Goal: Task Accomplishment & Management: Manage account settings

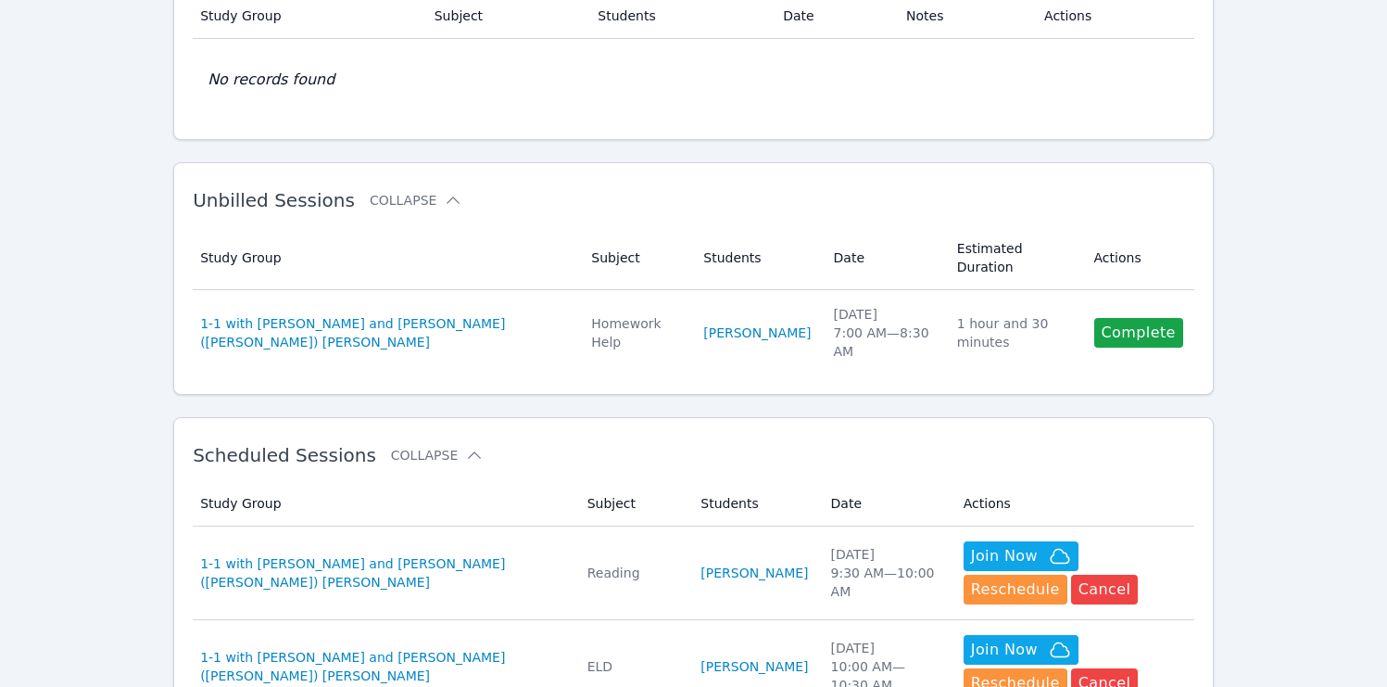
scroll to position [322, 0]
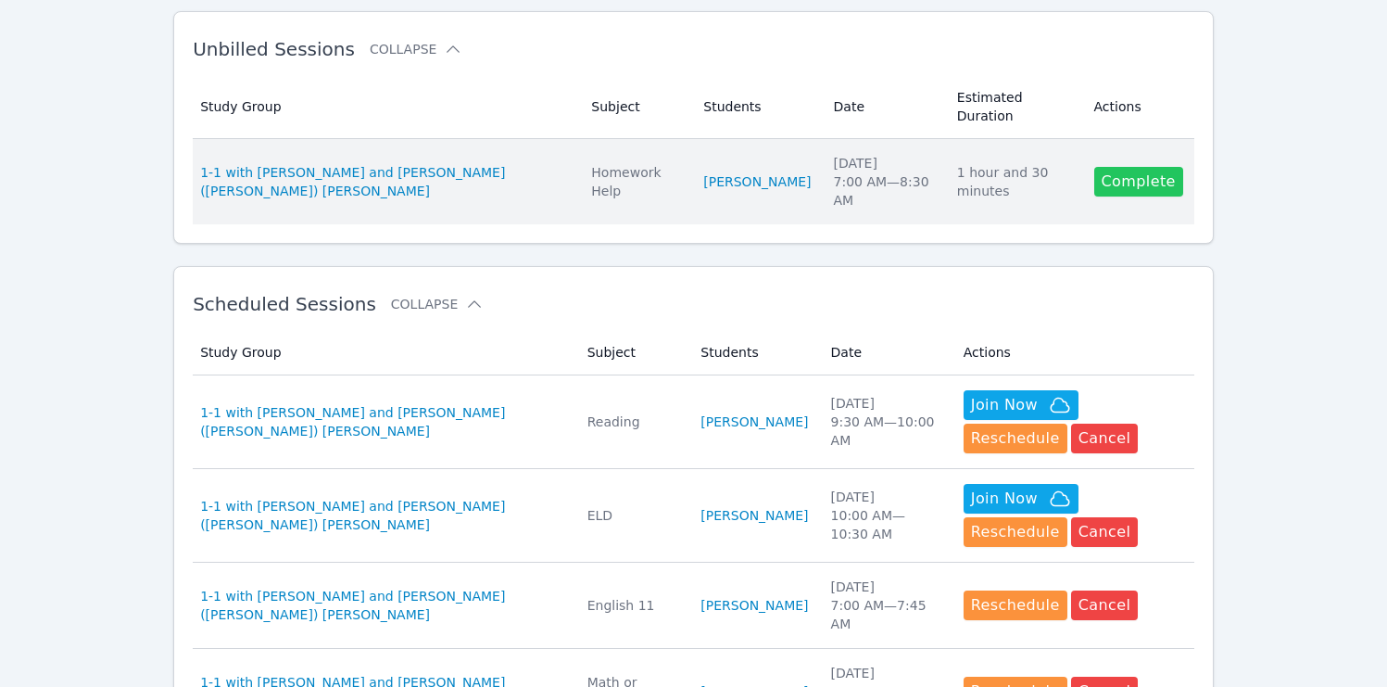
click at [1161, 167] on link "Complete" at bounding box center [1139, 182] width 89 height 30
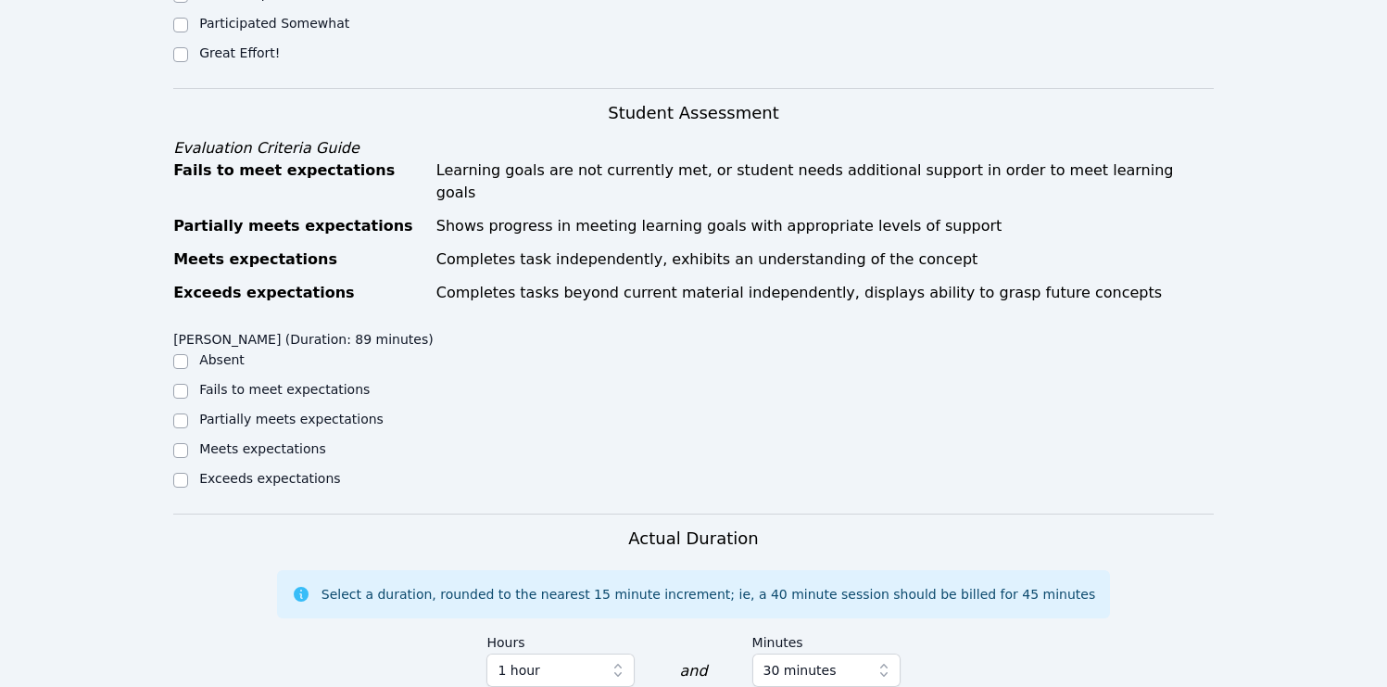
scroll to position [1079, 0]
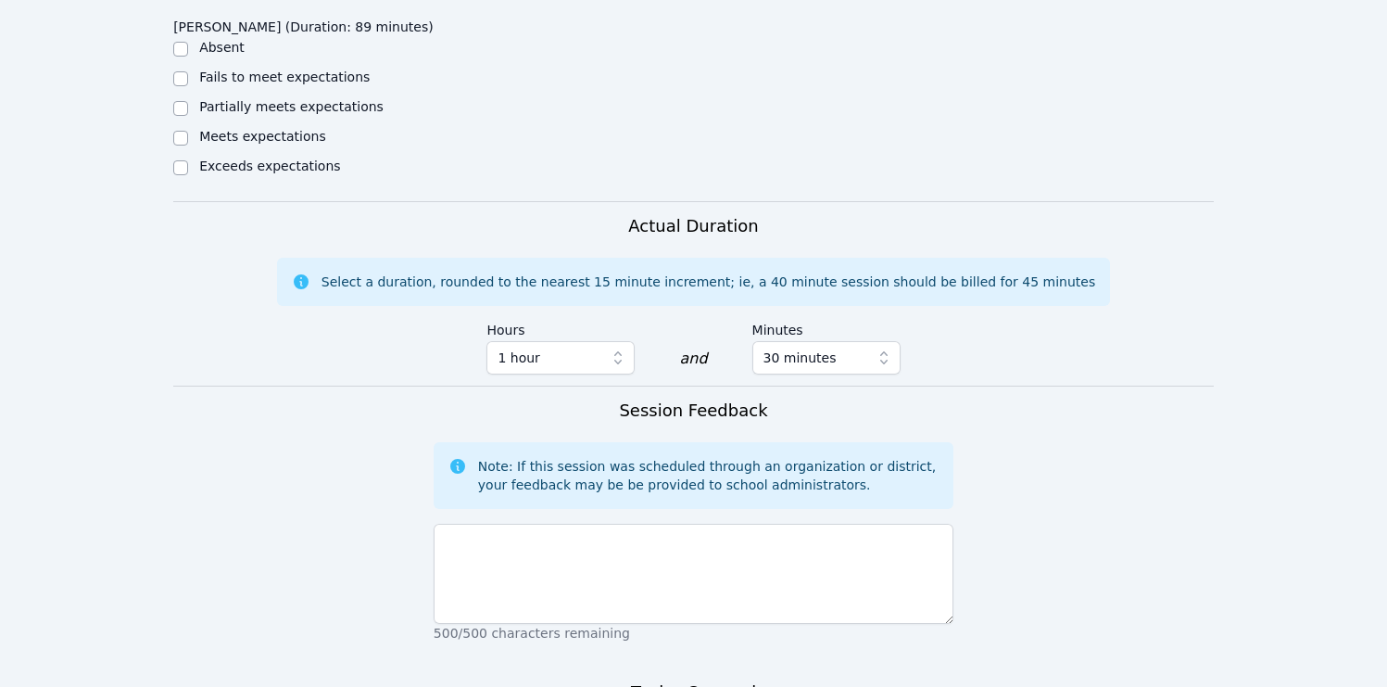
click at [198, 157] on div "Exceeds expectations" at bounding box center [303, 168] width 260 height 22
click at [212, 129] on label "Meets expectations" at bounding box center [262, 136] width 127 height 15
click at [188, 131] on input "Meets expectations" at bounding box center [180, 138] width 15 height 15
checkbox input "true"
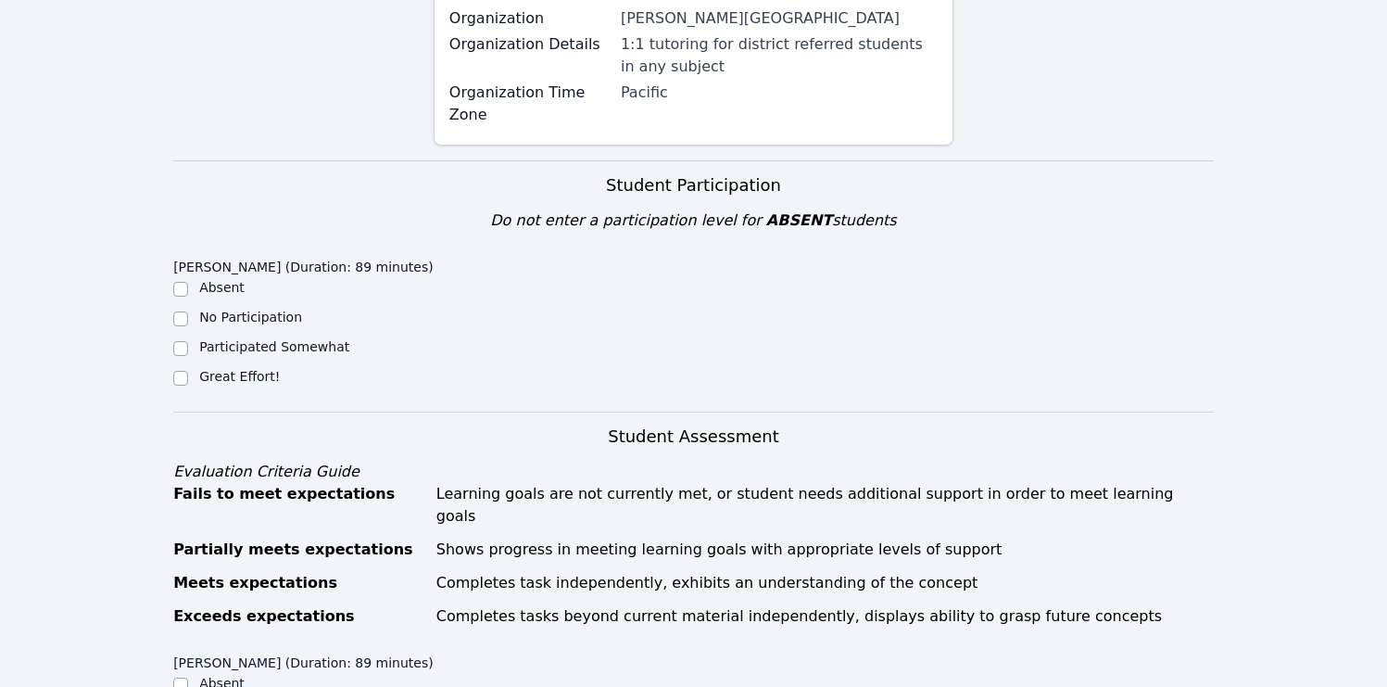
scroll to position [739, 0]
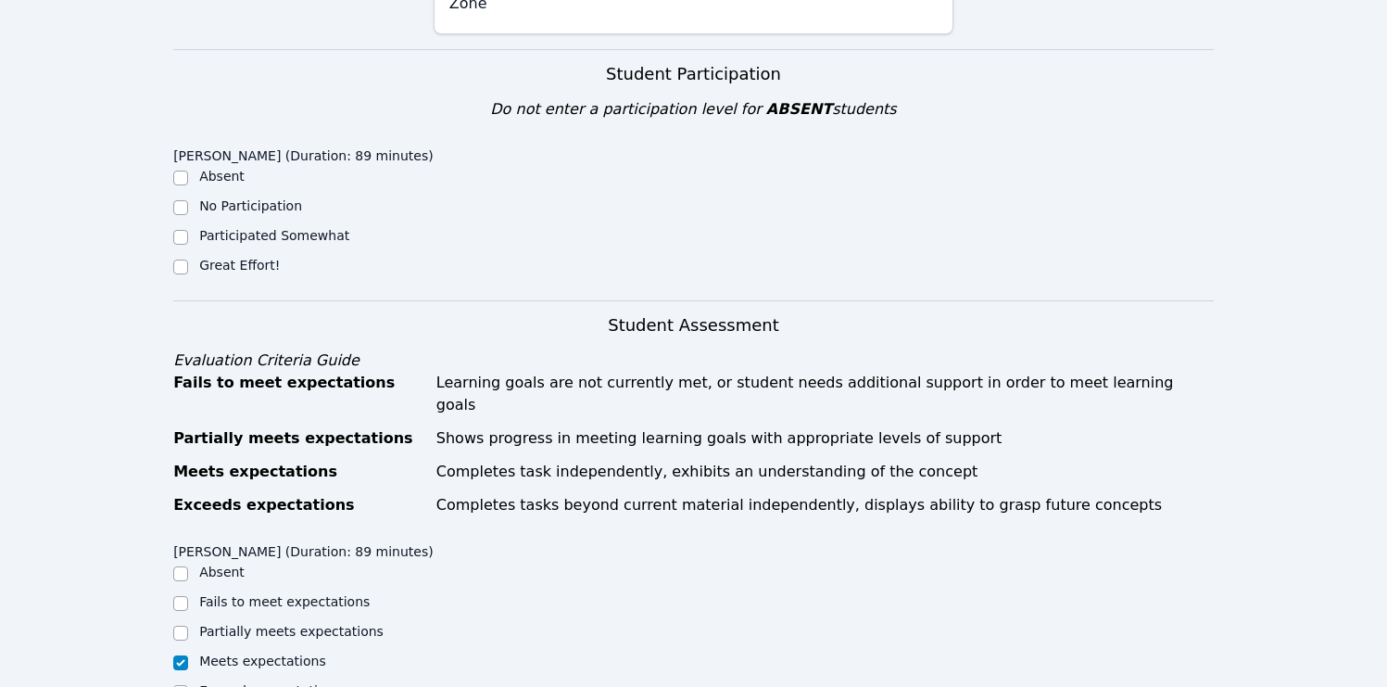
click at [224, 258] on label "Great Effort!" at bounding box center [239, 265] width 81 height 15
click at [188, 260] on input "Great Effort!" at bounding box center [180, 267] width 15 height 15
checkbox input "true"
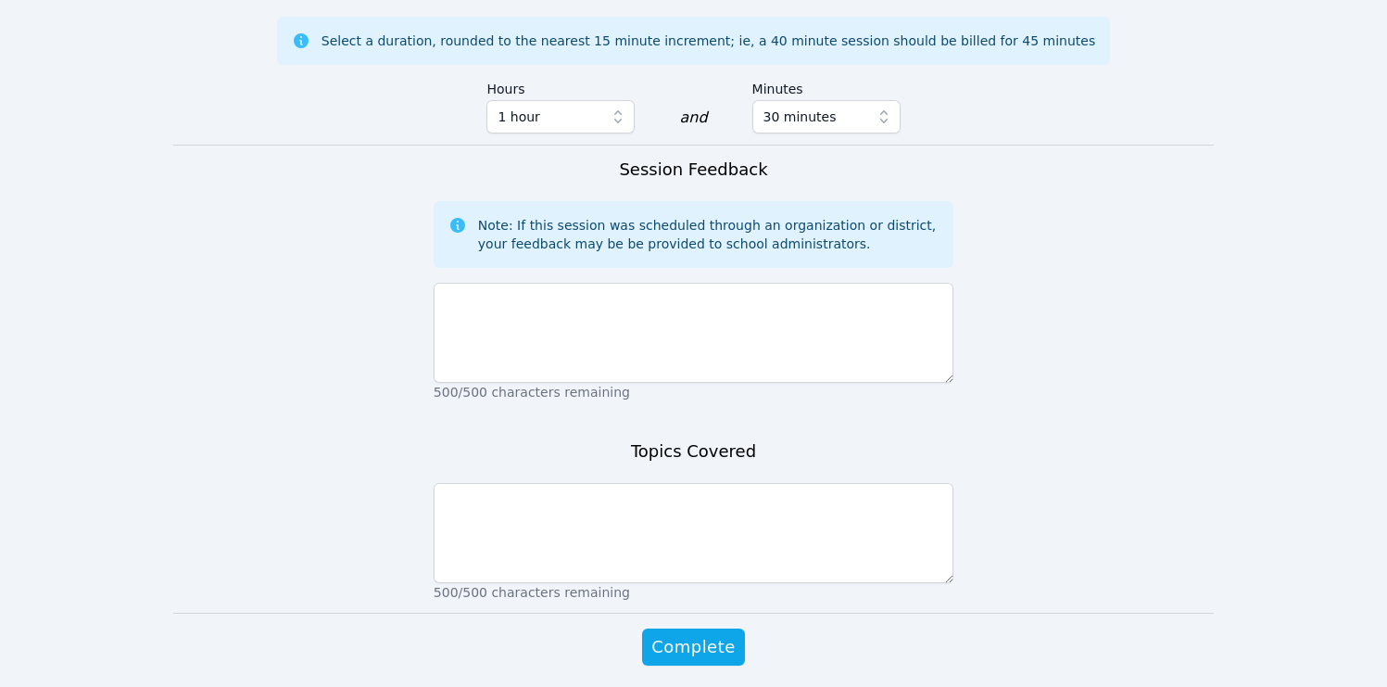
scroll to position [1321, 0]
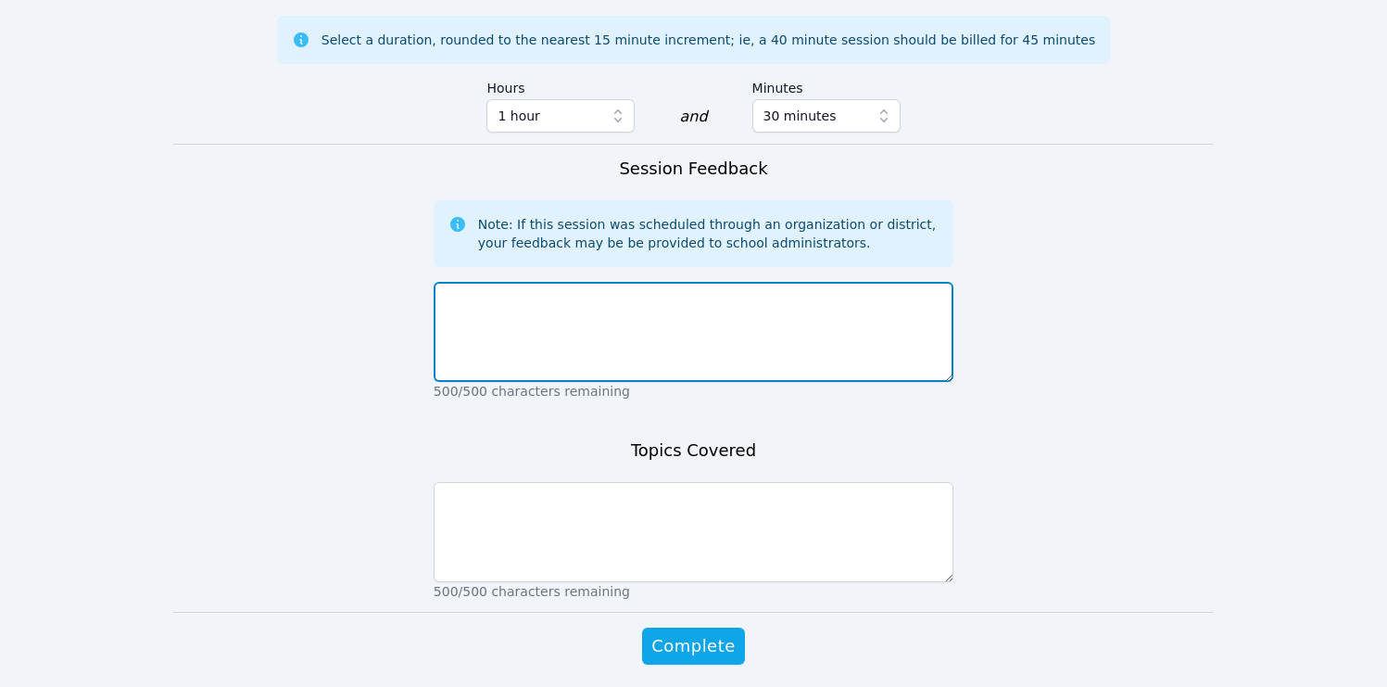
click at [516, 282] on textarea at bounding box center [694, 332] width 520 height 100
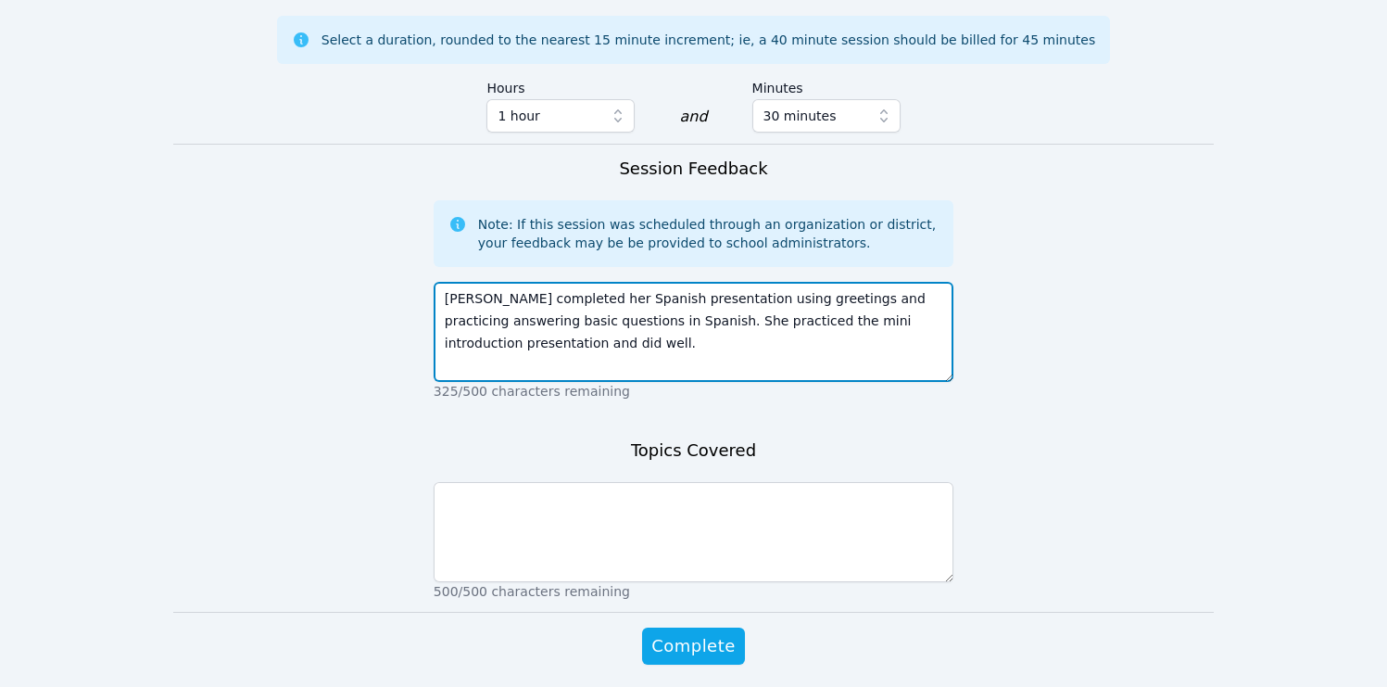
click at [486, 282] on textarea "Varvara completed her Spanish presentation using greetings and practicing answe…" at bounding box center [694, 332] width 520 height 100
type textarea "Varvara completed her Spanish presentation using greetings and practicing answe…"
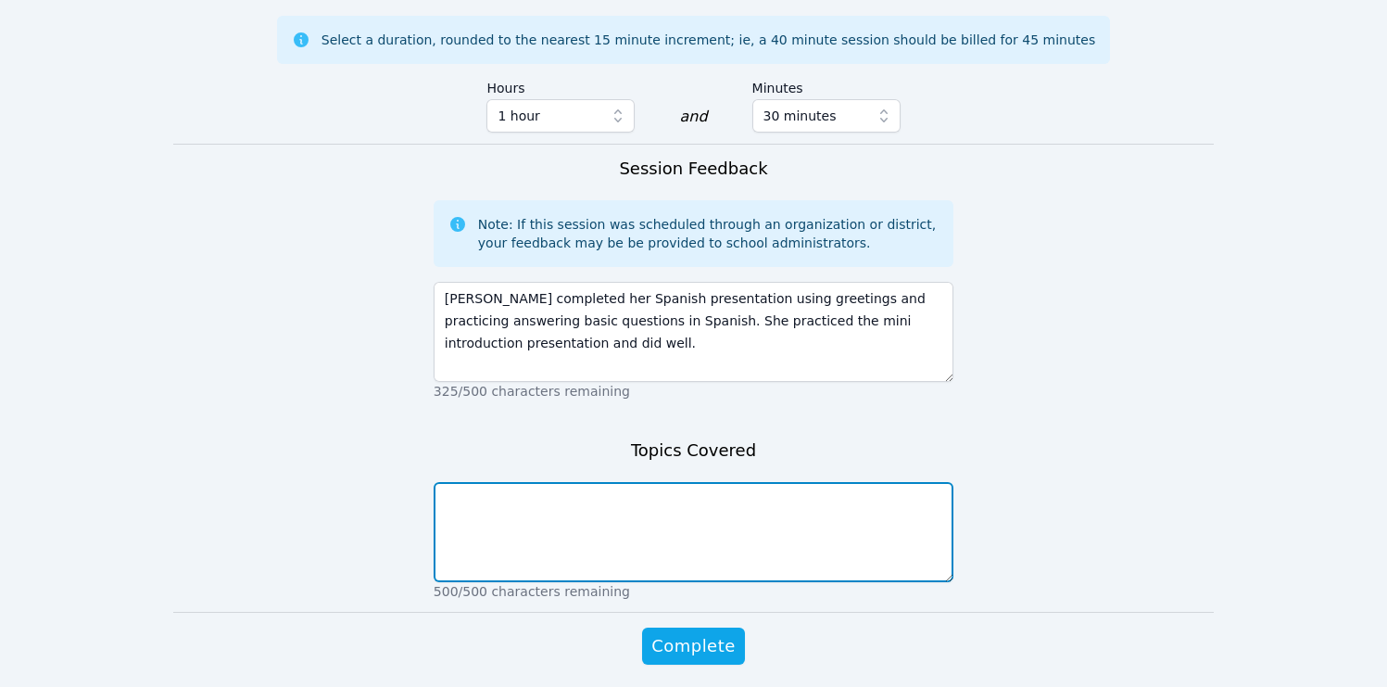
click at [577, 482] on textarea at bounding box center [694, 532] width 520 height 100
paste textarea "Varvara completed her Spanish presentation using greetings and practicing answe…"
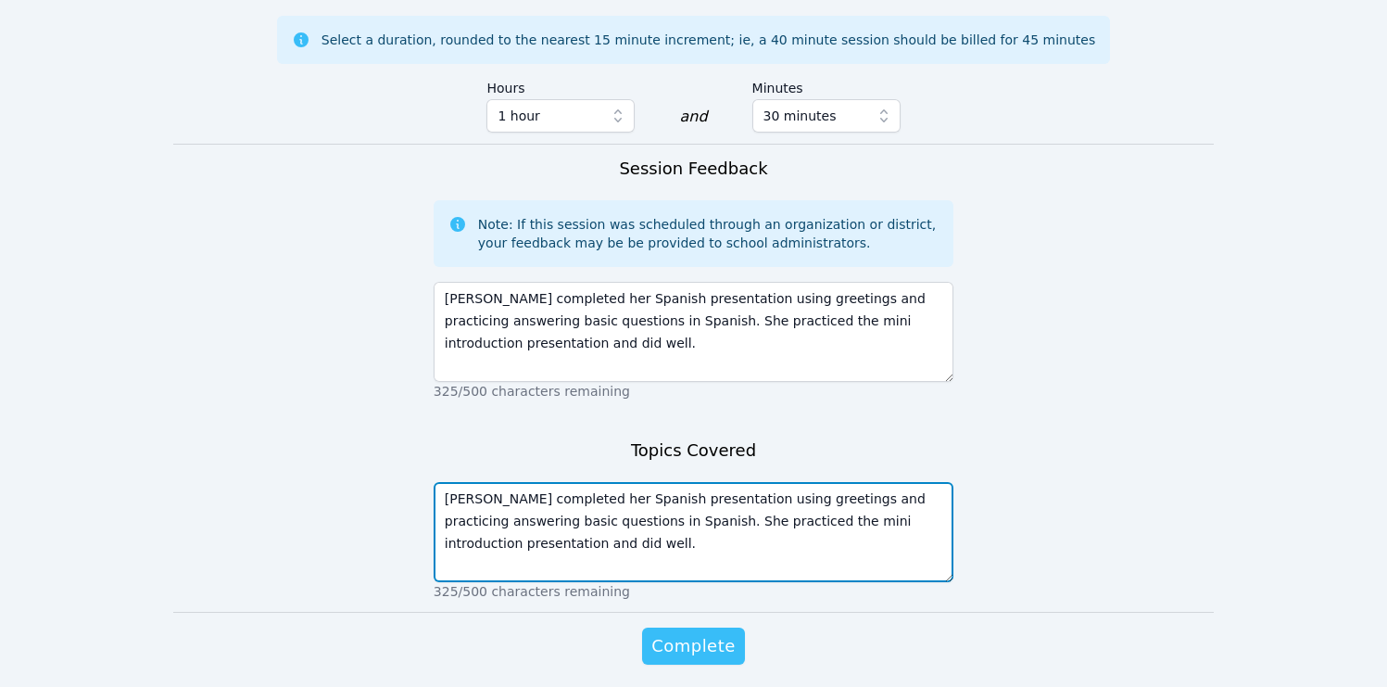
type textarea "Varvara completed her Spanish presentation using greetings and practicing answe…"
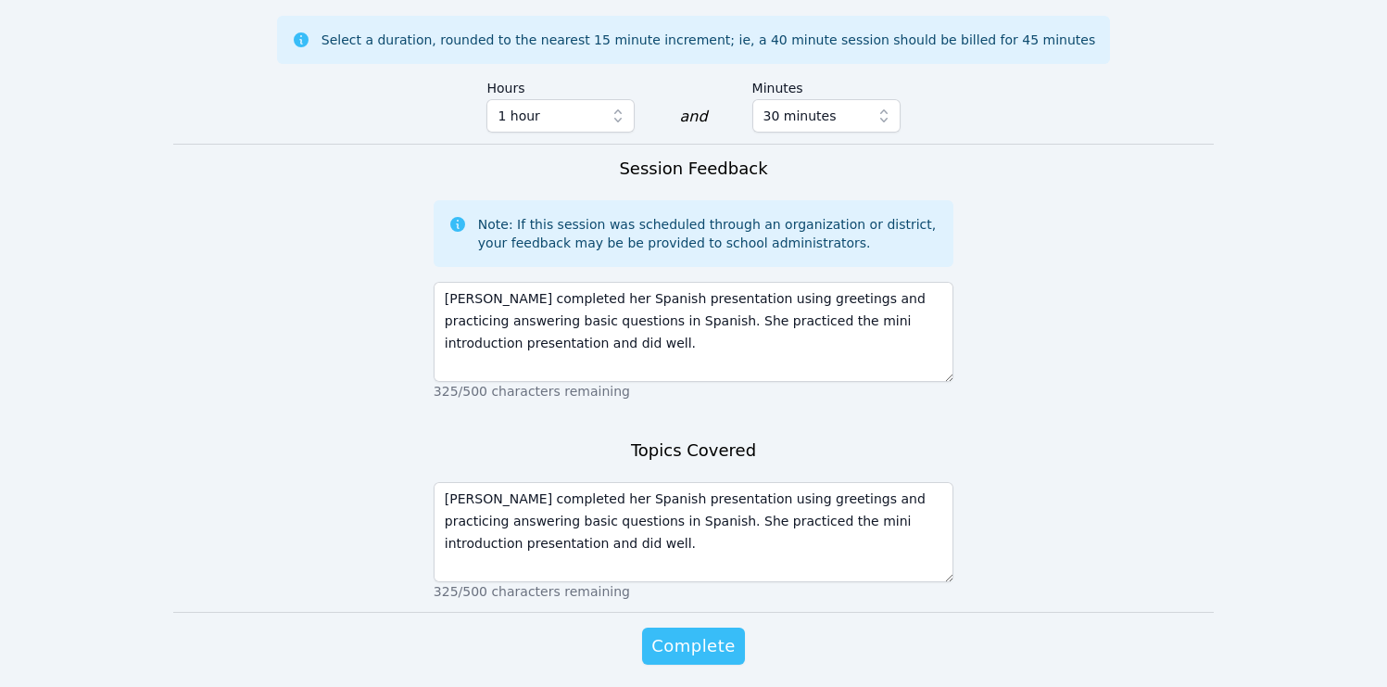
click at [700, 627] on button "Complete" at bounding box center [693, 645] width 102 height 37
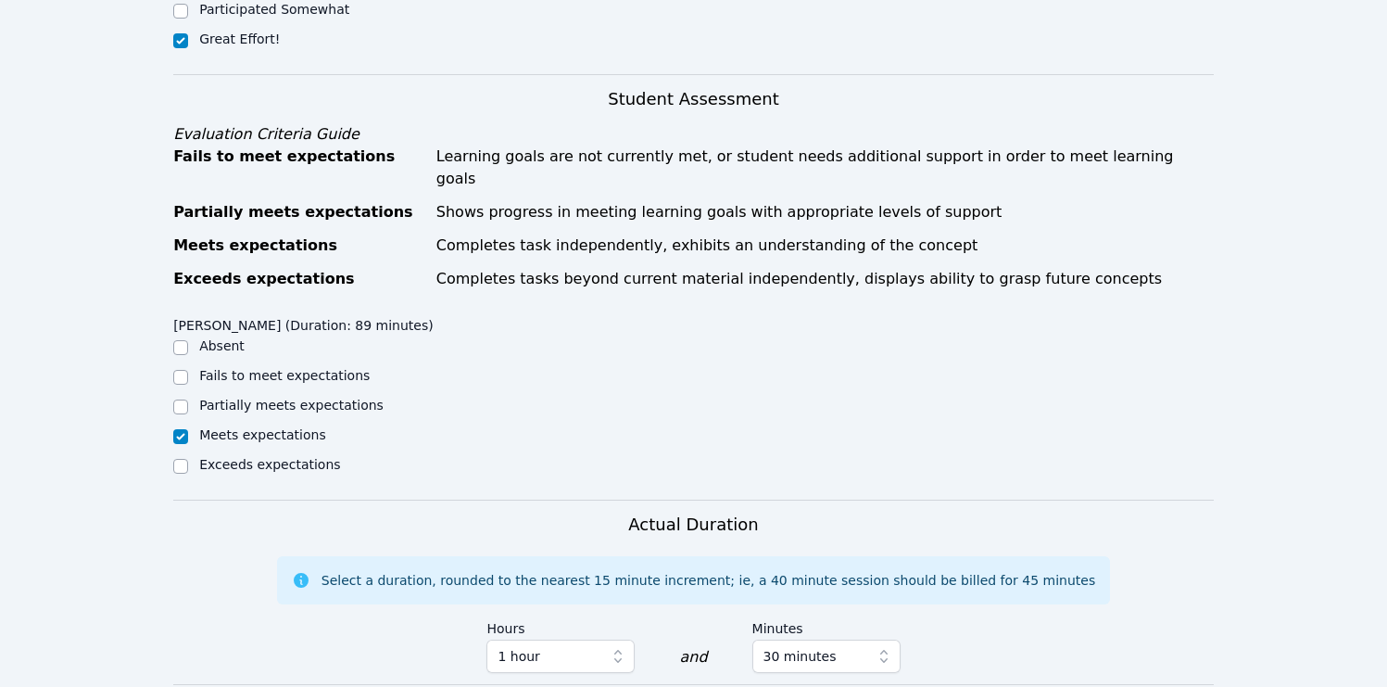
scroll to position [0, 0]
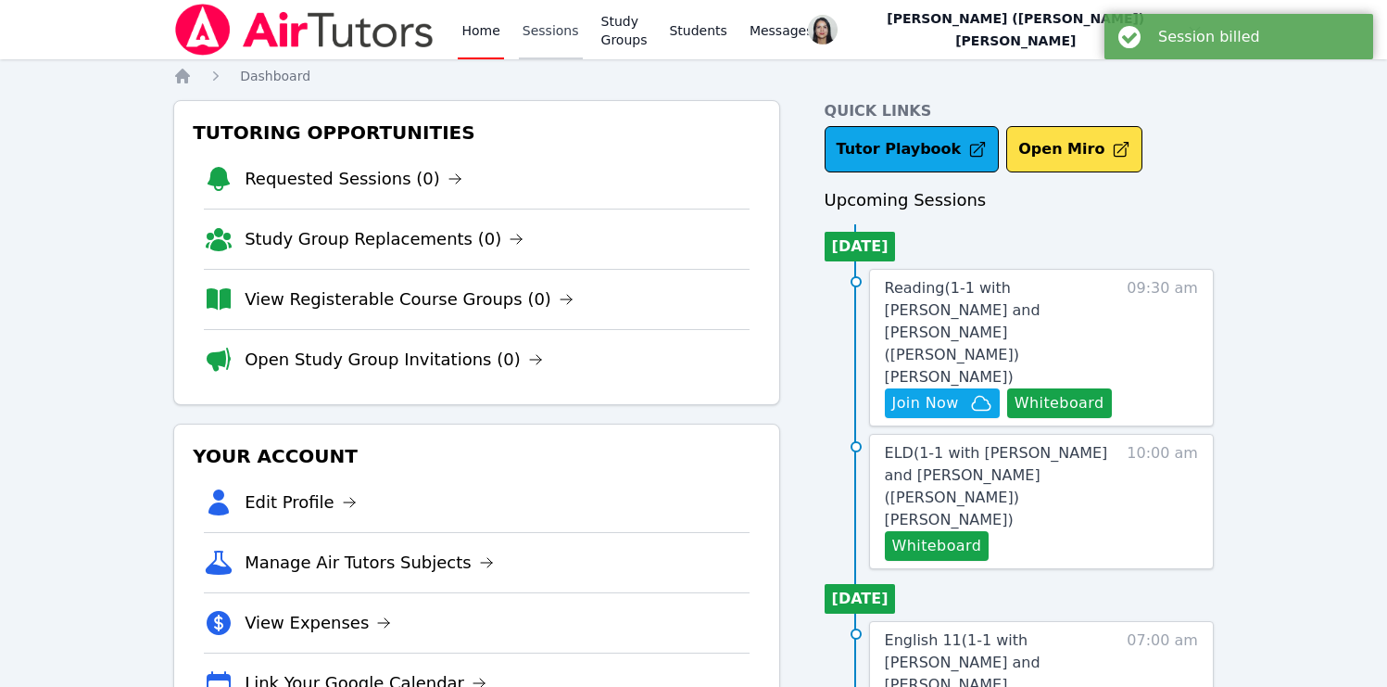
click at [565, 47] on link "Sessions" at bounding box center [551, 29] width 64 height 59
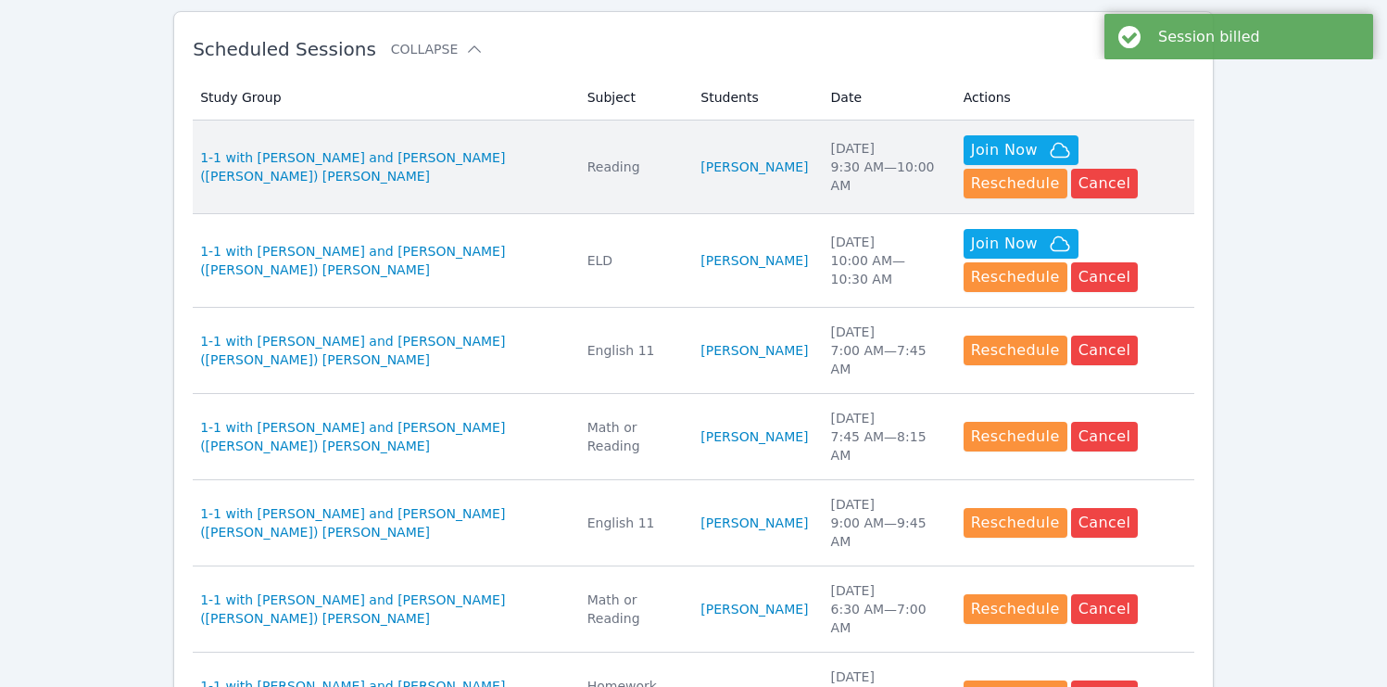
scroll to position [444, 0]
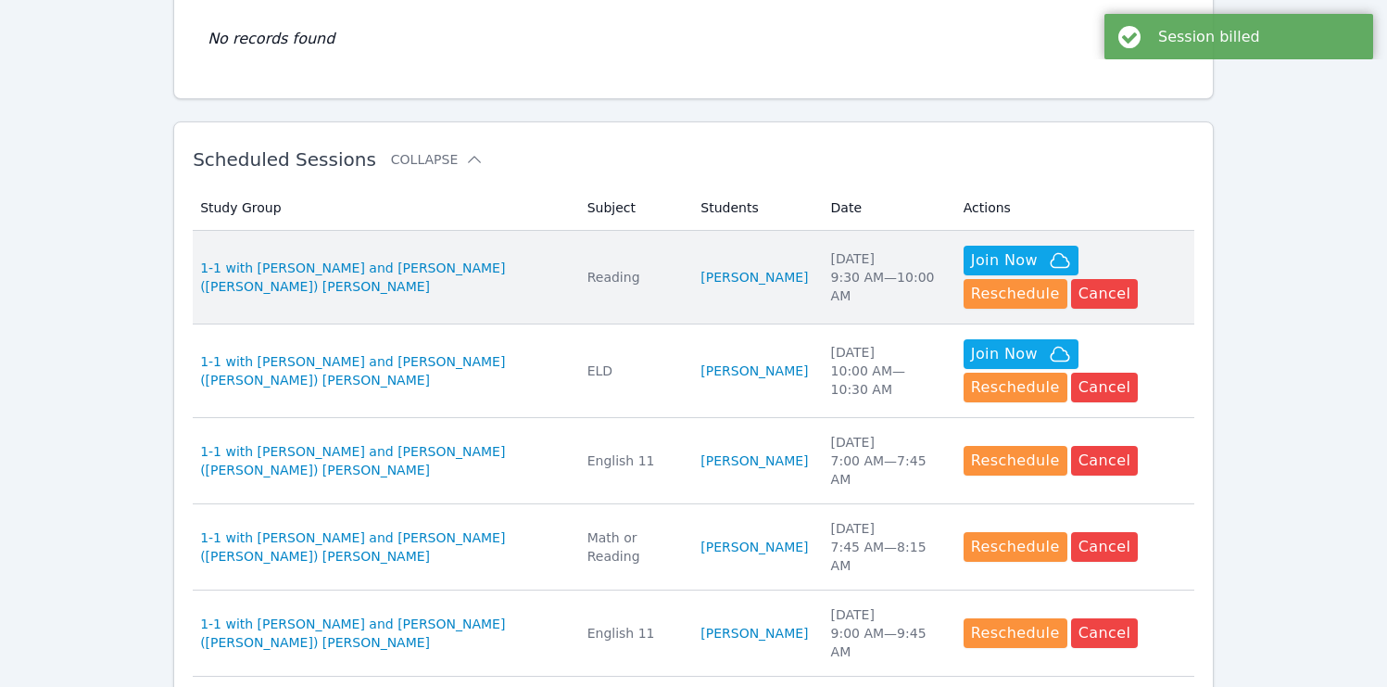
click at [606, 260] on td "Subject Reading" at bounding box center [633, 278] width 114 height 94
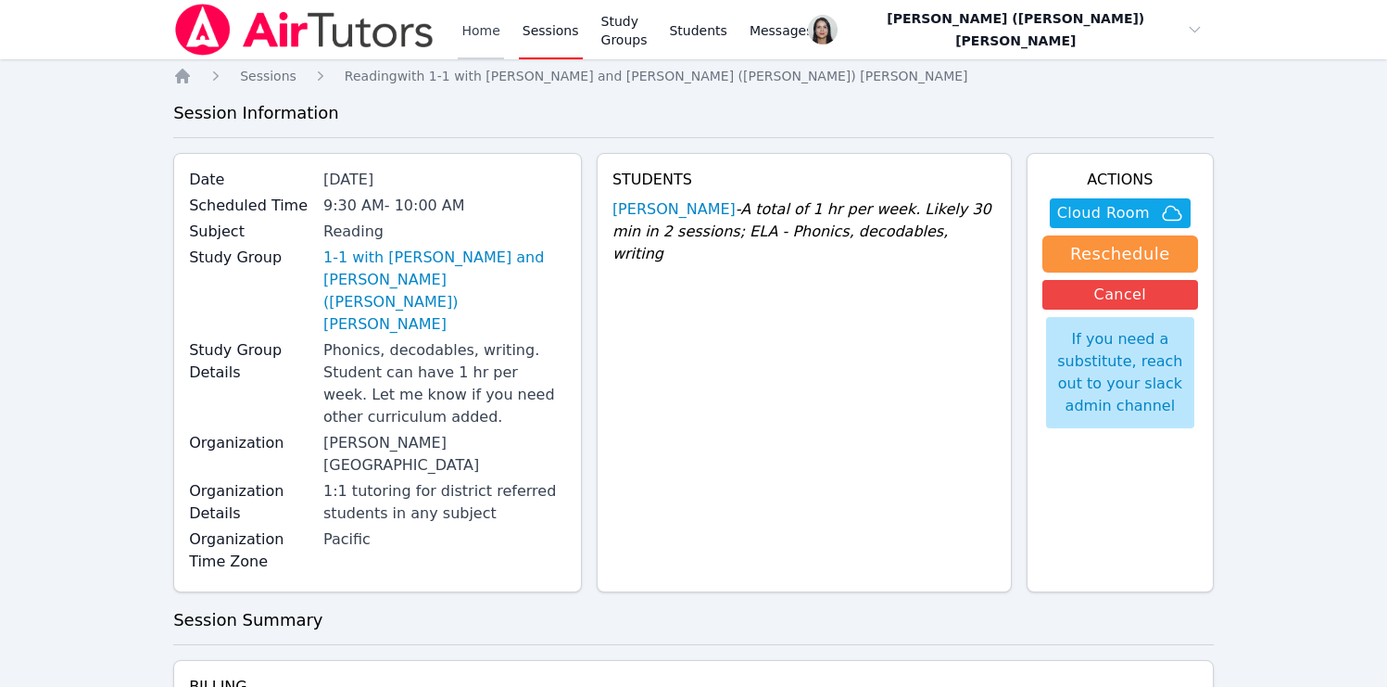
click at [478, 30] on link "Home" at bounding box center [480, 29] width 45 height 59
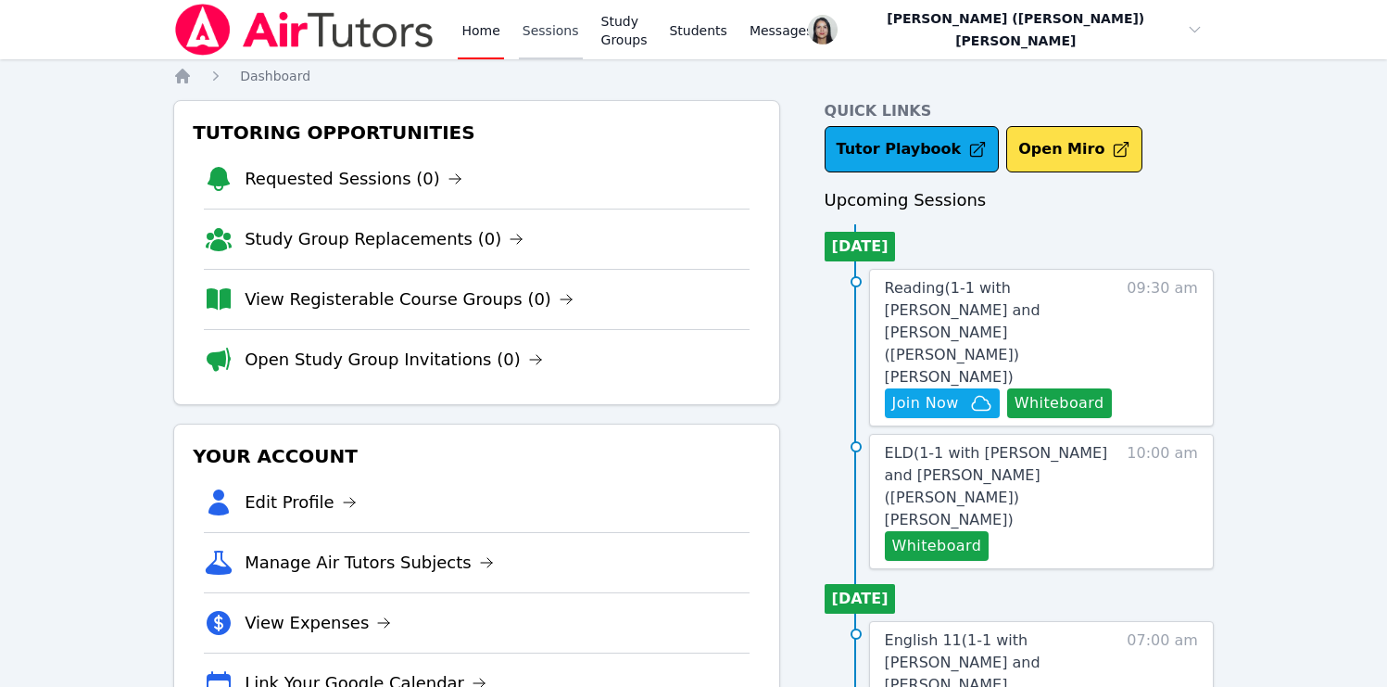
click at [544, 35] on link "Sessions" at bounding box center [551, 29] width 64 height 59
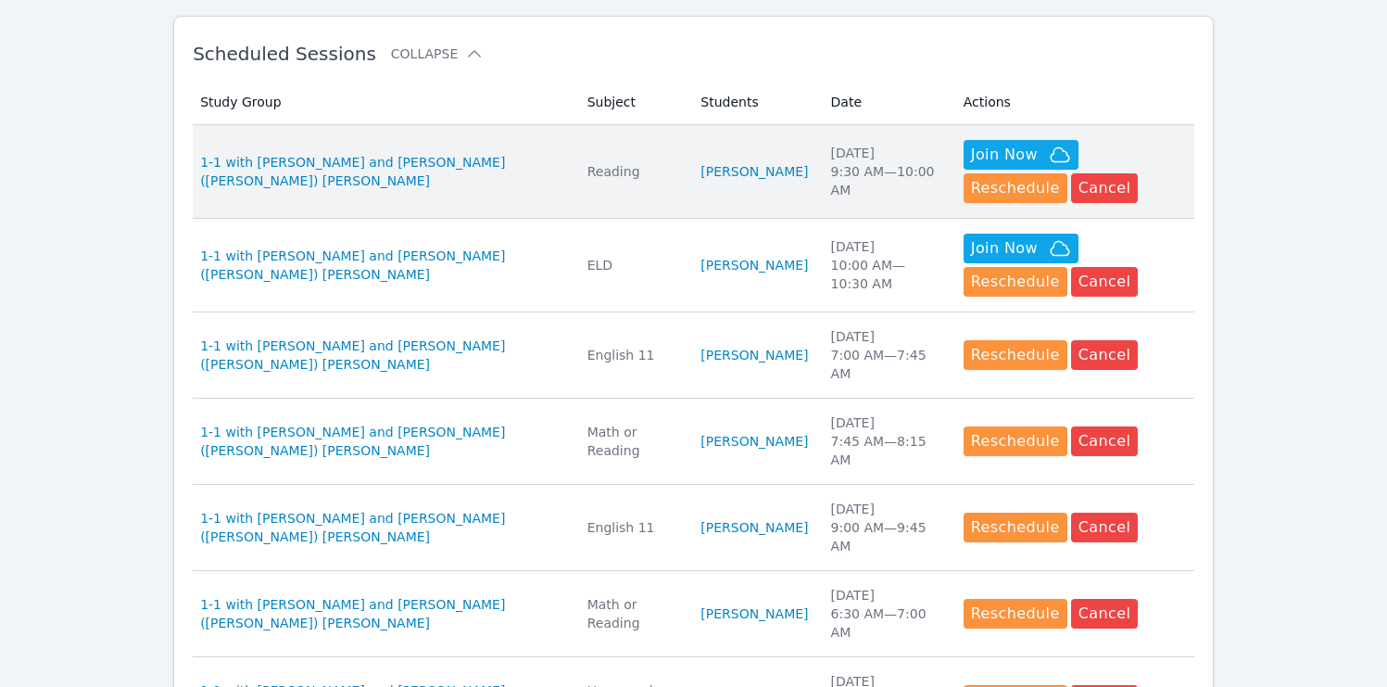
scroll to position [448, 0]
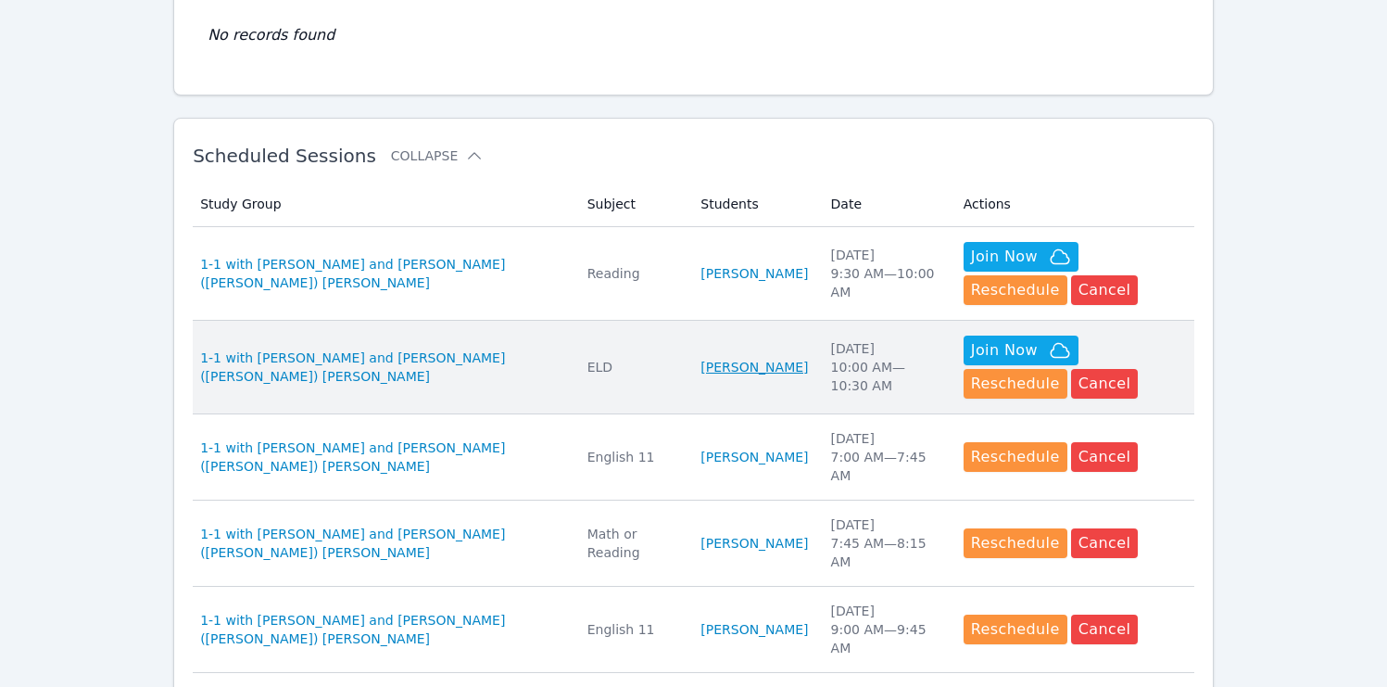
click at [701, 367] on link "[PERSON_NAME]" at bounding box center [755, 367] width 108 height 19
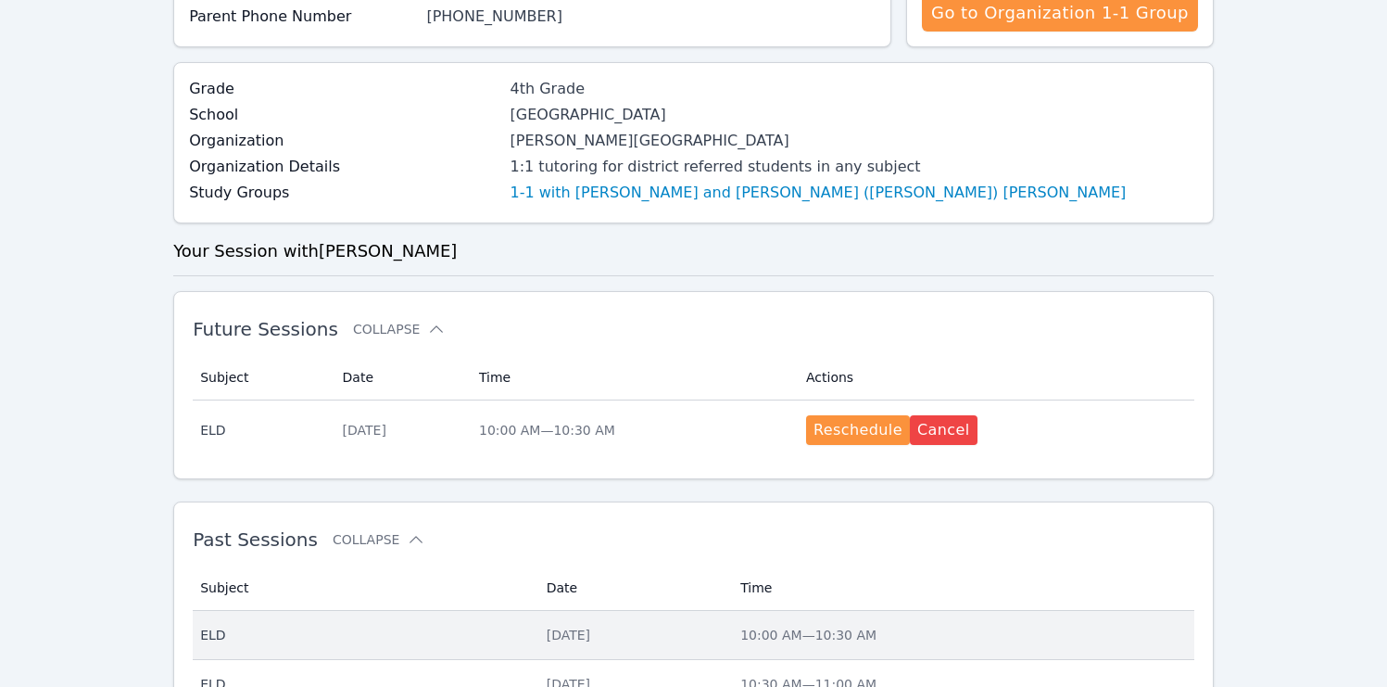
scroll to position [694, 0]
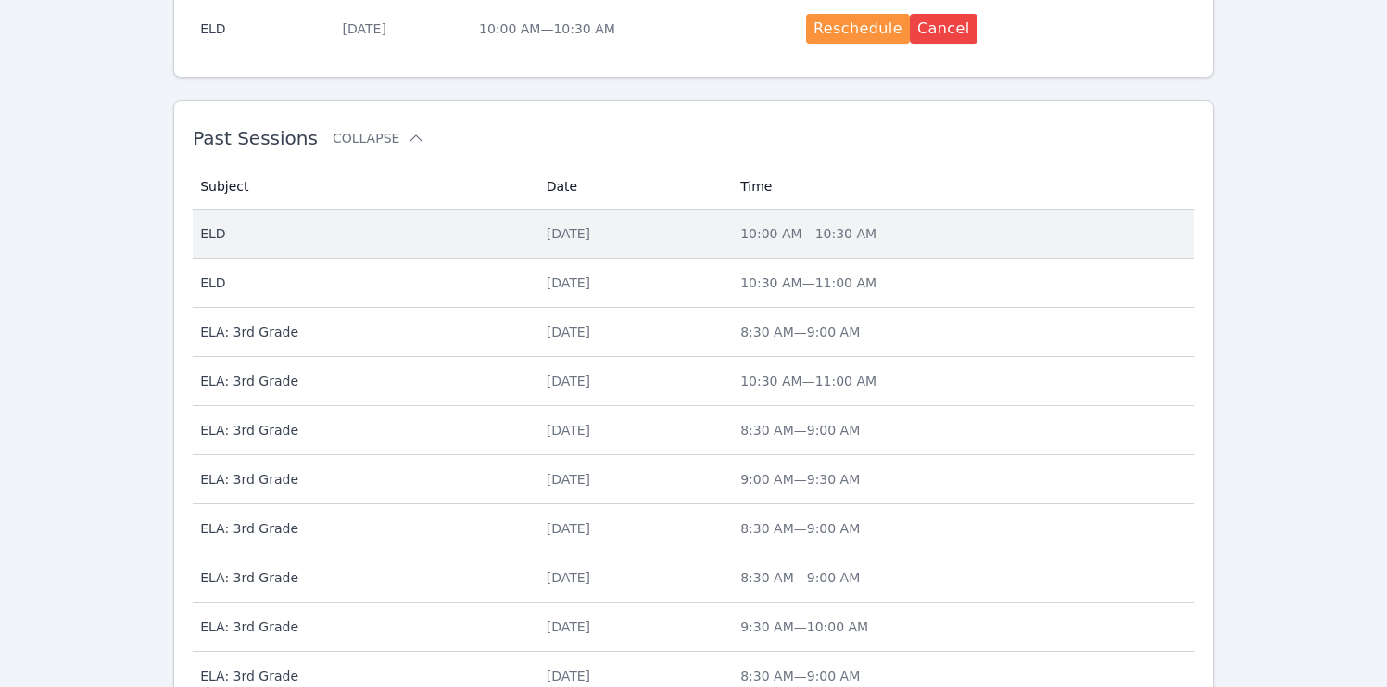
click at [664, 246] on td "Date Wed Sep 10" at bounding box center [633, 233] width 194 height 49
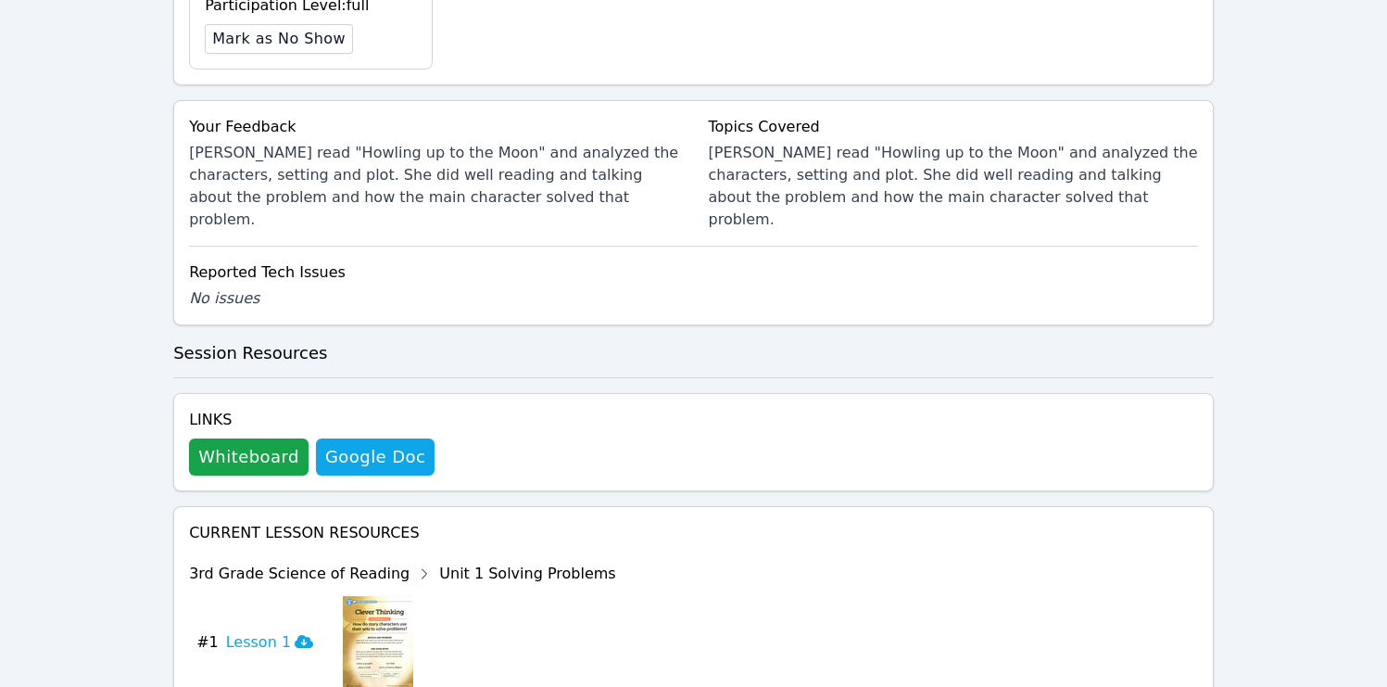
scroll to position [727, 0]
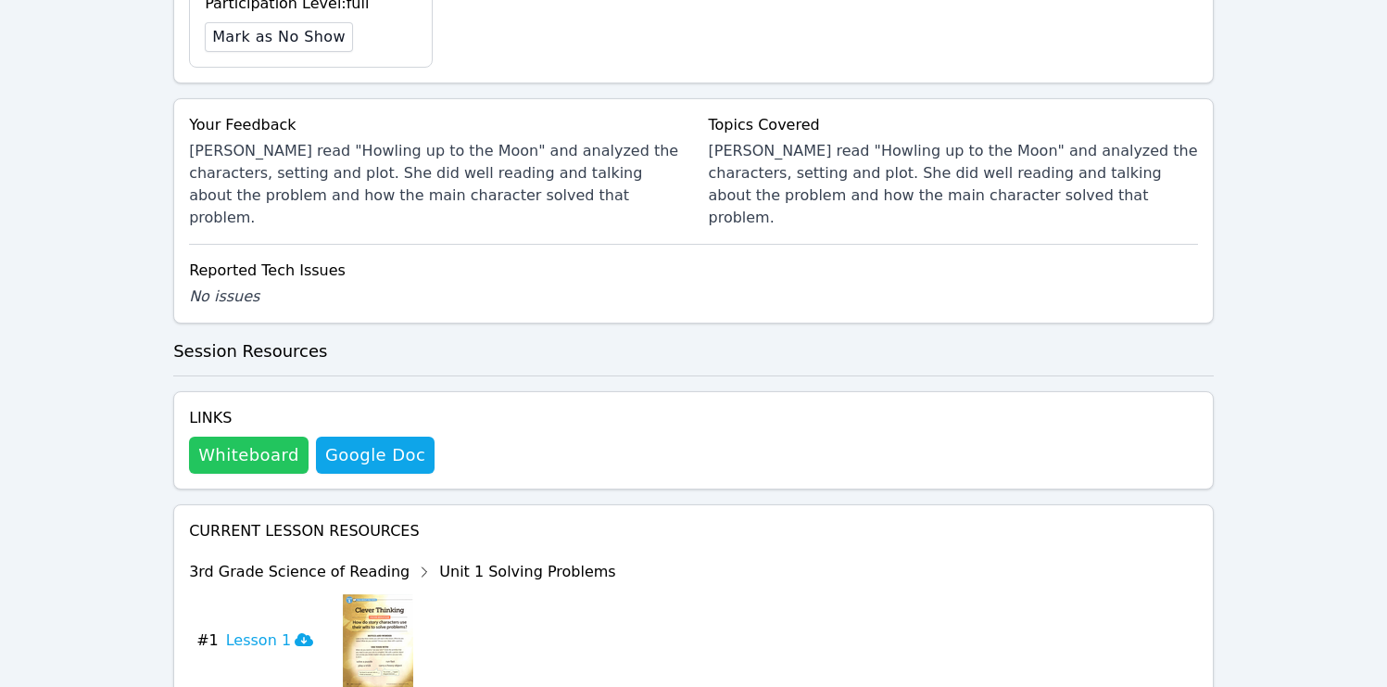
click at [257, 437] on button "Whiteboard" at bounding box center [249, 455] width 120 height 37
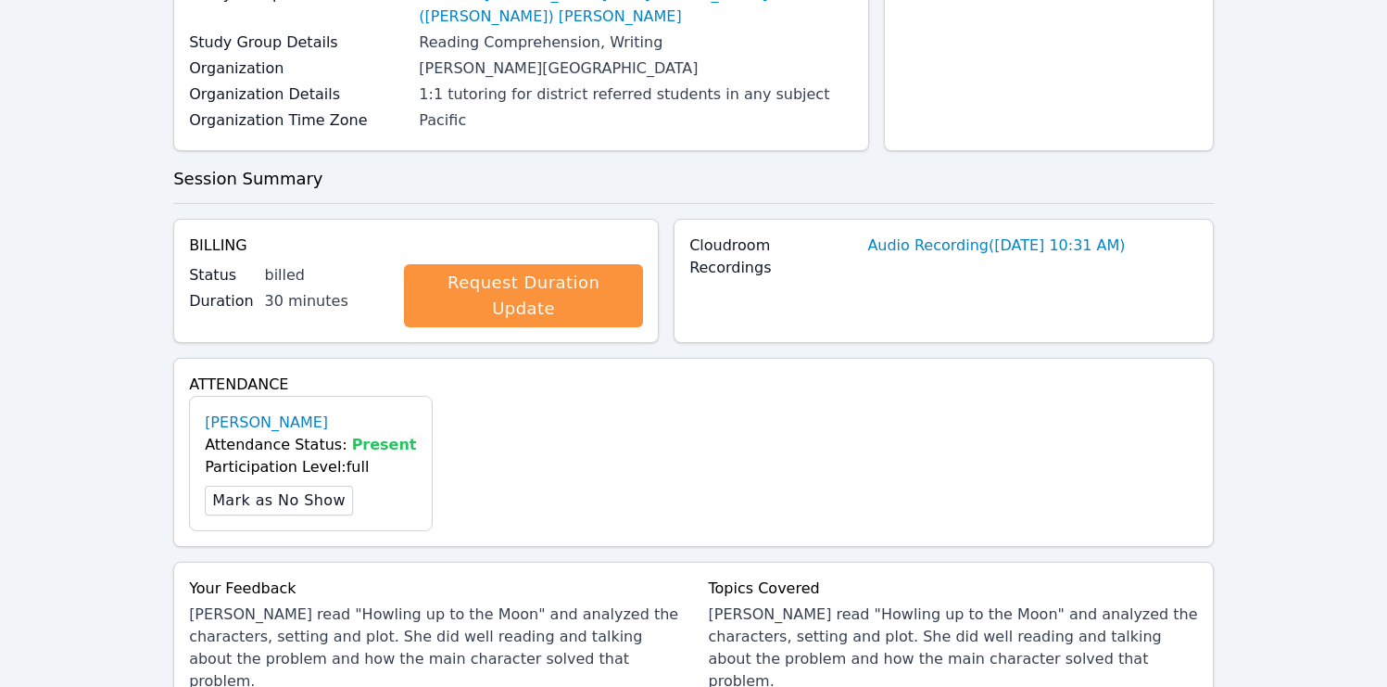
scroll to position [0, 0]
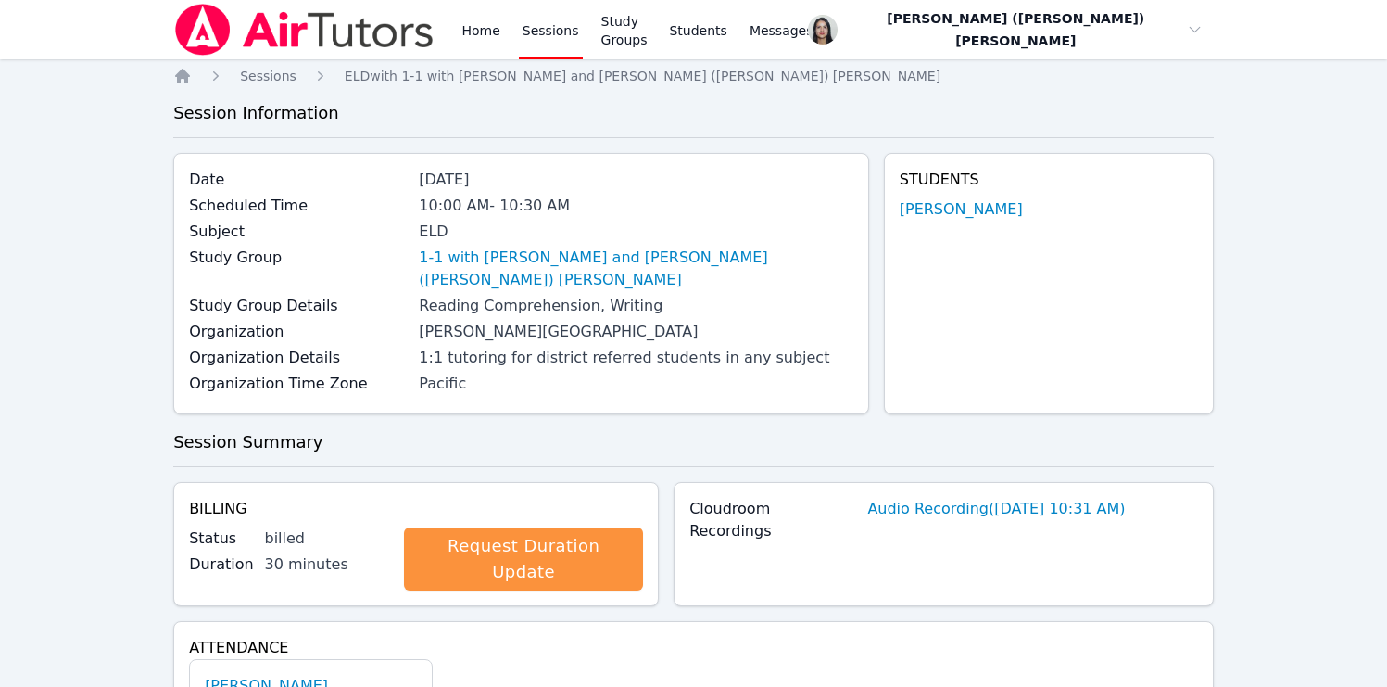
drag, startPoint x: 579, startPoint y: 39, endPoint x: 549, endPoint y: 38, distance: 30.6
click at [579, 39] on div "Home Sessions Study Groups Students Messages" at bounding box center [637, 29] width 359 height 59
click at [549, 38] on link "Sessions" at bounding box center [551, 29] width 64 height 59
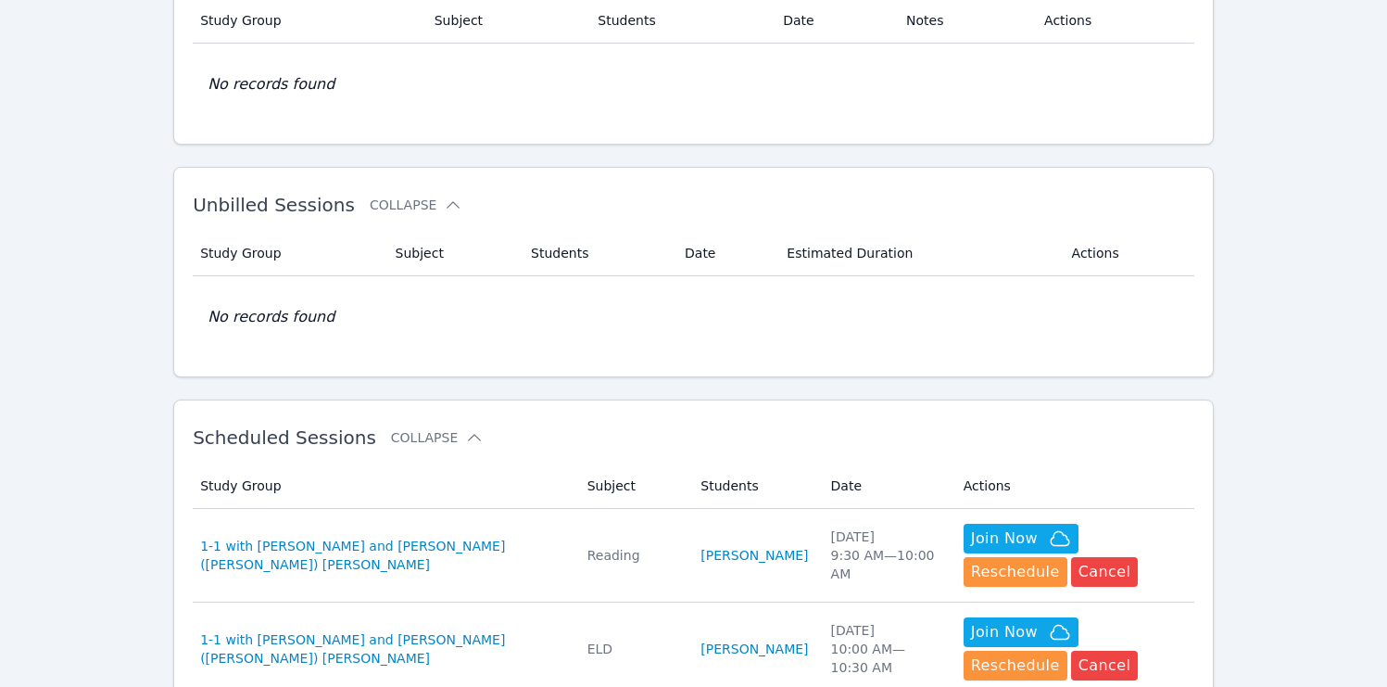
scroll to position [317, 0]
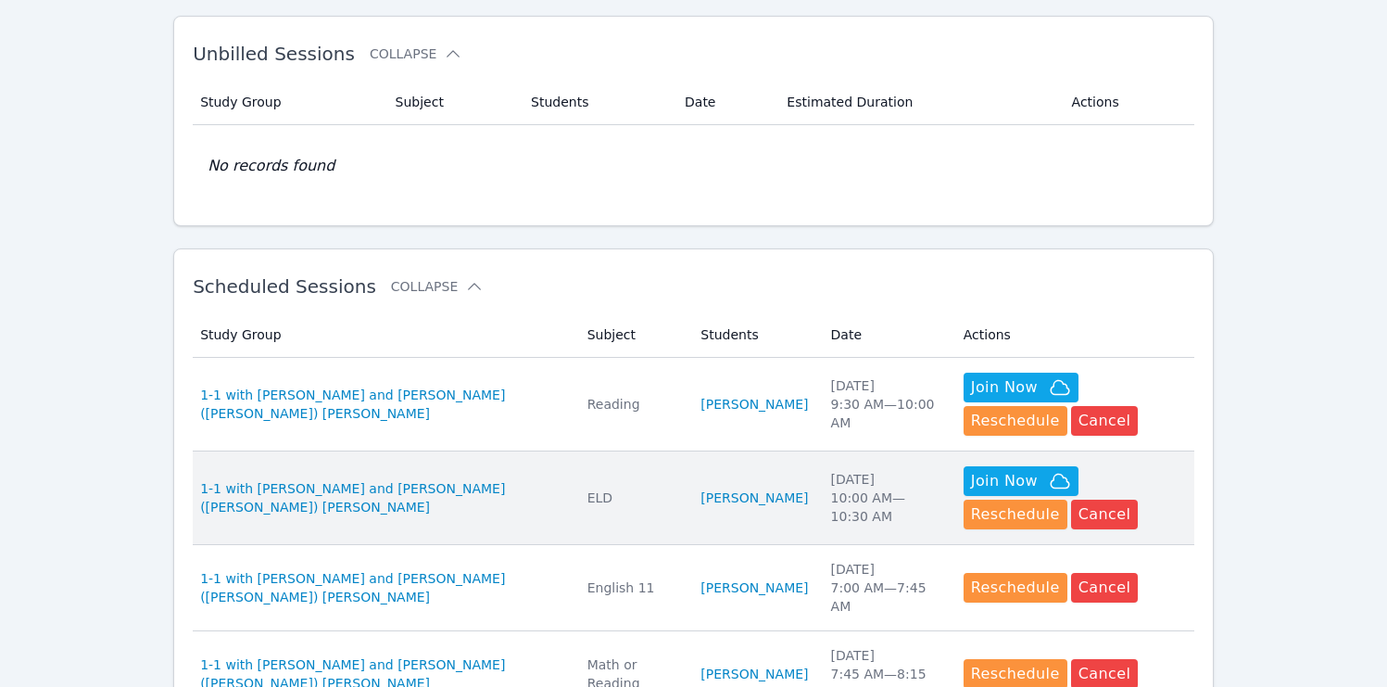
click at [596, 496] on div "ELD" at bounding box center [634, 497] width 92 height 19
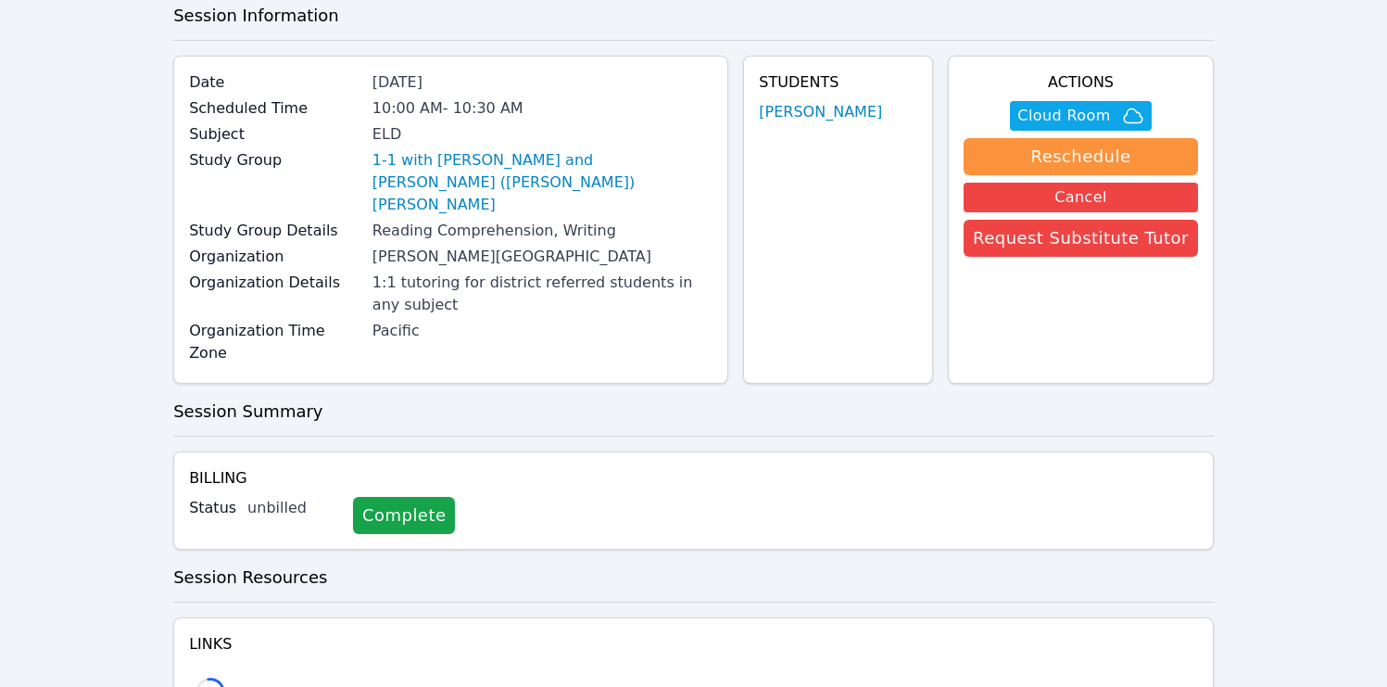
scroll to position [239, 0]
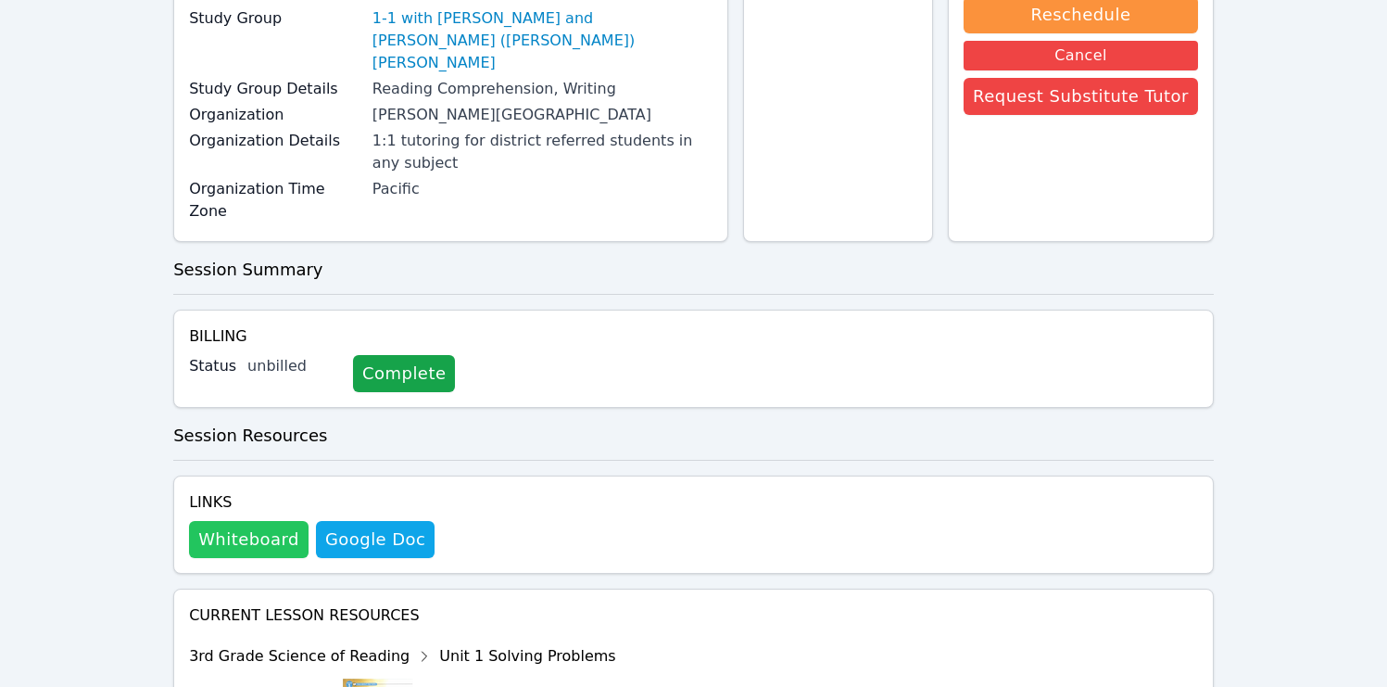
click at [272, 521] on button "Whiteboard" at bounding box center [249, 539] width 120 height 37
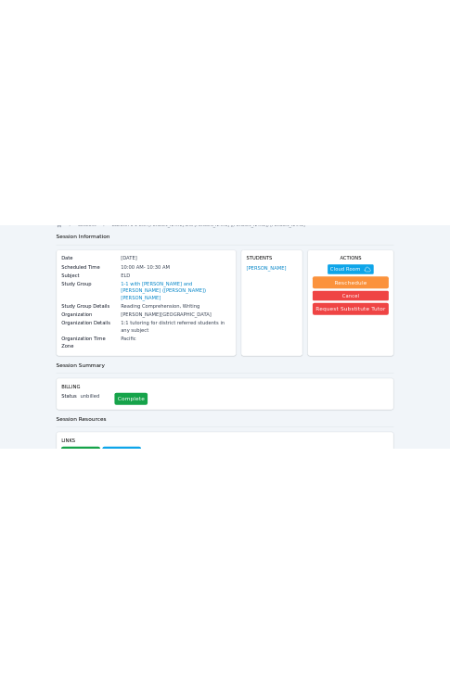
scroll to position [0, 0]
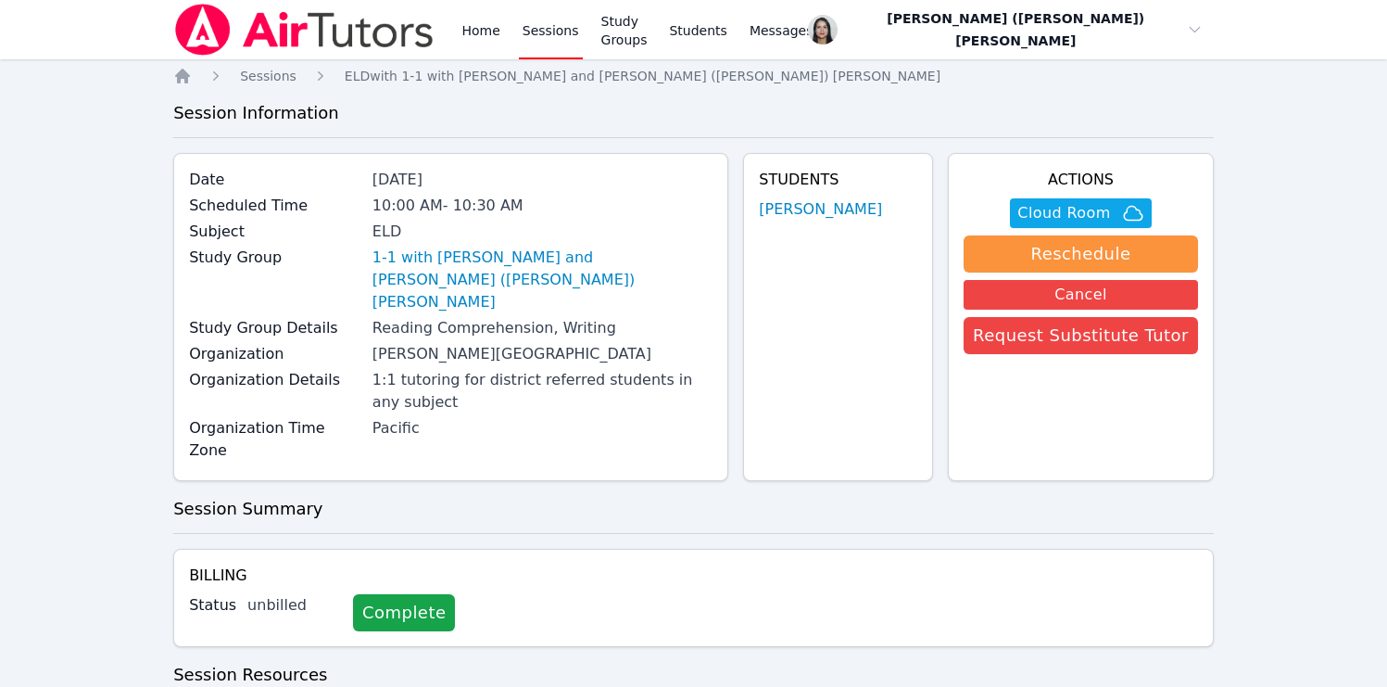
click at [541, 38] on link "Sessions" at bounding box center [551, 29] width 64 height 59
click at [540, 41] on link "Sessions" at bounding box center [551, 29] width 64 height 59
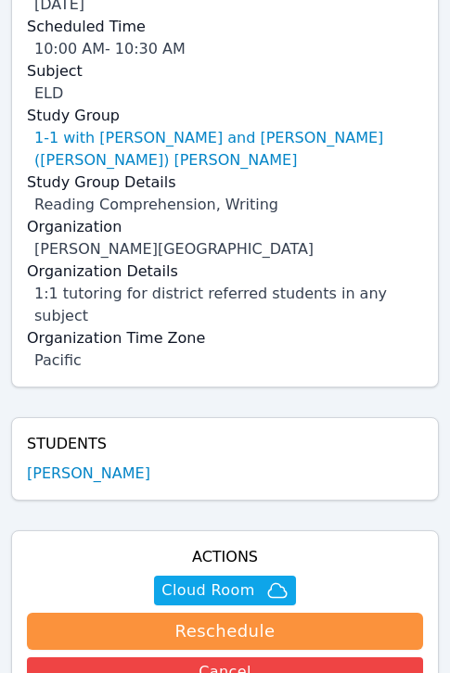
scroll to position [689, 0]
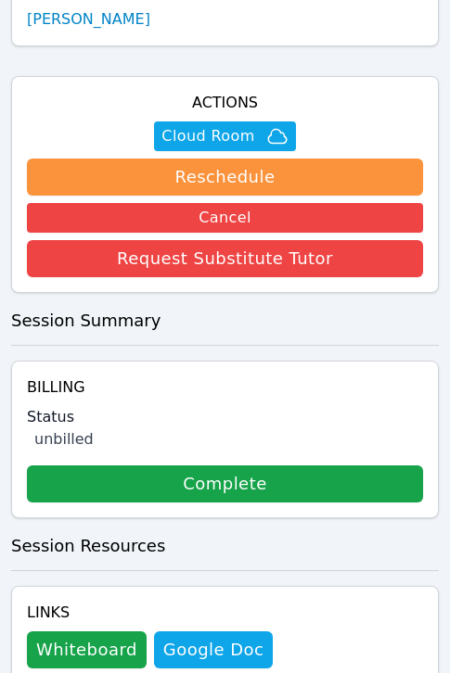
click at [247, 114] on div "Hidden Cloud Room Reschedule Cancel Request Substitute Tutor" at bounding box center [225, 195] width 396 height 163
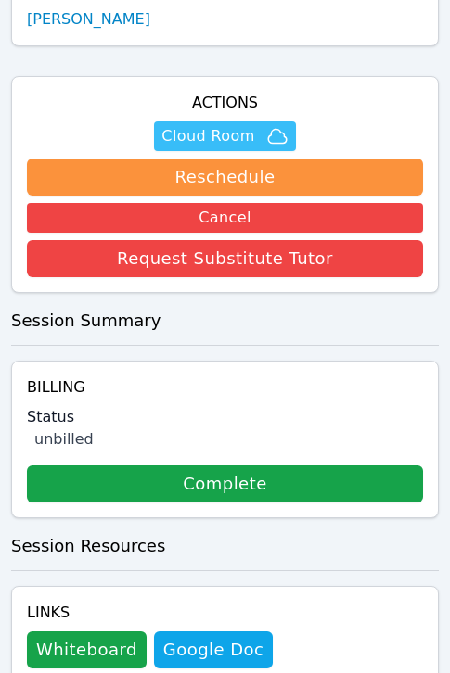
click at [253, 125] on span "Cloud Room" at bounding box center [224, 136] width 126 height 22
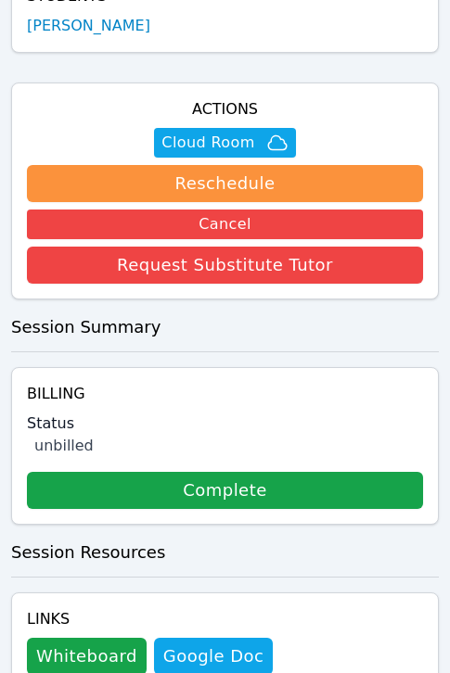
scroll to position [0, 0]
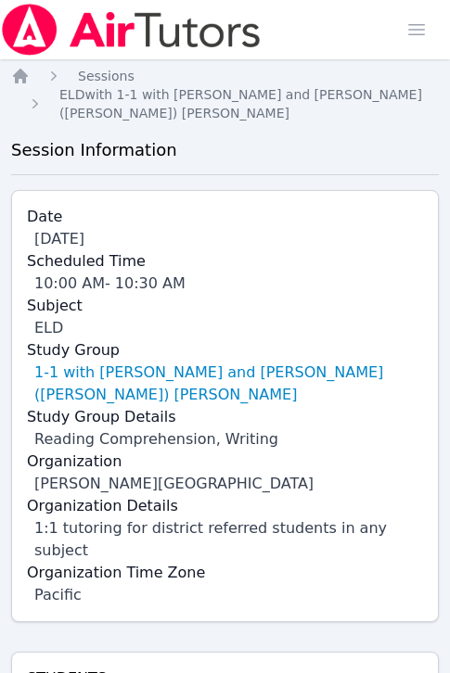
click at [442, 27] on div "Open main menu" at bounding box center [427, 29] width 59 height 59
click at [425, 33] on span "button" at bounding box center [416, 29] width 41 height 41
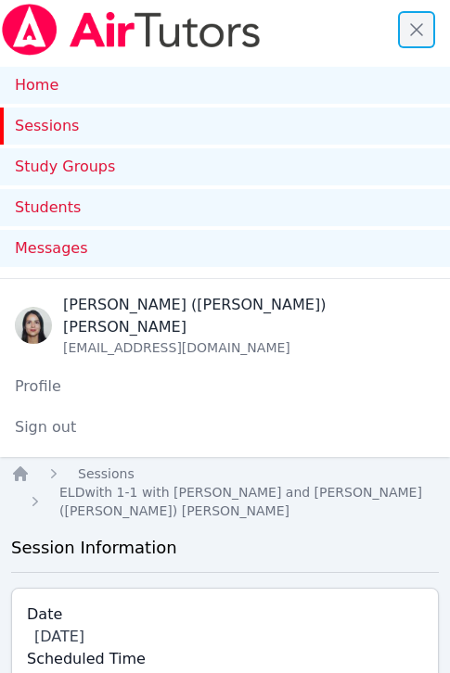
click at [416, 34] on span "button" at bounding box center [416, 29] width 41 height 41
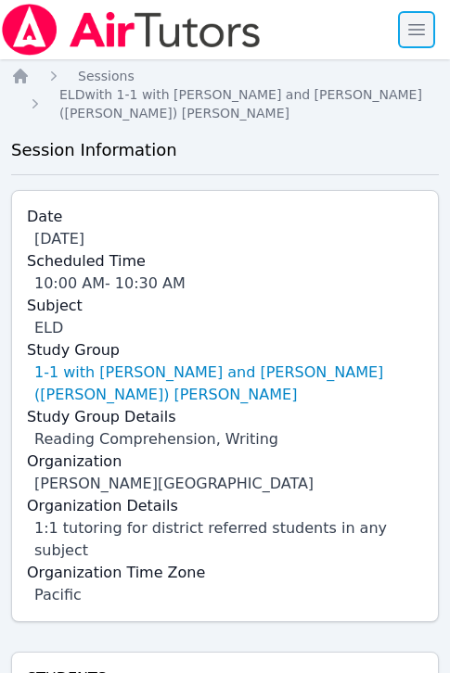
click at [424, 31] on span "button" at bounding box center [416, 29] width 41 height 41
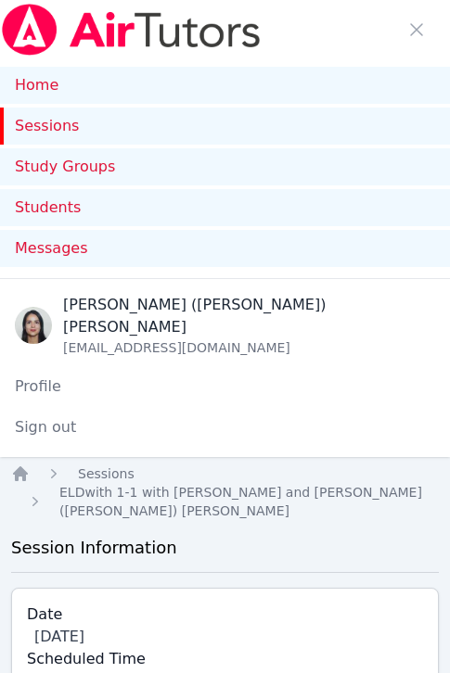
click at [51, 124] on link "Sessions" at bounding box center [225, 126] width 450 height 37
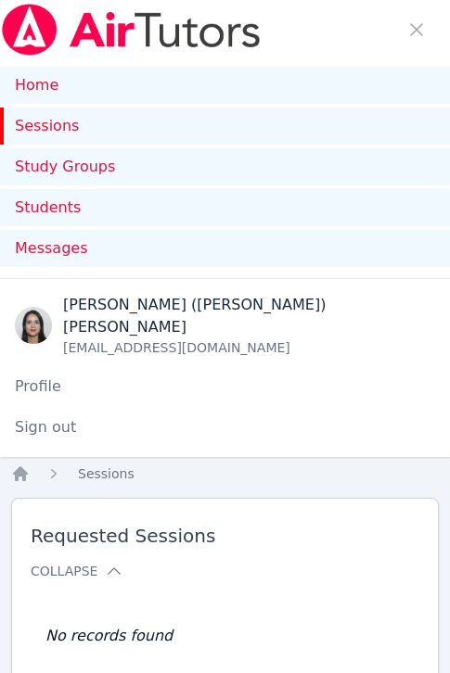
click at [46, 121] on link "Sessions" at bounding box center [225, 126] width 450 height 37
click at [55, 129] on link "Sessions" at bounding box center [225, 126] width 450 height 37
click at [426, 32] on span "button" at bounding box center [416, 29] width 41 height 41
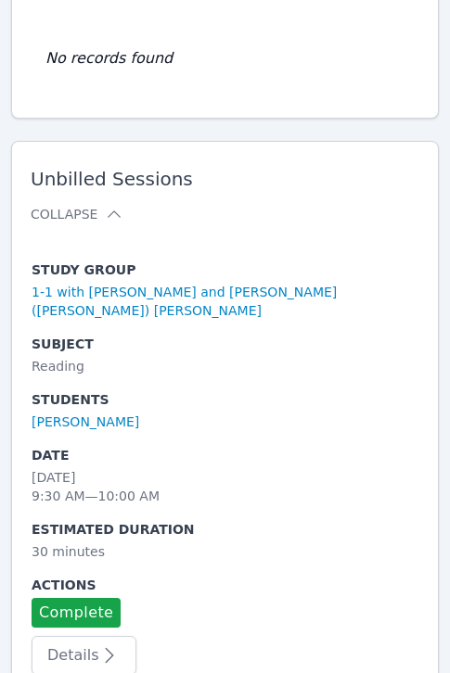
scroll to position [307, 0]
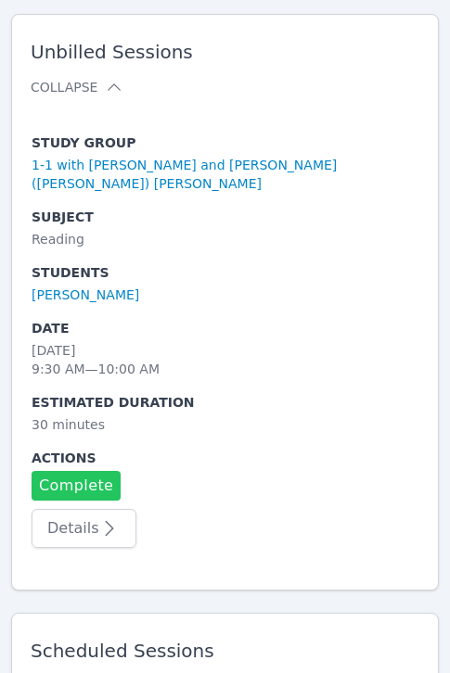
click at [82, 480] on link "Complete" at bounding box center [76, 486] width 89 height 30
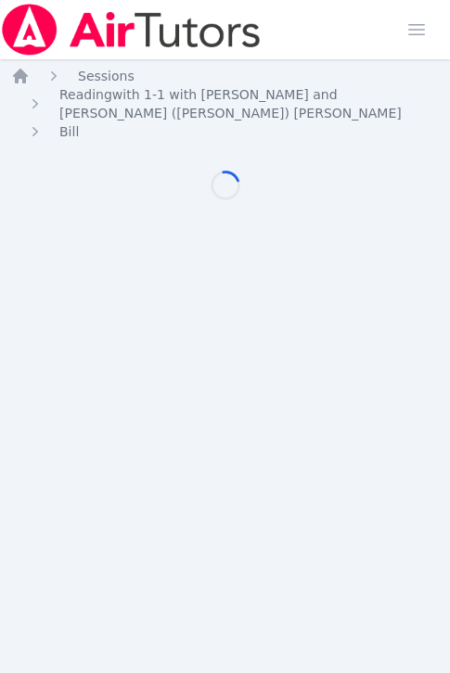
scroll to position [307, 0]
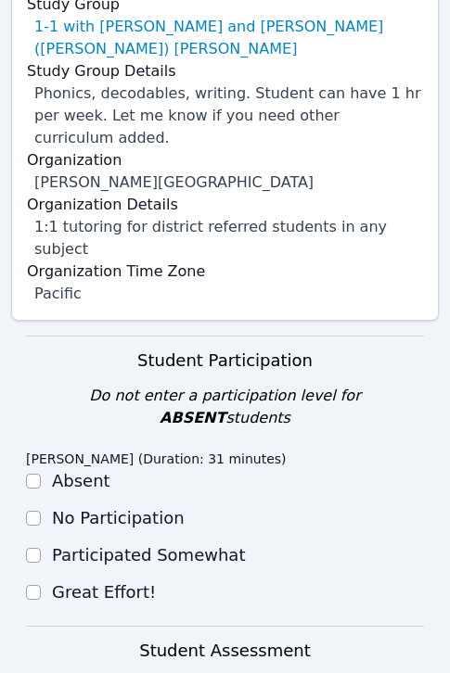
click at [99, 582] on label "Great Effort!" at bounding box center [104, 591] width 104 height 19
click at [41, 585] on input "Great Effort!" at bounding box center [33, 592] width 15 height 15
checkbox input "true"
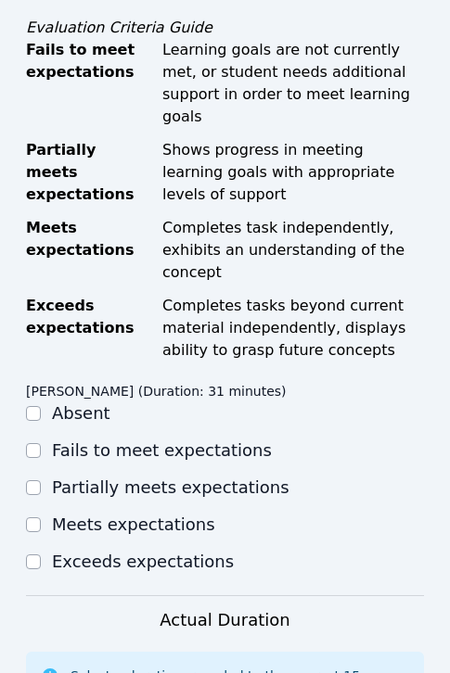
click at [94, 514] on label "Meets expectations" at bounding box center [133, 523] width 163 height 19
click at [41, 517] on input "Meets expectations" at bounding box center [33, 524] width 15 height 15
checkbox input "true"
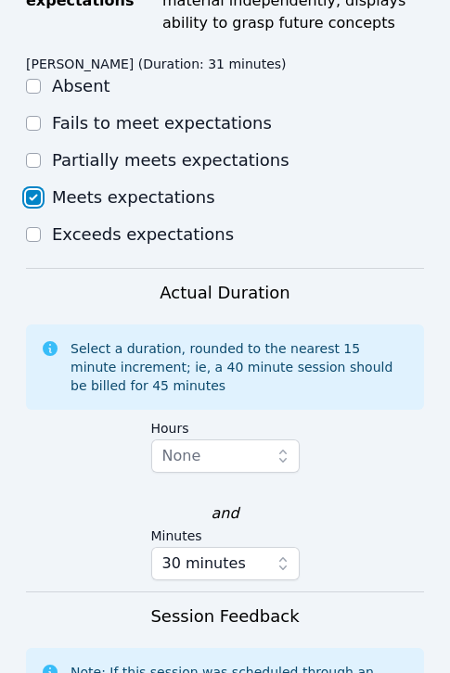
scroll to position [1728, 0]
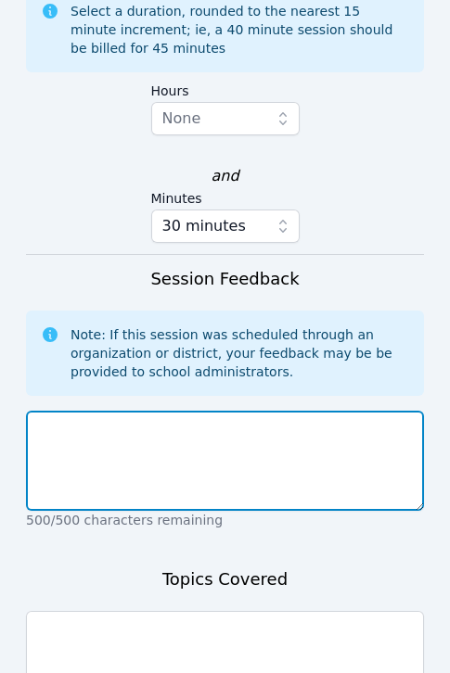
click at [249, 411] on textarea at bounding box center [225, 461] width 398 height 100
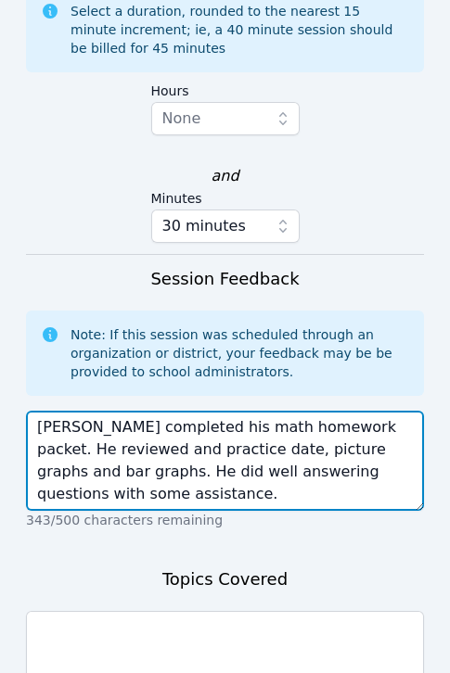
click at [302, 411] on textarea "Dante completed his math homework packet. He reviewed and practice date, pictur…" at bounding box center [225, 461] width 398 height 100
click at [303, 411] on textarea "Dante completed his math homework packet. He reviewed and practice date, pictur…" at bounding box center [225, 461] width 398 height 100
type textarea "Dante completed his math homework packet. He reviewed and practice date, pictur…"
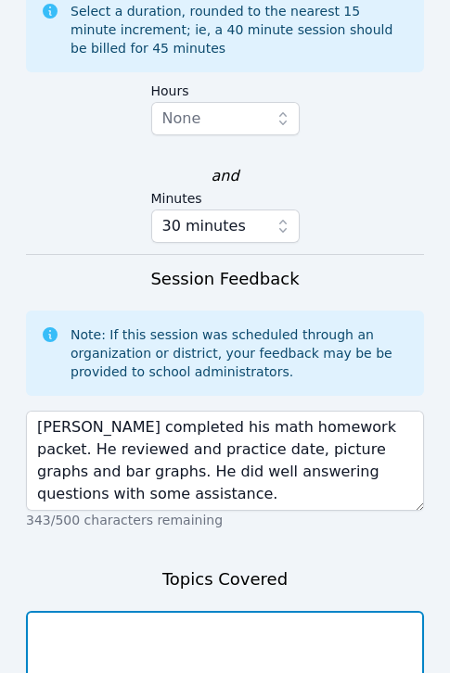
click at [349, 611] on textarea at bounding box center [225, 661] width 398 height 100
paste textarea "Dante completed his math homework packet. He reviewed and practice date, pictur…"
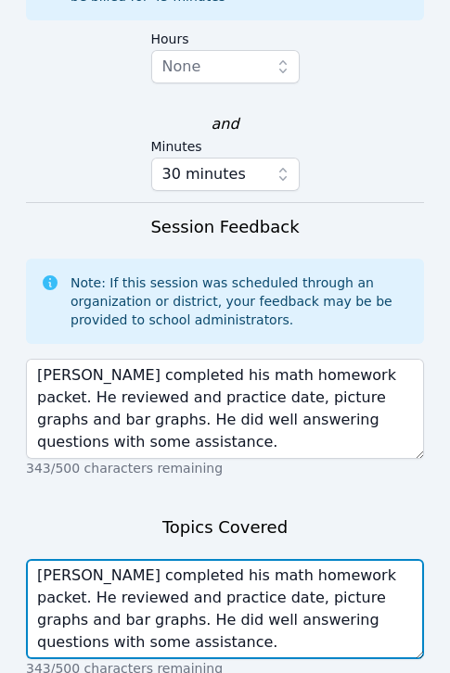
scroll to position [1796, 0]
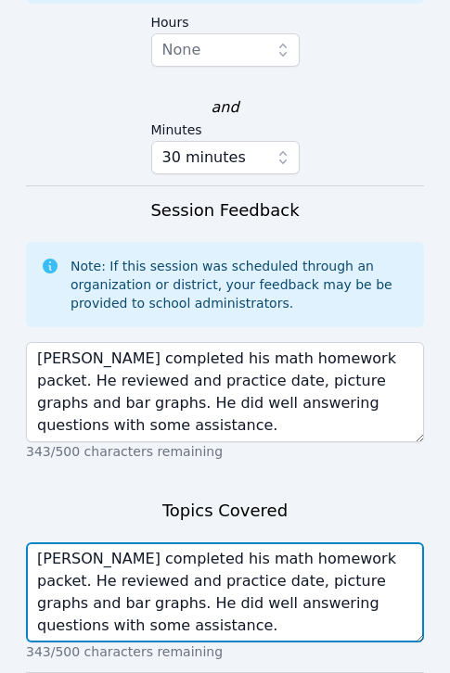
type textarea "Dante completed his math homework packet. He reviewed and practice date, pictur…"
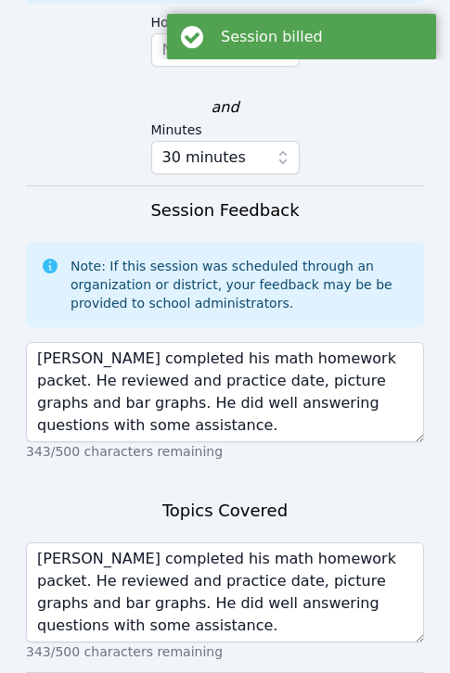
scroll to position [0, 0]
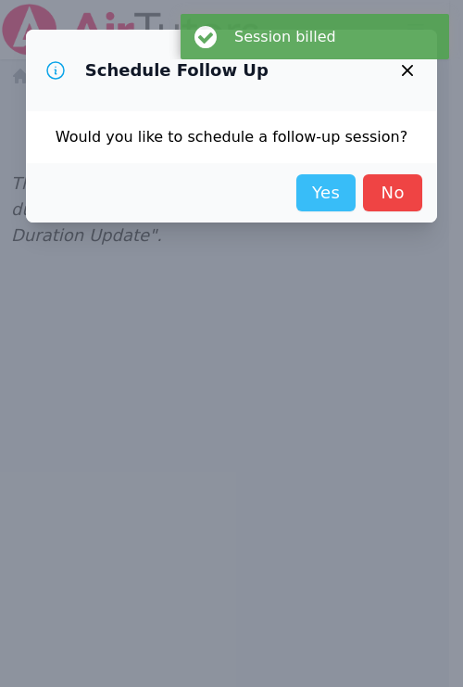
click at [318, 198] on link "Yes" at bounding box center [326, 192] width 59 height 37
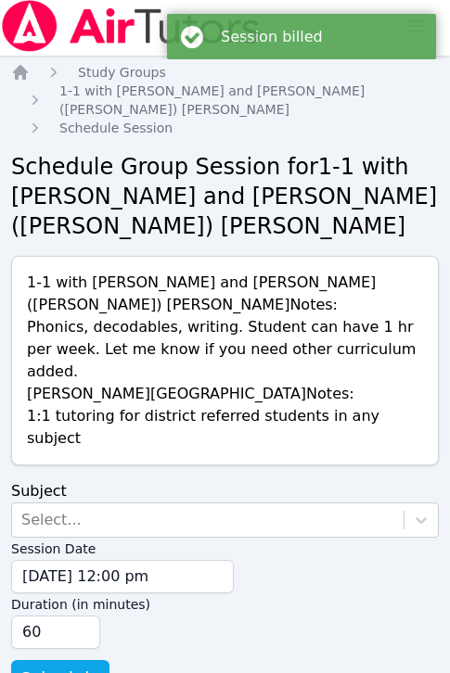
scroll to position [14, 0]
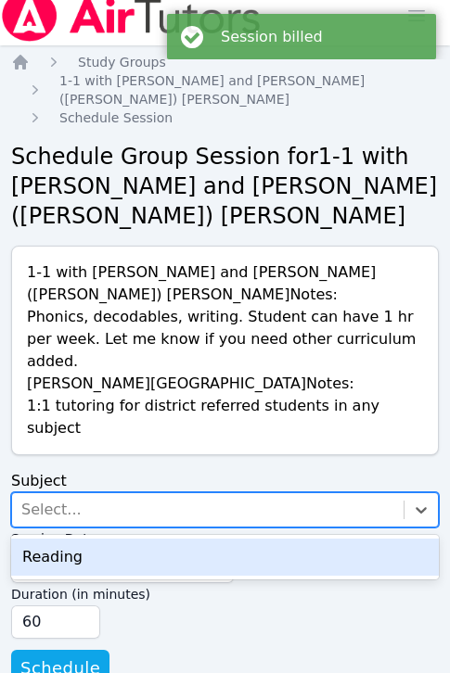
click at [260, 493] on div "Select..." at bounding box center [207, 509] width 391 height 33
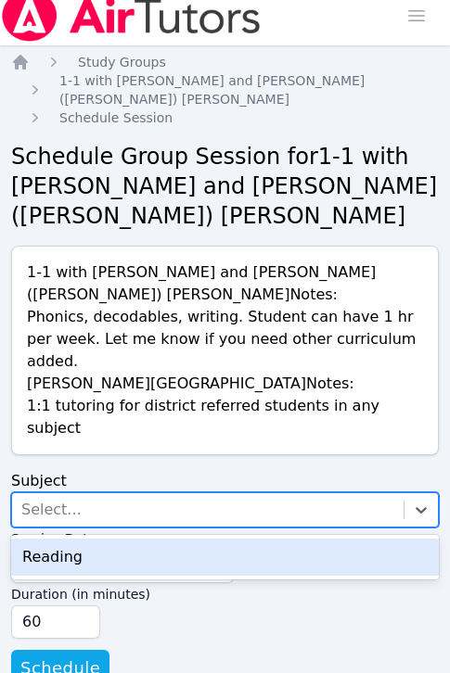
click at [225, 538] on div "Reading" at bounding box center [224, 556] width 427 height 37
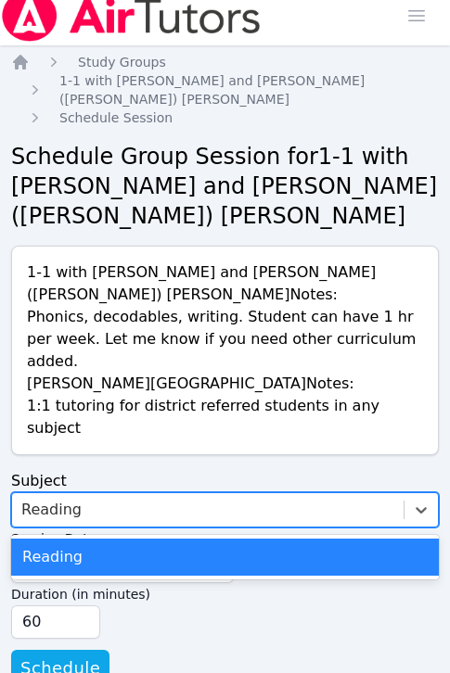
click at [180, 493] on div "Reading" at bounding box center [207, 509] width 391 height 33
click at [167, 538] on div "Reading" at bounding box center [224, 556] width 427 height 37
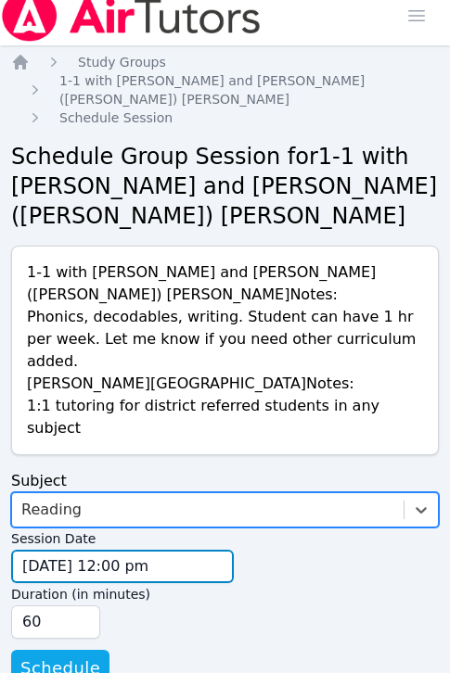
click at [89, 550] on input "09/12/2025 12:00 pm" at bounding box center [122, 566] width 222 height 33
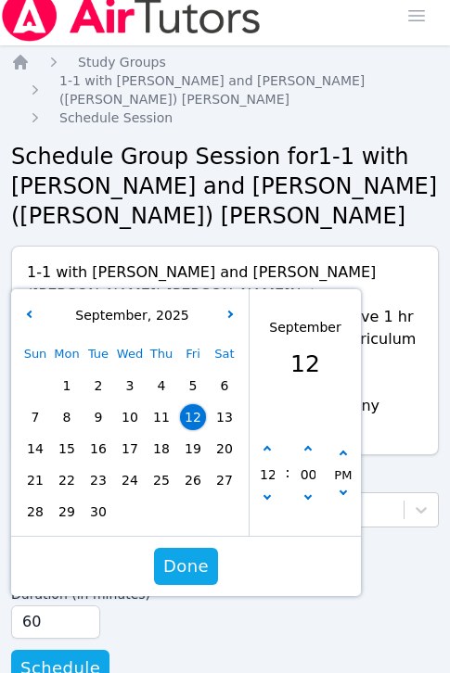
click at [127, 436] on span "17" at bounding box center [130, 449] width 26 height 26
click at [259, 490] on button "button" at bounding box center [267, 499] width 19 height 19
type input "09/17/2025 11:00 am"
type input "11"
click at [259, 490] on button "button" at bounding box center [267, 499] width 19 height 19
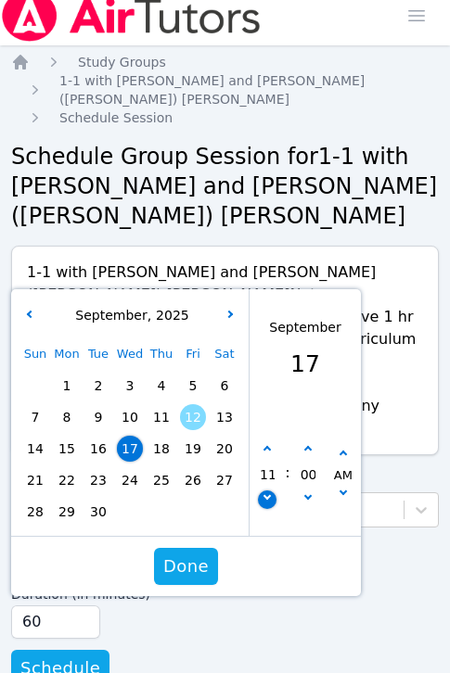
type input "09/17/2025 10:00 am"
type input "10"
click at [259, 490] on button "button" at bounding box center [267, 499] width 19 height 19
type input "09/17/2025 09:00 am"
type input "09"
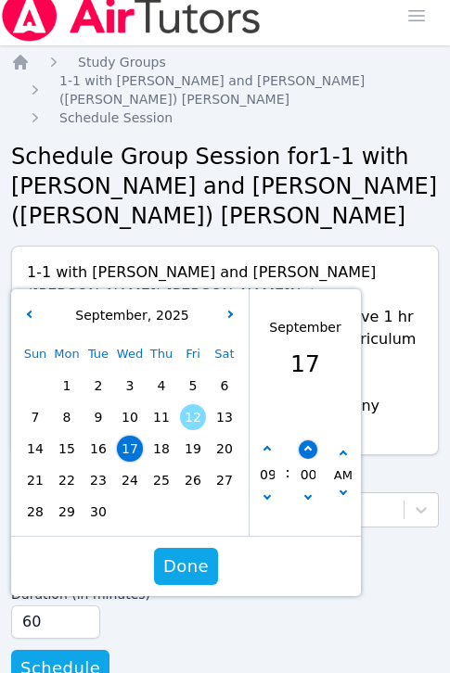
click at [306, 440] on button "button" at bounding box center [307, 449] width 19 height 19
type input "09/17/2025 09:05 am"
type input "05"
click at [306, 440] on button "button" at bounding box center [307, 449] width 19 height 19
type input "09/17/2025 09:10 am"
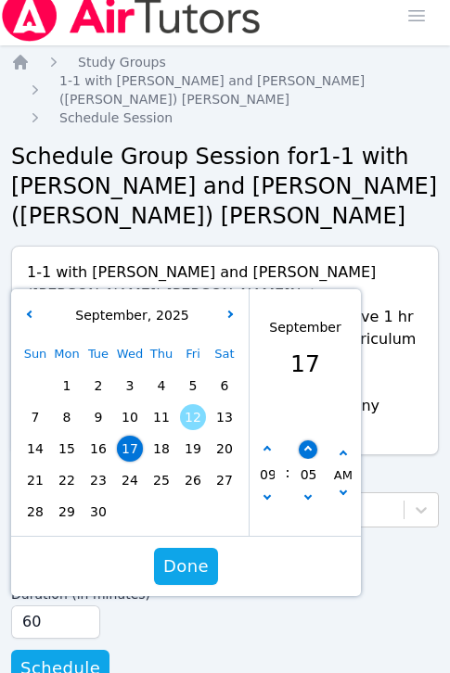
type input "10"
click at [306, 440] on button "button" at bounding box center [307, 449] width 19 height 19
type input "09/17/2025 09:15 am"
type input "15"
click at [306, 440] on button "button" at bounding box center [307, 449] width 19 height 19
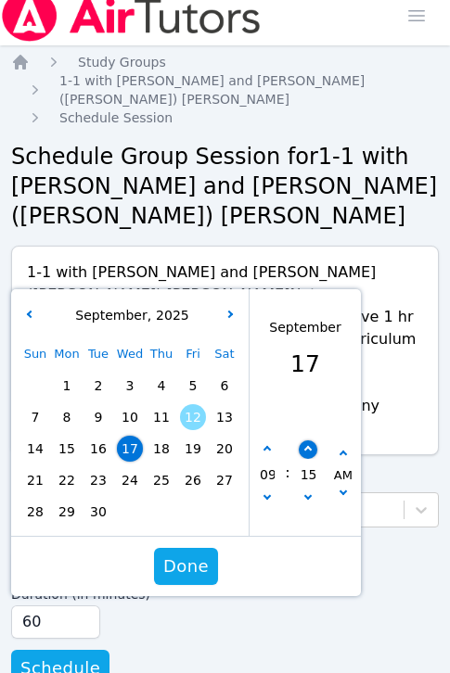
type input "09/17/2025 09:20 am"
type input "20"
click at [306, 440] on button "button" at bounding box center [307, 449] width 19 height 19
type input "09/17/2025 09:25 am"
type input "25"
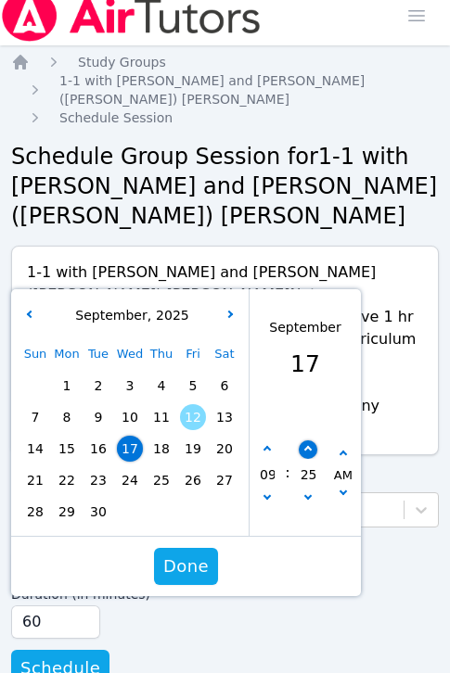
click at [306, 440] on button "button" at bounding box center [307, 449] width 19 height 19
type input "09/17/2025 09:30 am"
type input "30"
click at [185, 553] on span "Done" at bounding box center [185, 566] width 45 height 26
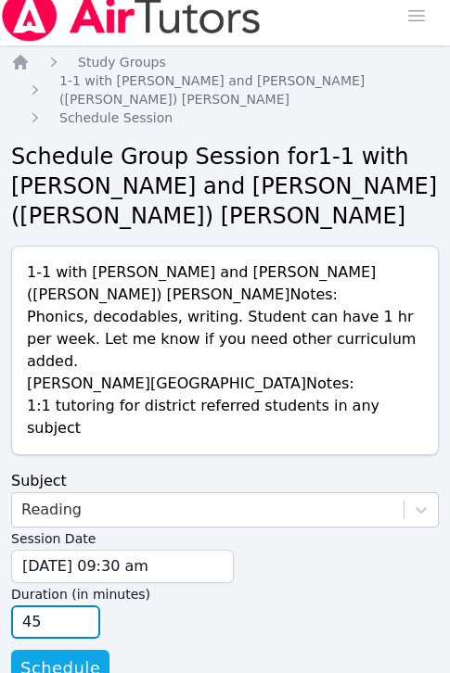
click at [82, 605] on input "45" at bounding box center [55, 621] width 89 height 33
type input "30"
click at [82, 605] on input "30" at bounding box center [55, 621] width 89 height 33
click at [135, 622] on form "Subject Reading Session Date 09/17/2025 09:30 am 9/17/2025 9:30 am Duration (in…" at bounding box center [224, 578] width 427 height 217
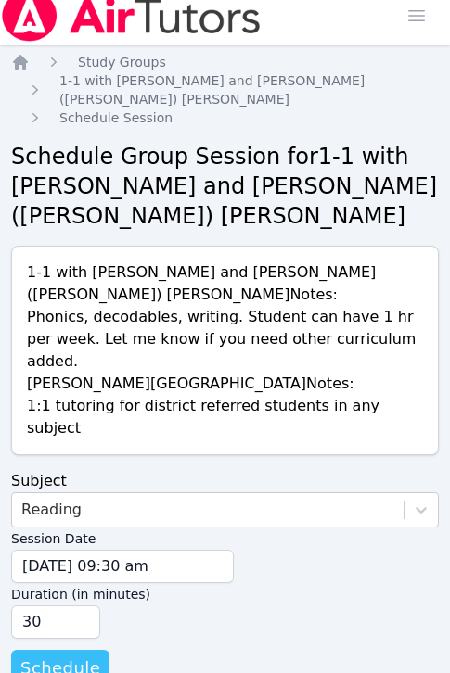
click at [62, 655] on span "Schedule" at bounding box center [60, 668] width 80 height 26
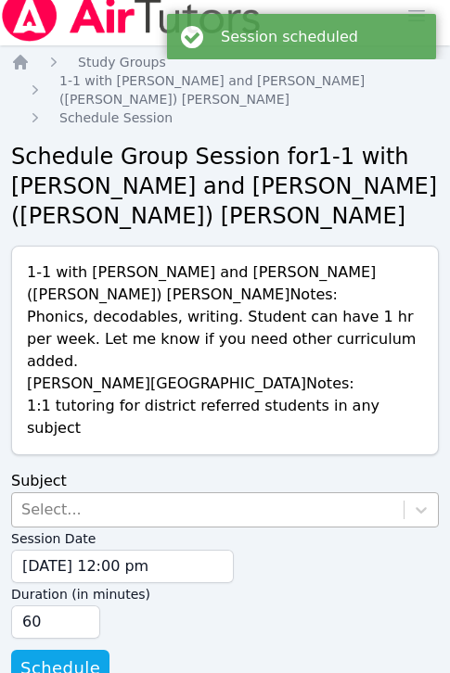
click at [159, 493] on div "Select..." at bounding box center [207, 509] width 391 height 33
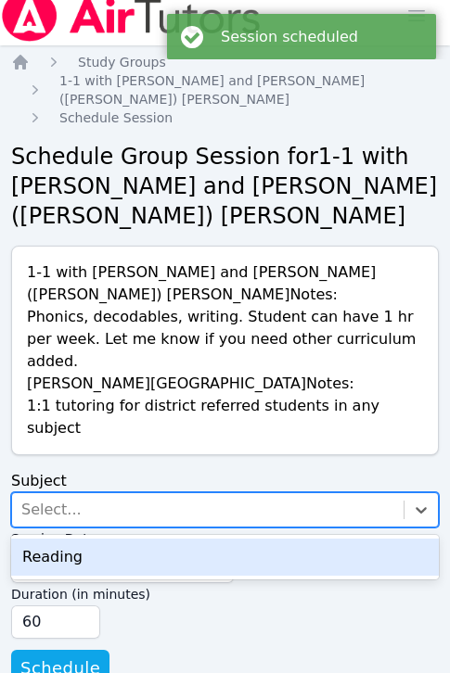
click at [151, 538] on div "Reading" at bounding box center [224, 556] width 427 height 37
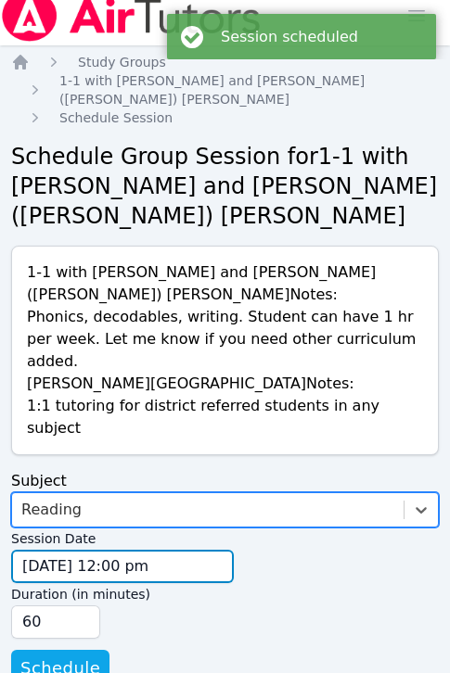
click at [136, 550] on input "09/12/2025 12:00 pm" at bounding box center [122, 566] width 222 height 33
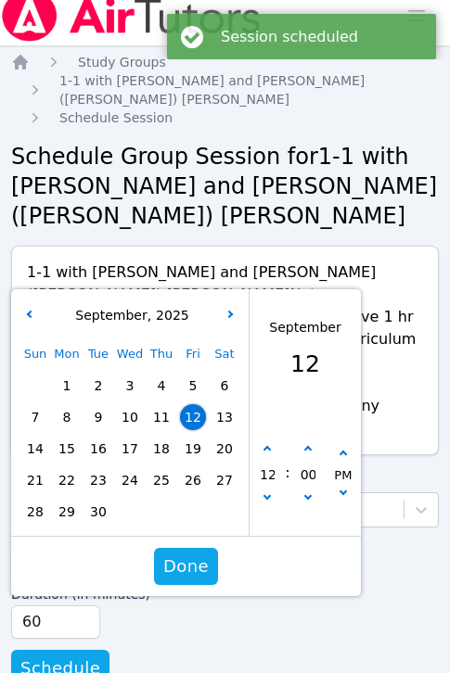
click at [184, 436] on span "19" at bounding box center [193, 449] width 26 height 26
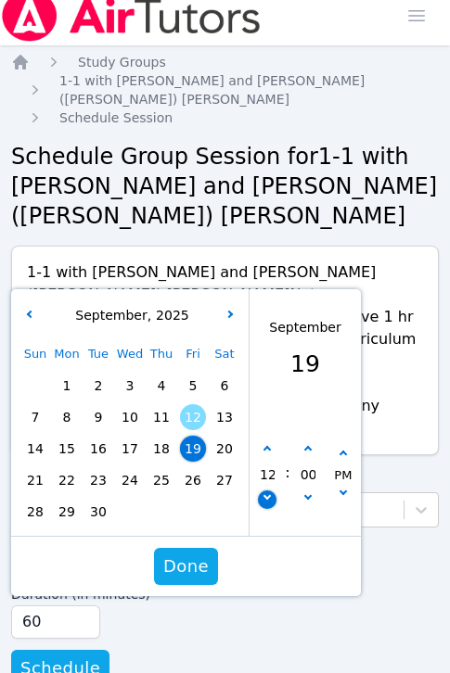
click at [266, 492] on icon "button" at bounding box center [266, 495] width 7 height 7
type input "09/19/2025 11:00 am"
type input "11"
click at [266, 492] on icon "button" at bounding box center [266, 495] width 7 height 7
type input "09/19/2025 10:00 am"
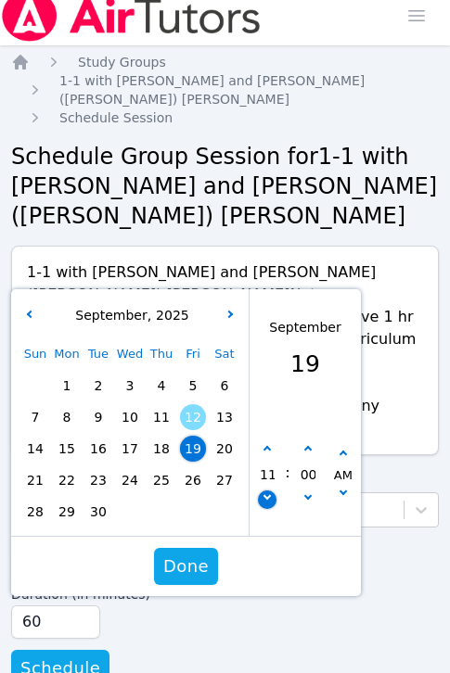
type input "10"
click at [266, 492] on icon "button" at bounding box center [266, 495] width 7 height 7
type input "09/19/2025 09:00 am"
type input "09"
click at [300, 440] on button "button" at bounding box center [307, 449] width 19 height 19
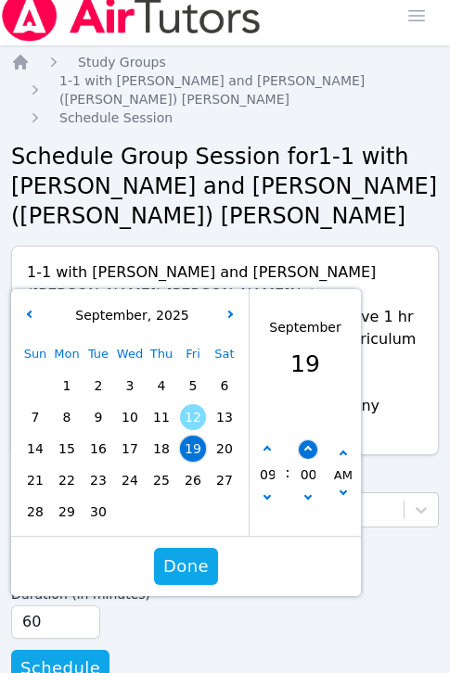
type input "09/19/2025 09:05 am"
type input "05"
click at [300, 440] on button "button" at bounding box center [307, 449] width 19 height 19
type input "09/19/2025 09:10 am"
type input "10"
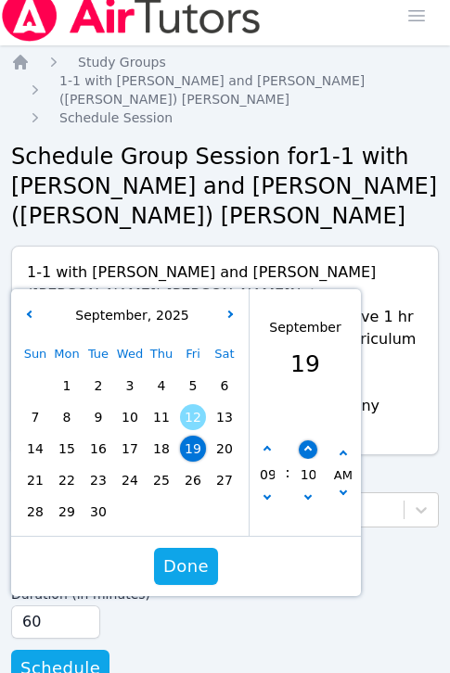
click at [301, 440] on button "button" at bounding box center [307, 449] width 19 height 19
type input "09/19/2025 09:15 am"
type input "15"
click at [301, 440] on button "button" at bounding box center [307, 449] width 19 height 19
type input "09/19/2025 09:20 am"
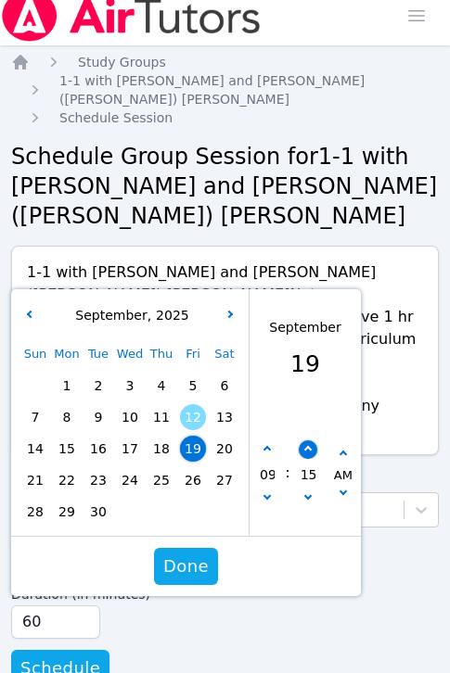
type input "20"
click at [301, 440] on button "button" at bounding box center [307, 449] width 19 height 19
type input "09/19/2025 09:25 am"
type input "25"
click at [301, 440] on button "button" at bounding box center [307, 449] width 19 height 19
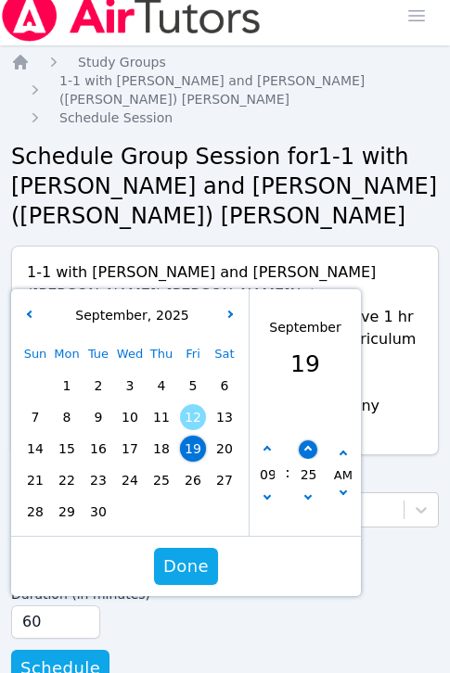
type input "09/19/2025 09:30 am"
type input "30"
click at [194, 553] on span "Done" at bounding box center [185, 566] width 45 height 26
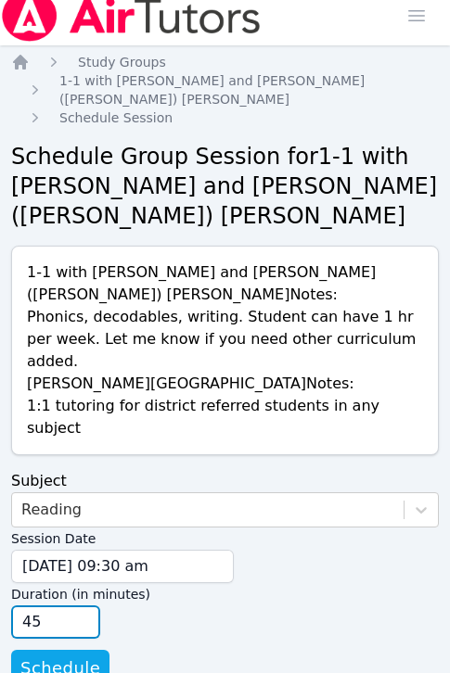
click at [84, 605] on input "45" at bounding box center [55, 621] width 89 height 33
type input "30"
click at [84, 605] on input "30" at bounding box center [55, 621] width 89 height 33
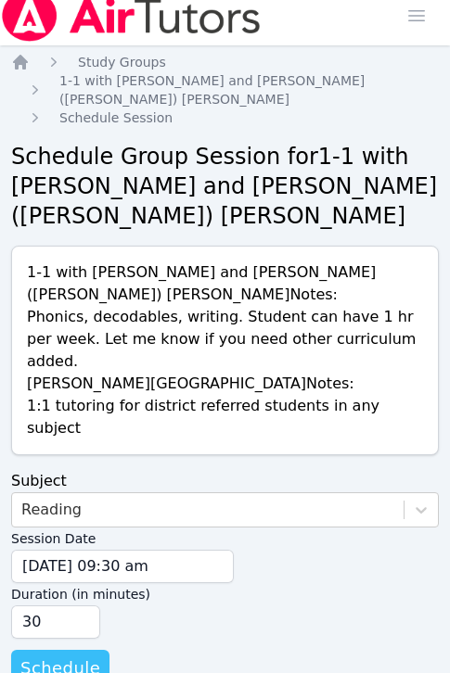
click at [59, 655] on span "Schedule" at bounding box center [60, 668] width 80 height 26
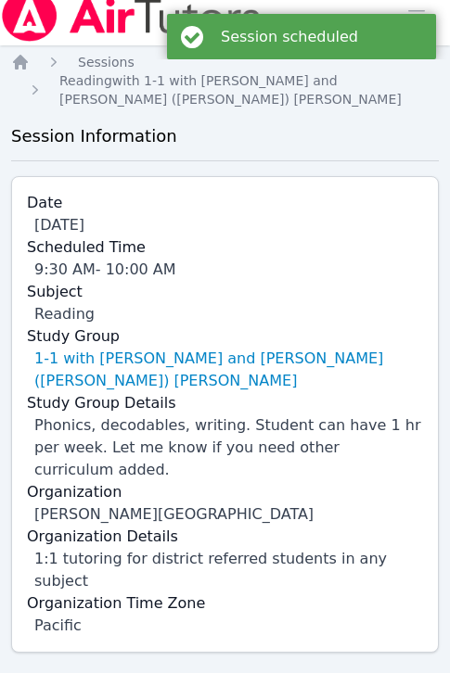
click at [412, 14] on div "Session scheduled" at bounding box center [301, 36] width 269 height 45
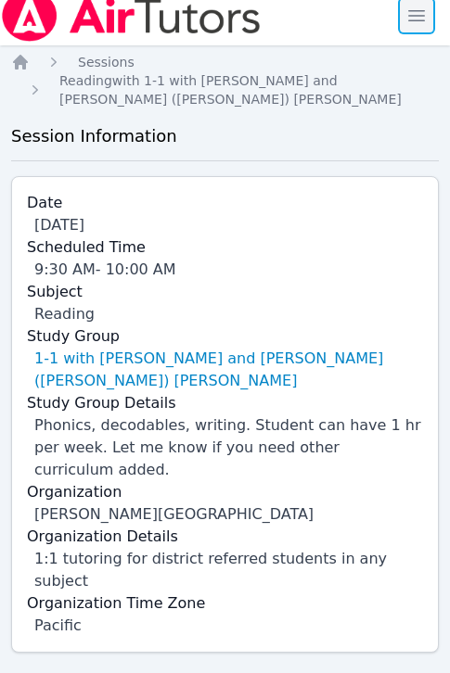
click at [413, 23] on span "button" at bounding box center [416, 15] width 41 height 41
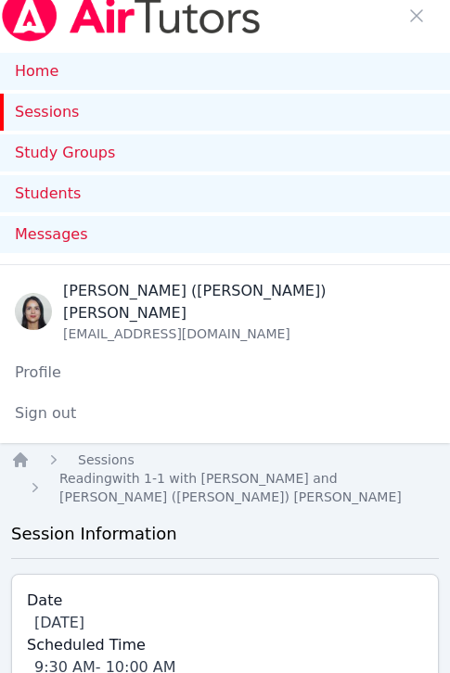
click at [79, 109] on link "Sessions" at bounding box center [225, 112] width 450 height 37
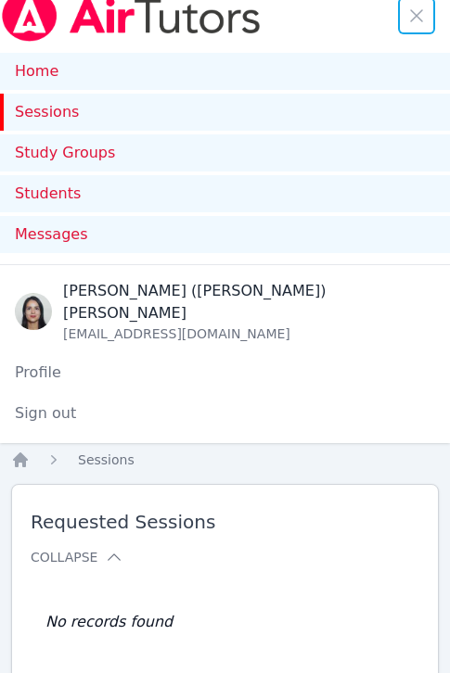
drag, startPoint x: 415, startPoint y: 17, endPoint x: 398, endPoint y: 48, distance: 36.1
click at [415, 17] on span "button" at bounding box center [416, 15] width 41 height 41
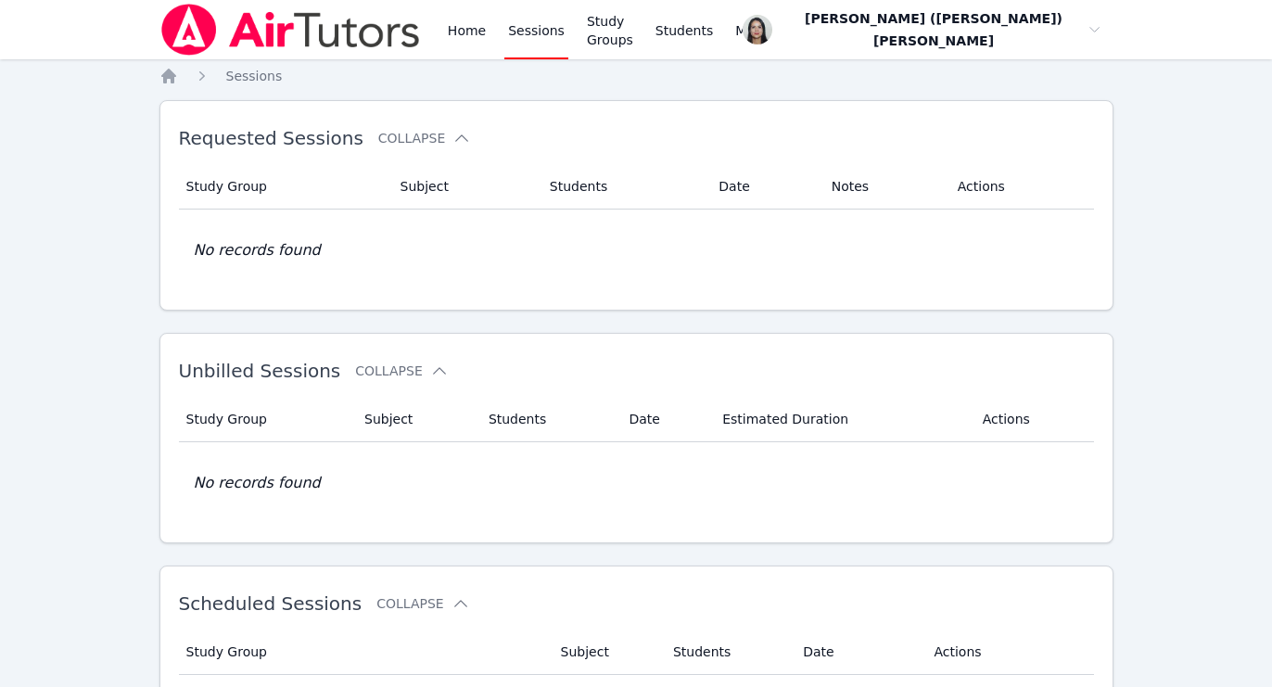
click at [514, 35] on link "Sessions" at bounding box center [536, 29] width 64 height 59
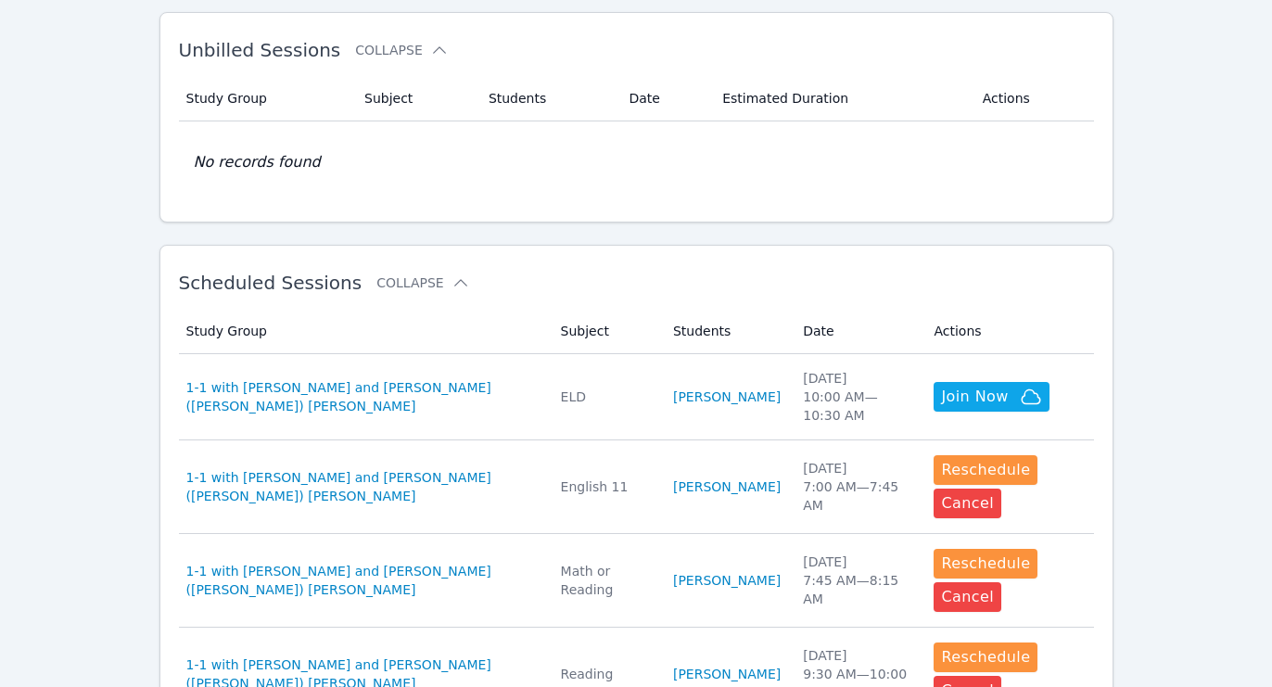
scroll to position [322, 0]
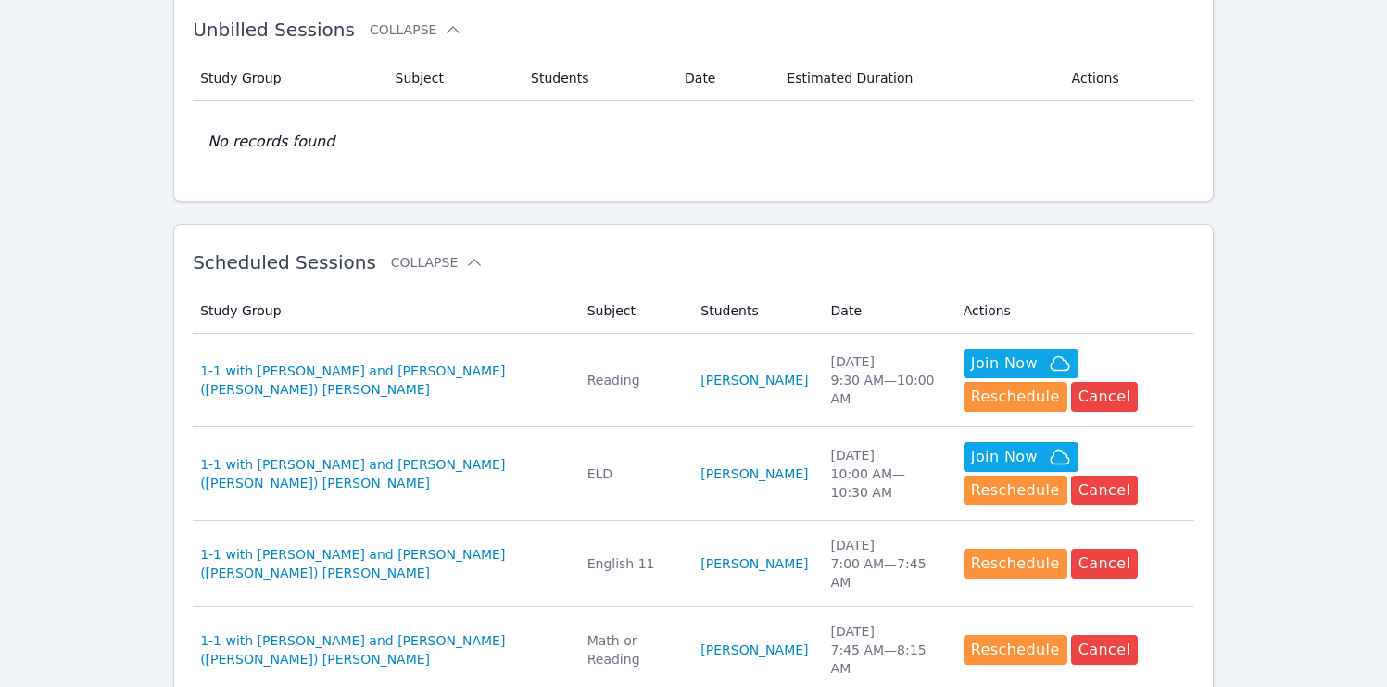
scroll to position [345, 0]
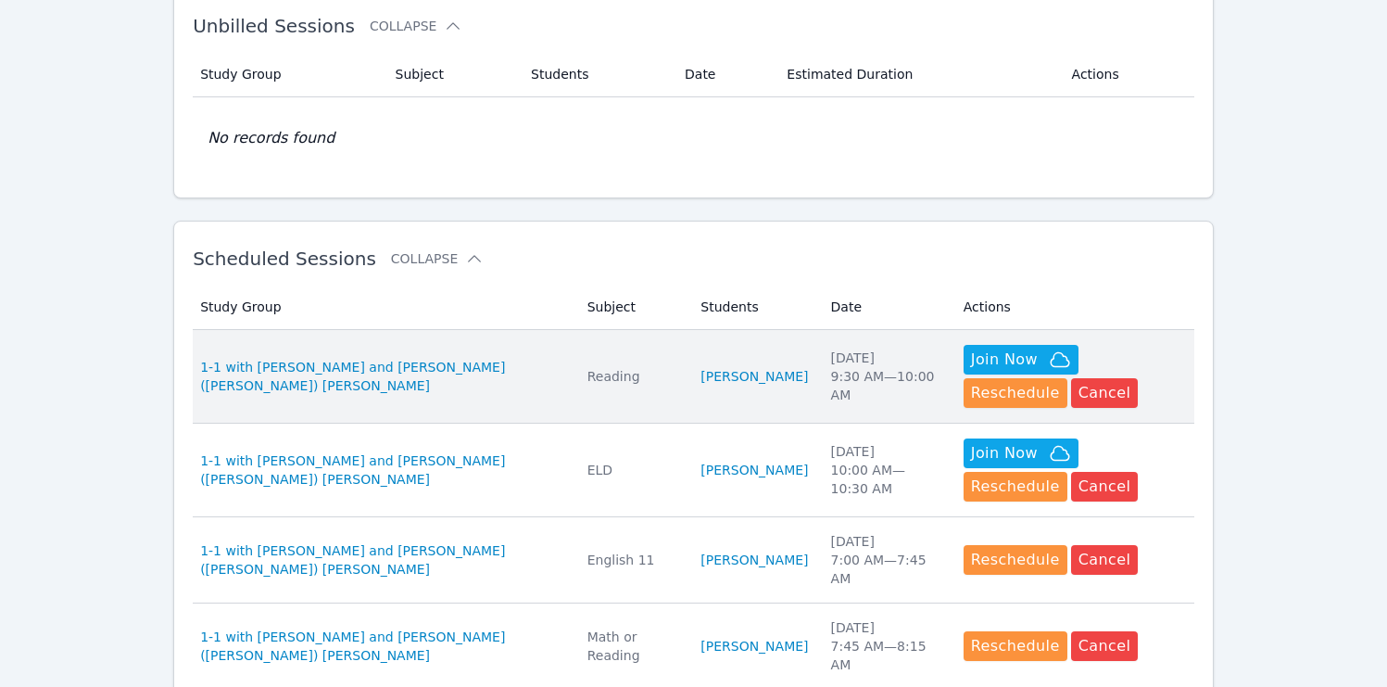
click at [746, 351] on td "Students Dante Valdes Alzamora" at bounding box center [755, 377] width 130 height 94
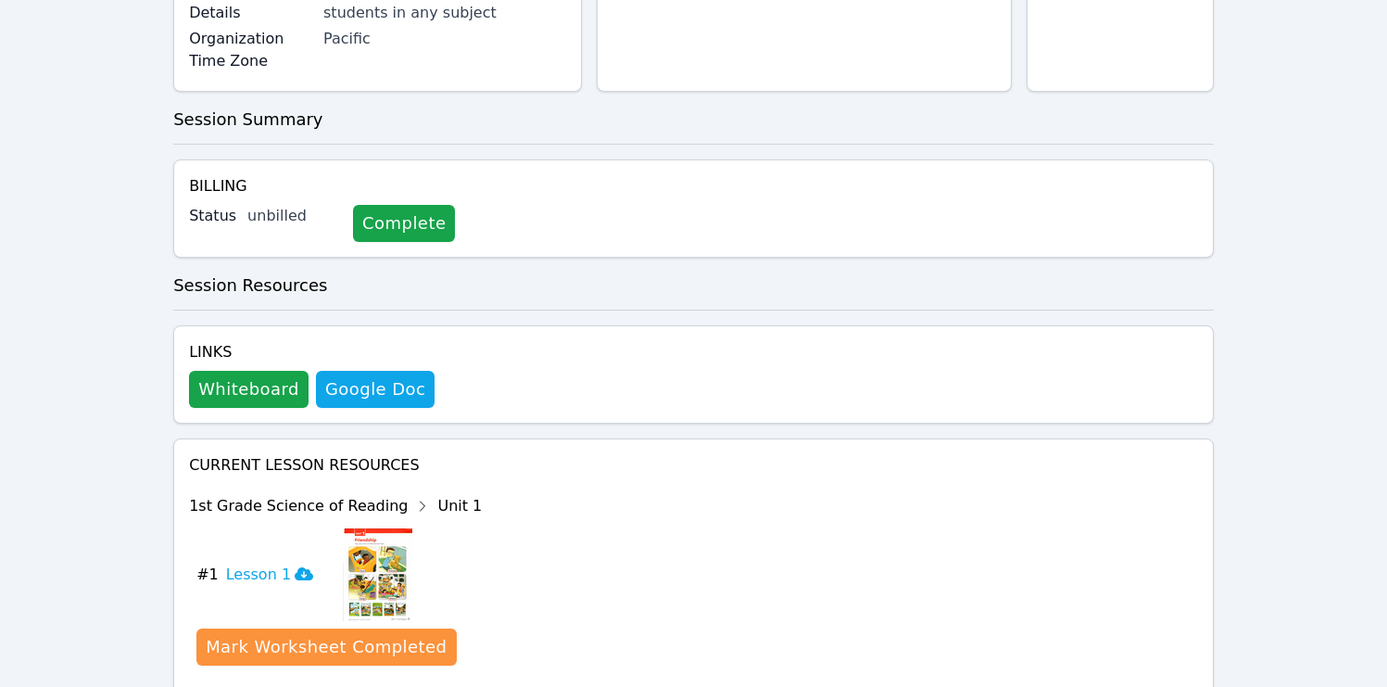
scroll to position [433, 0]
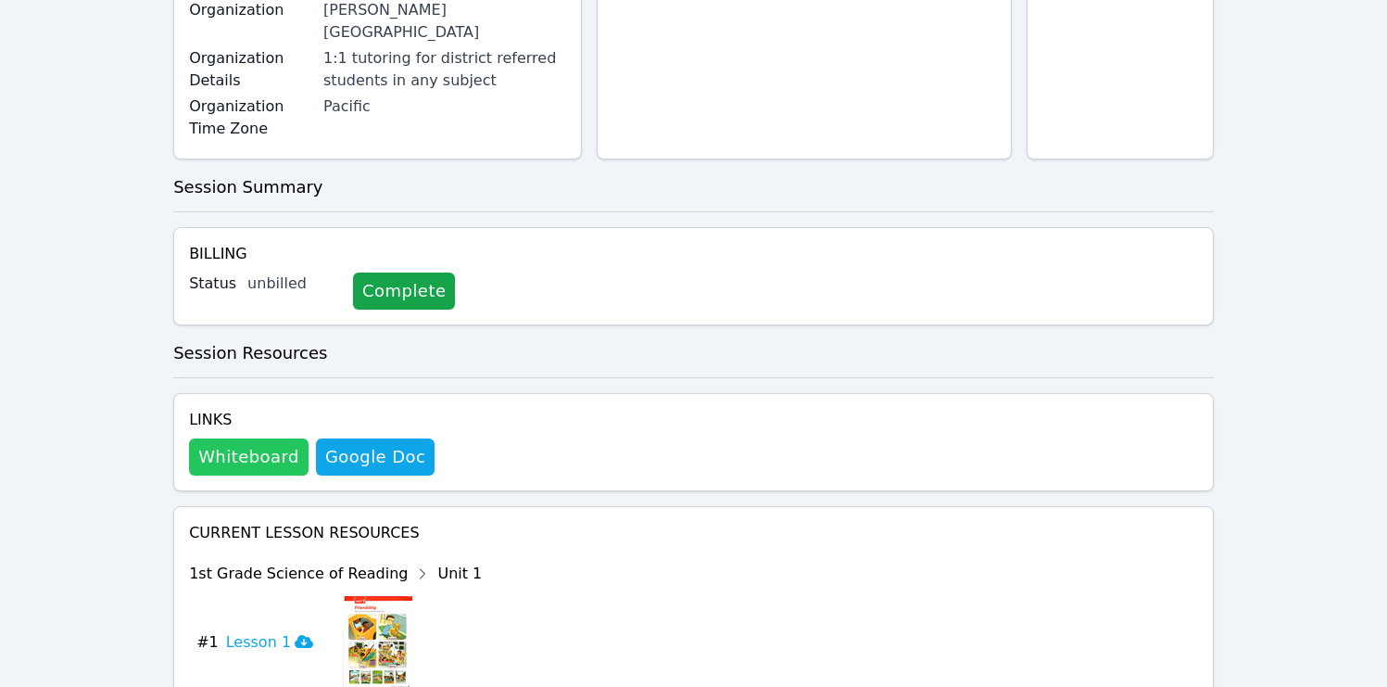
click at [263, 438] on button "Whiteboard" at bounding box center [249, 456] width 120 height 37
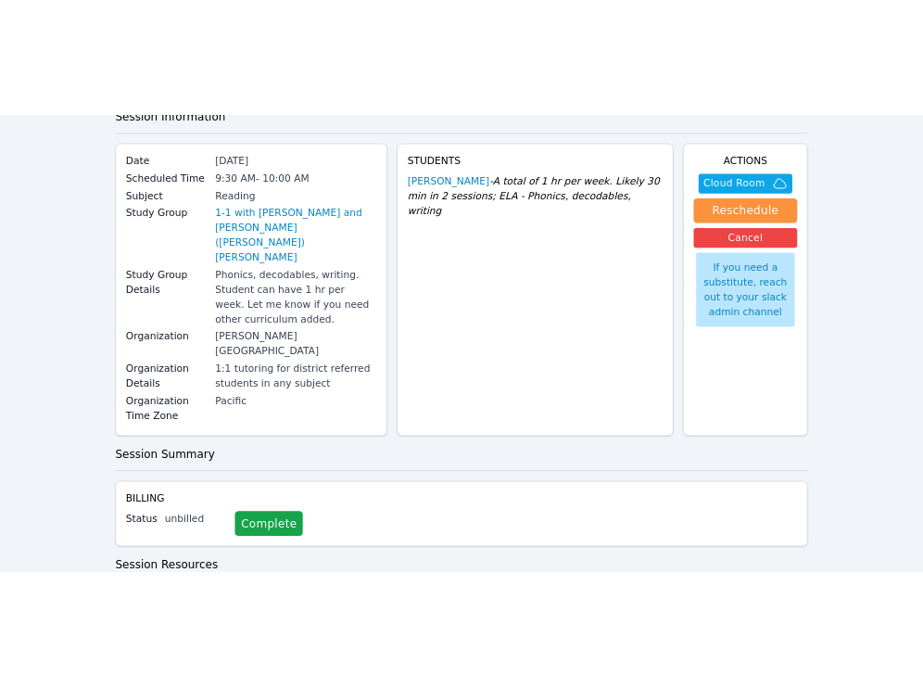
scroll to position [0, 0]
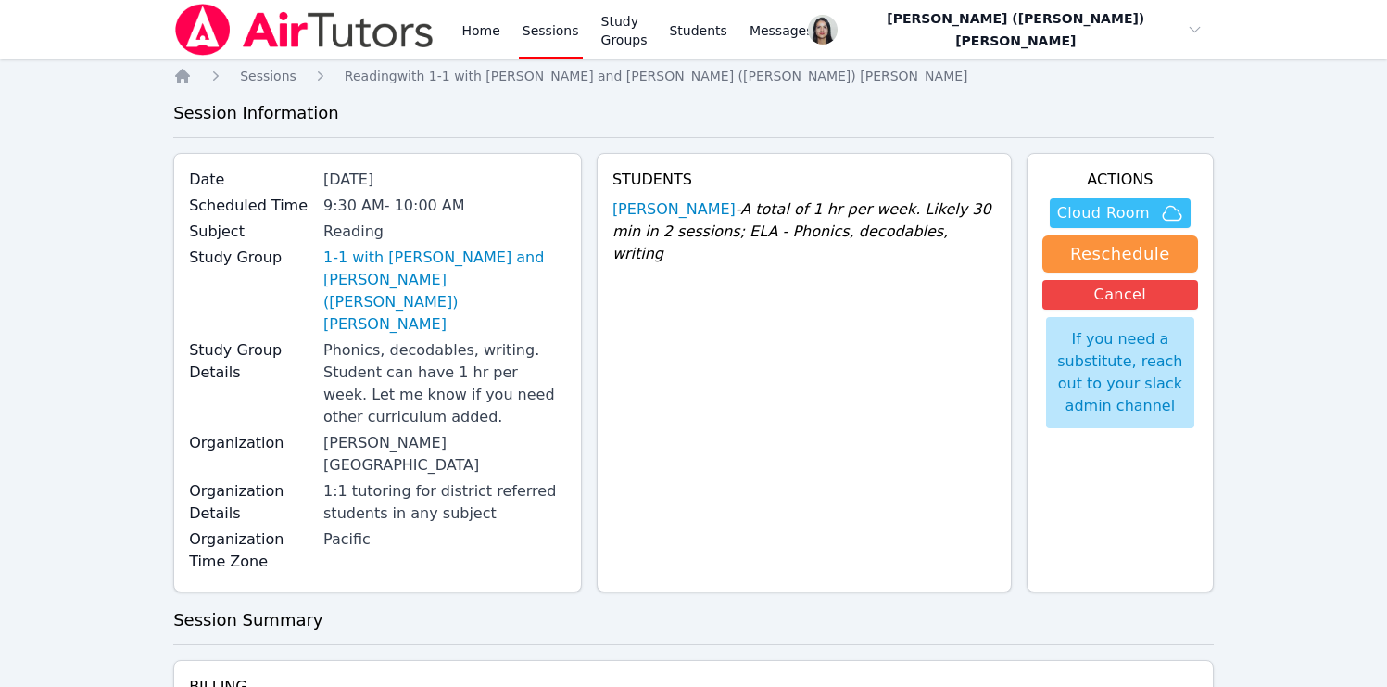
click at [1100, 213] on span "Cloud Room" at bounding box center [1104, 213] width 93 height 22
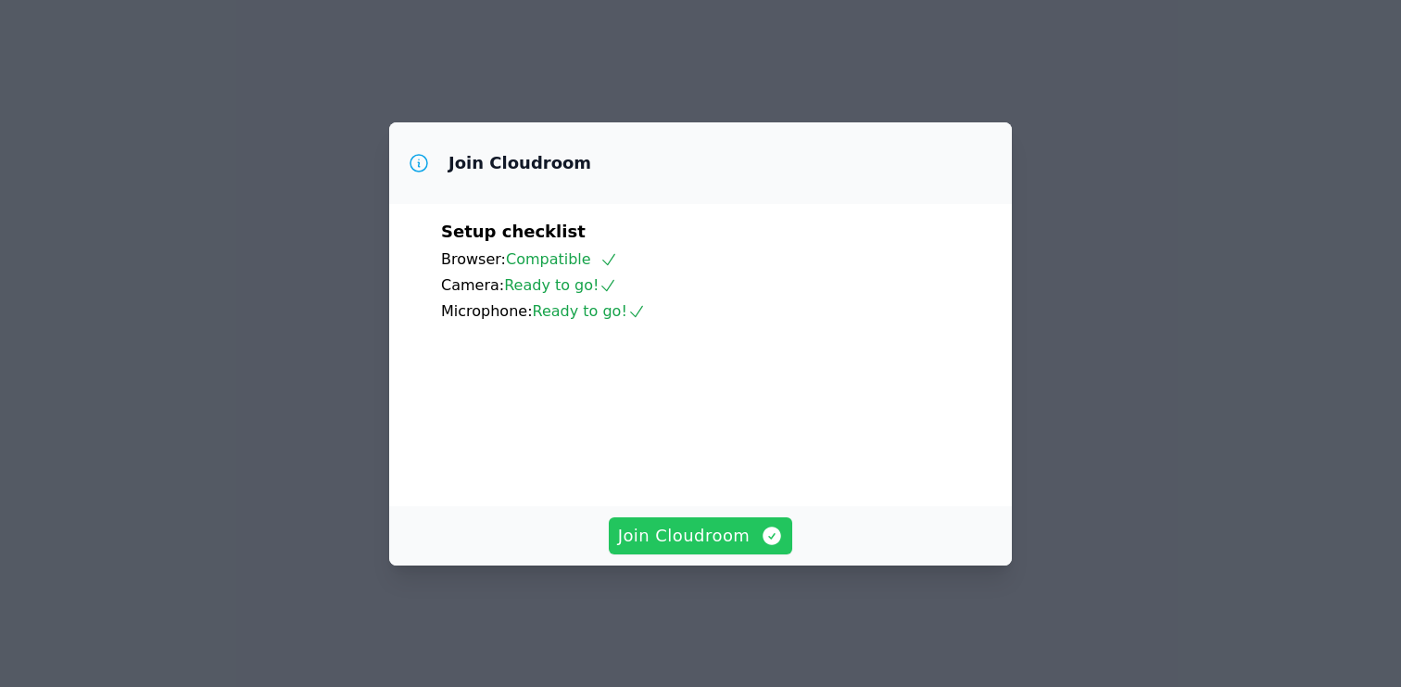
click at [462, 542] on span "Join Cloudroom" at bounding box center [701, 536] width 166 height 26
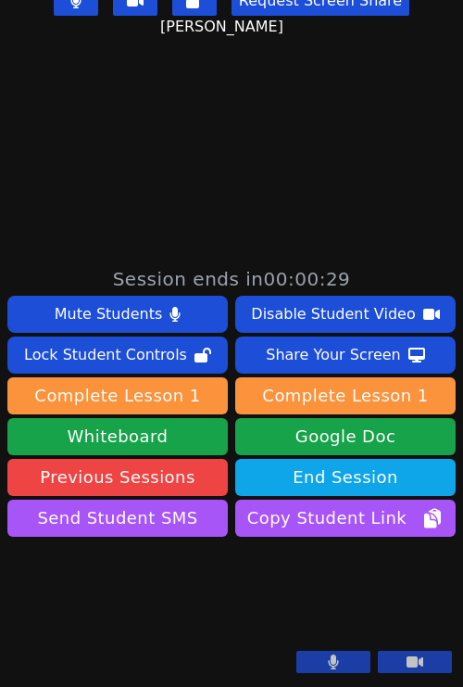
scroll to position [478, 0]
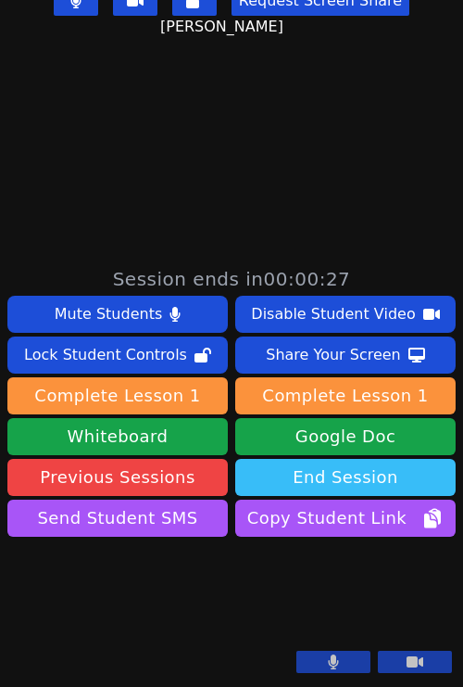
click at [349, 459] on button "End Session" at bounding box center [345, 477] width 221 height 37
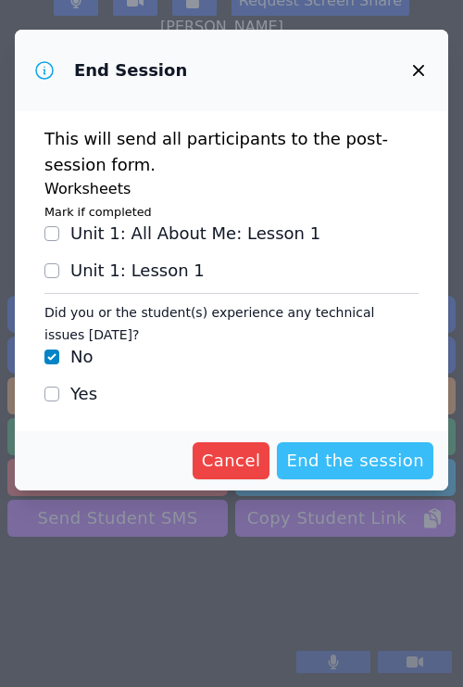
click at [356, 474] on button "End the session" at bounding box center [355, 460] width 157 height 37
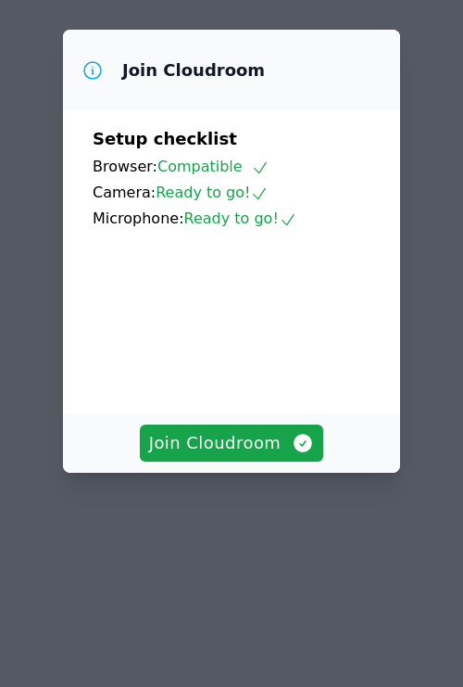
click at [259, 413] on div "Join Cloudroom Setup checklist Browser: Compatible Camera: Ready to go! Microph…" at bounding box center [231, 251] width 337 height 443
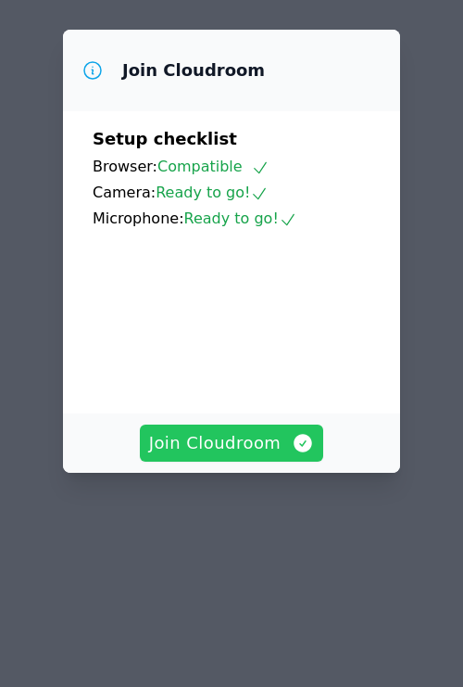
click at [270, 456] on span "Join Cloudroom" at bounding box center [232, 443] width 166 height 26
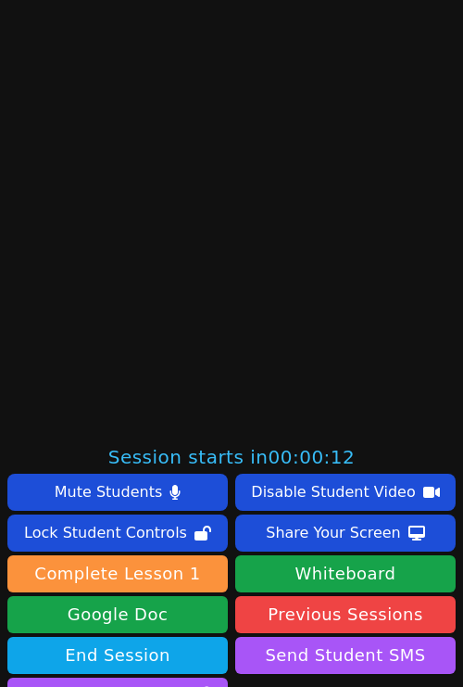
scroll to position [534, 0]
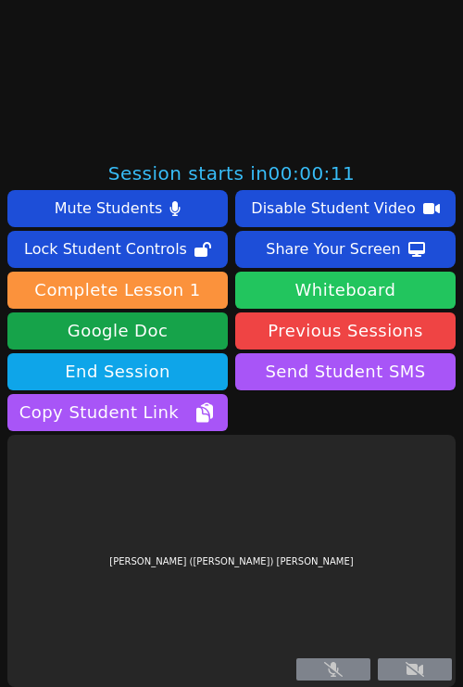
click at [351, 299] on button "Whiteboard" at bounding box center [345, 290] width 221 height 37
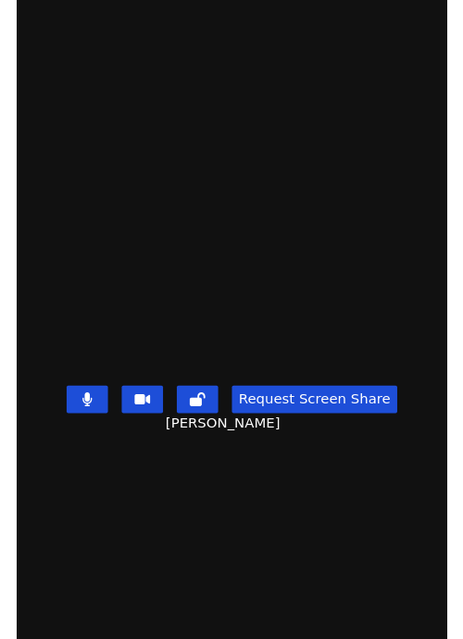
scroll to position [301, 0]
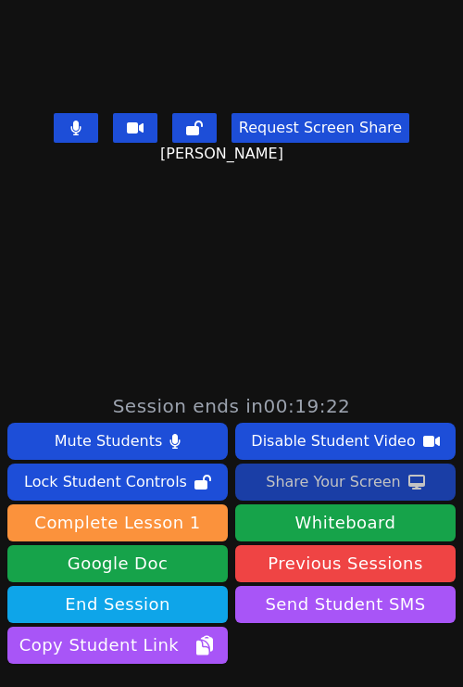
click at [298, 476] on div "Share Your Screen" at bounding box center [333, 482] width 135 height 30
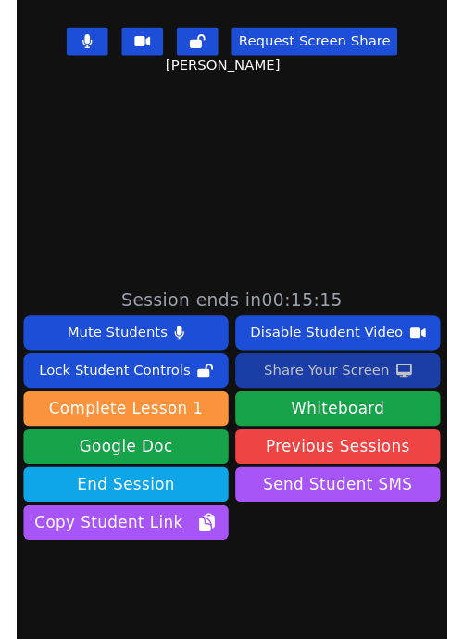
scroll to position [395, 0]
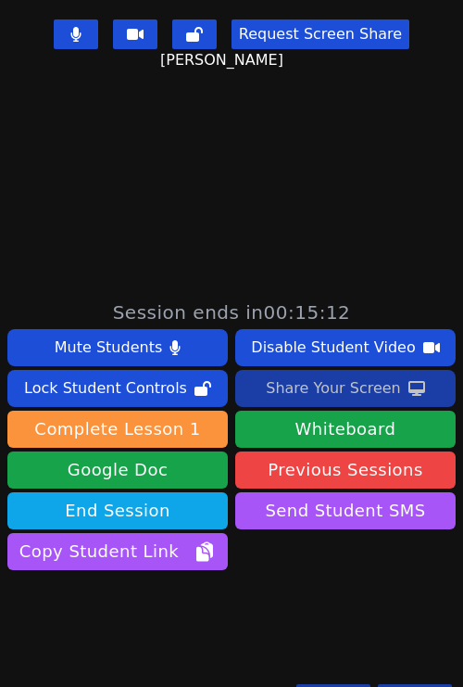
click at [318, 386] on div "Share Your Screen" at bounding box center [333, 389] width 135 height 30
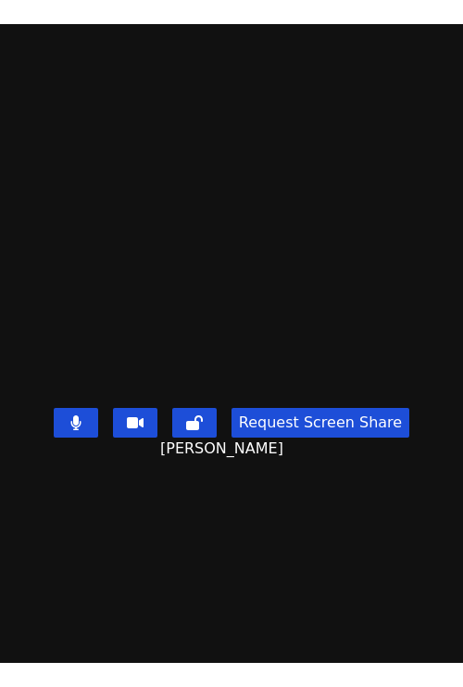
scroll to position [534, 0]
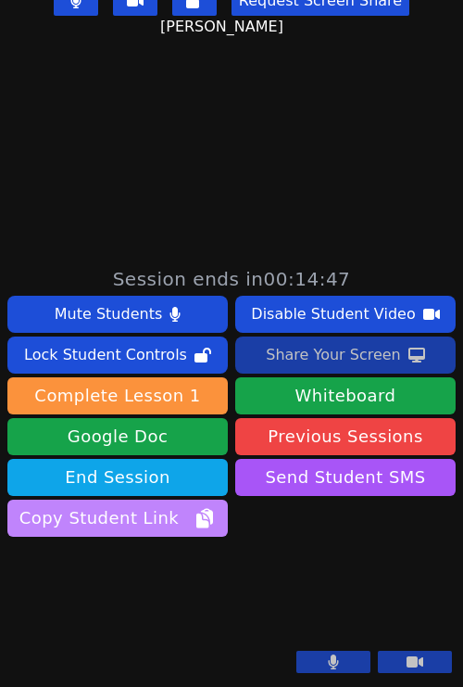
click at [164, 505] on span "Copy Student Link" at bounding box center [117, 518] width 196 height 26
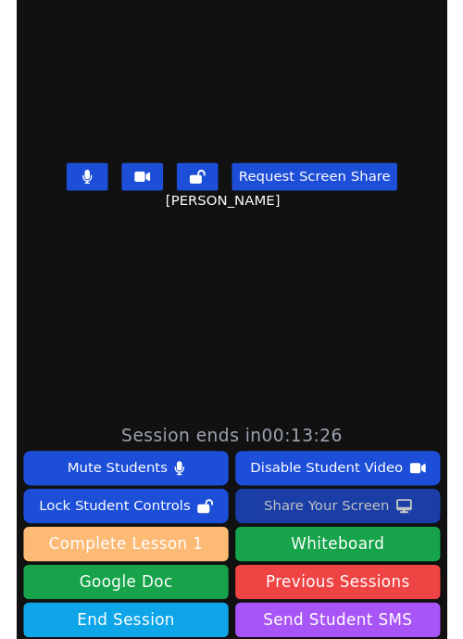
scroll to position [243, 0]
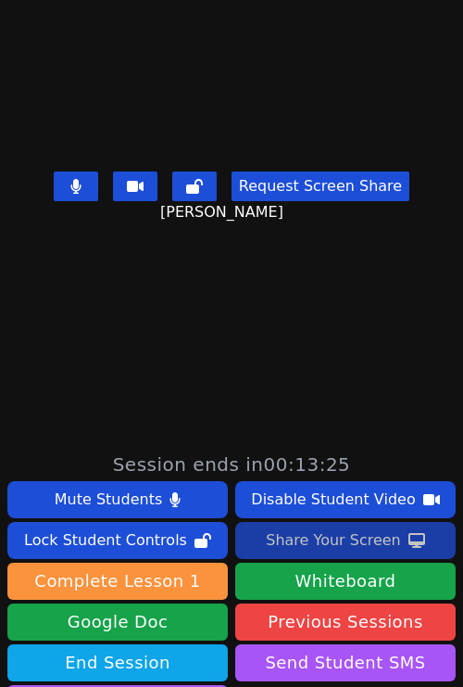
click at [333, 543] on div "Share Your Screen" at bounding box center [333, 541] width 135 height 30
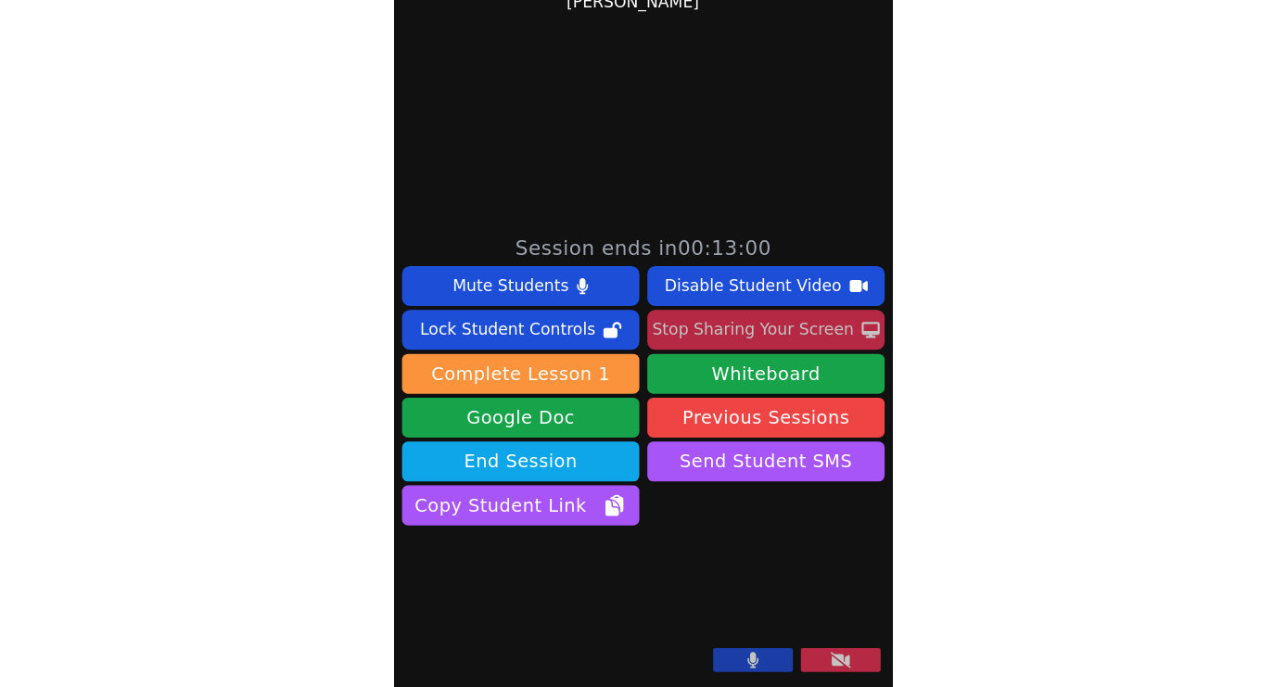
scroll to position [0, 0]
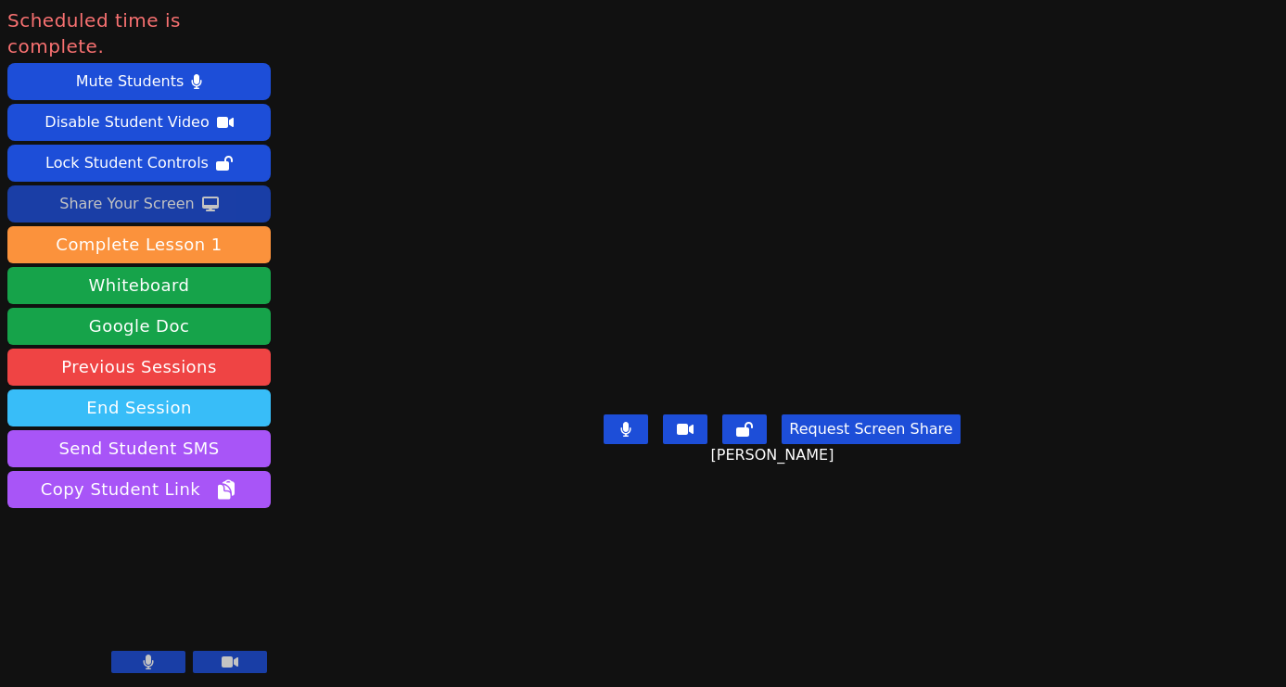
click at [223, 389] on button "End Session" at bounding box center [138, 407] width 263 height 37
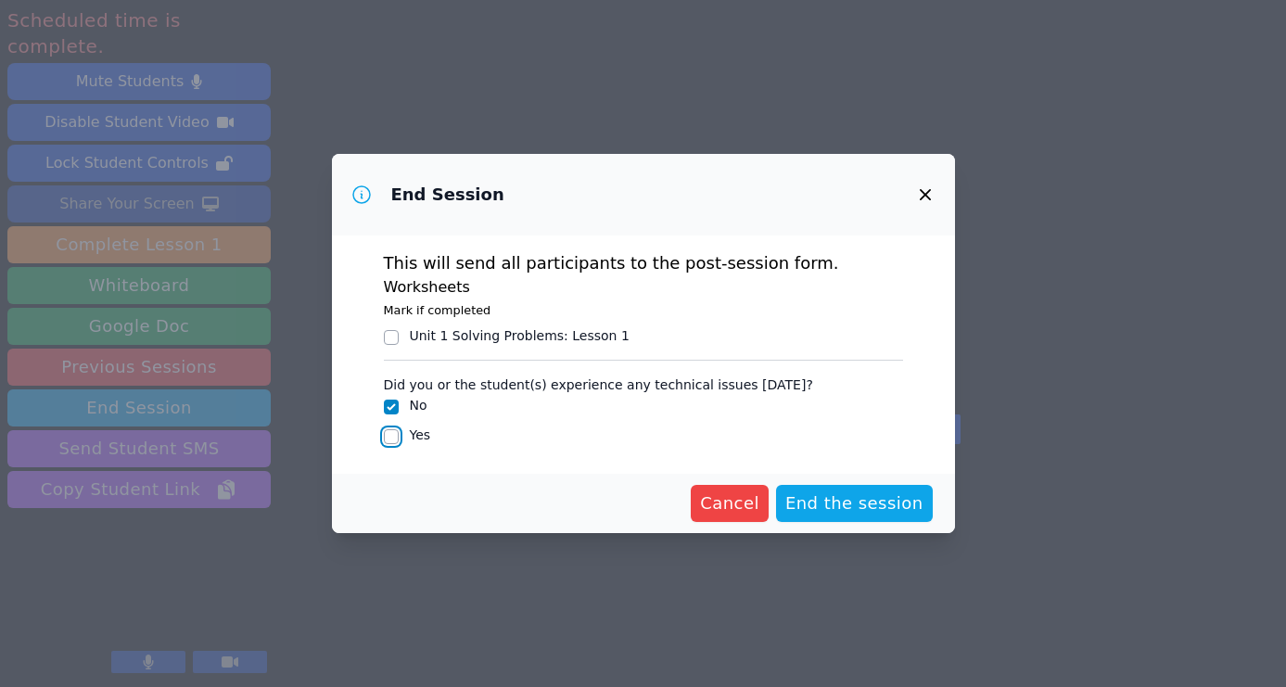
click at [393, 436] on input "Yes" at bounding box center [391, 436] width 15 height 15
checkbox input "true"
checkbox input "false"
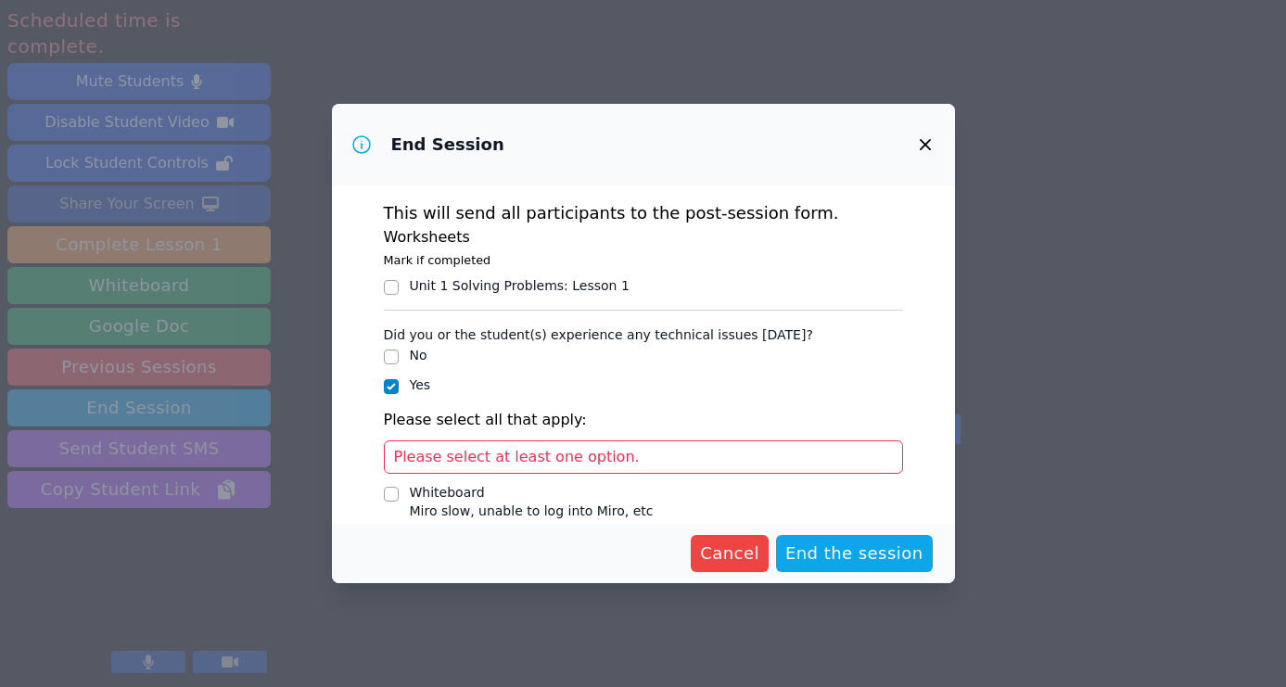
click at [462, 131] on button "button" at bounding box center [925, 144] width 44 height 44
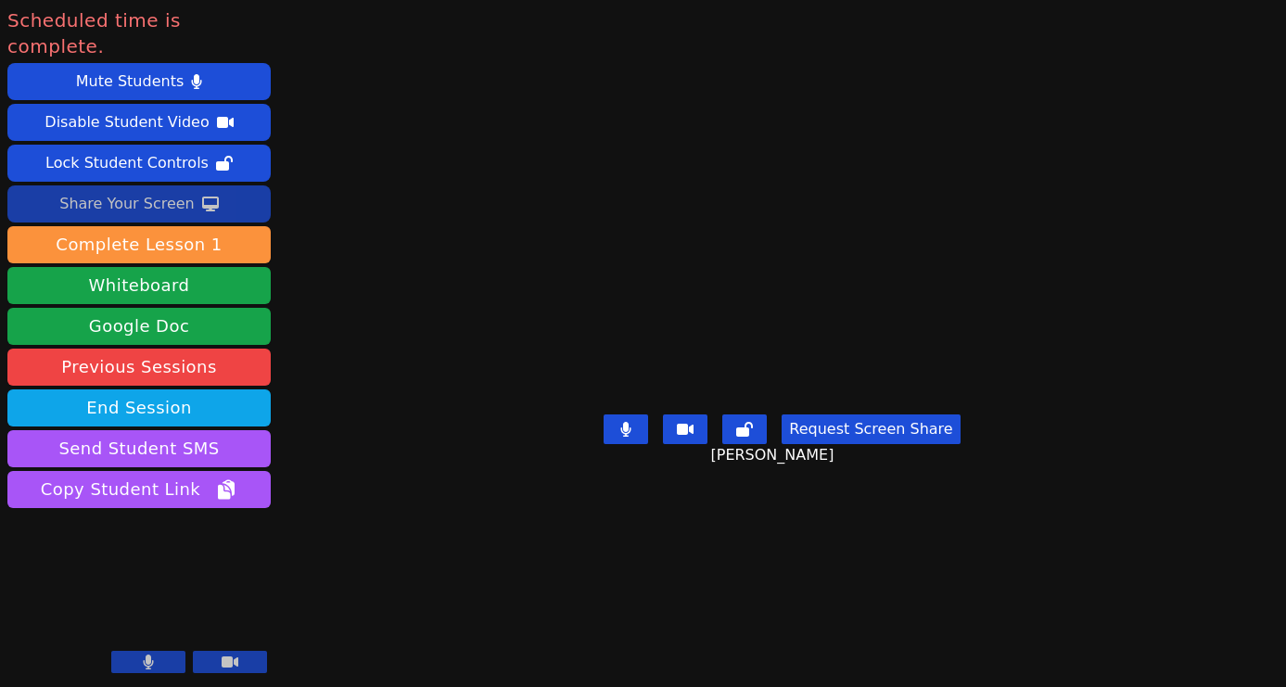
click at [229, 658] on icon at bounding box center [230, 661] width 17 height 11
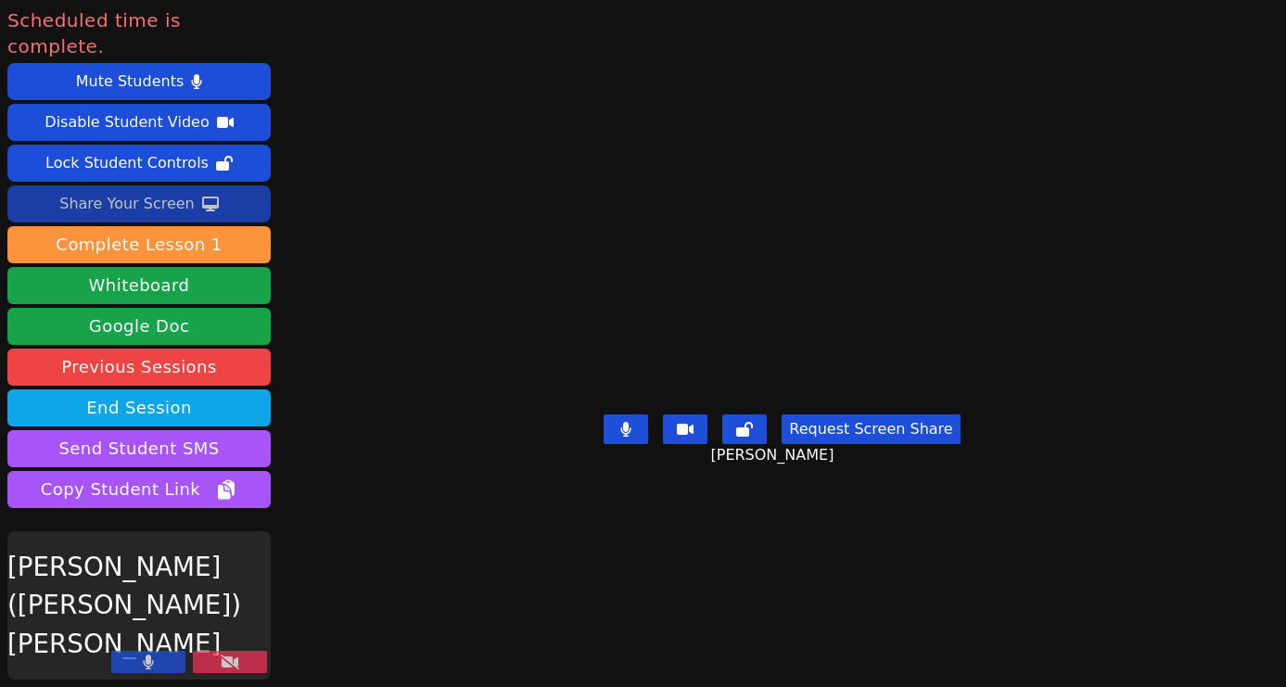
click at [162, 669] on button at bounding box center [148, 662] width 74 height 22
click at [462, 437] on icon at bounding box center [625, 429] width 11 height 15
click at [462, 444] on button at bounding box center [685, 429] width 44 height 30
click at [462, 437] on icon at bounding box center [744, 429] width 17 height 15
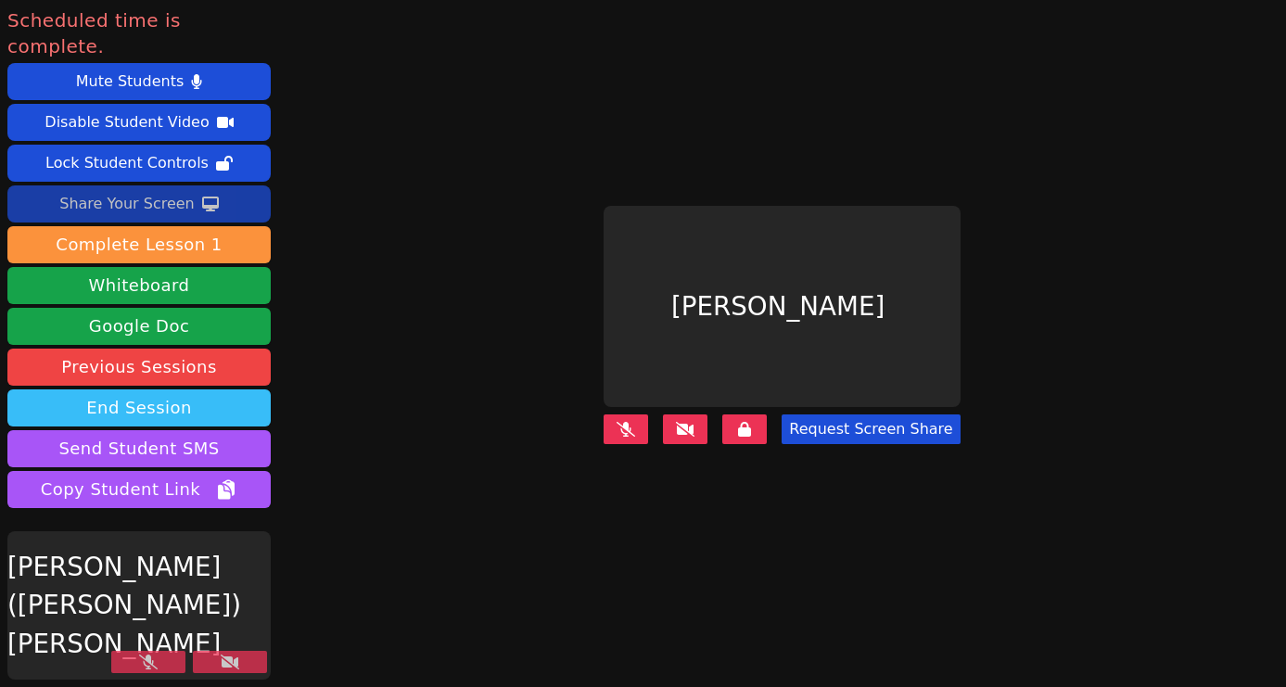
click at [178, 389] on button "End Session" at bounding box center [138, 407] width 263 height 37
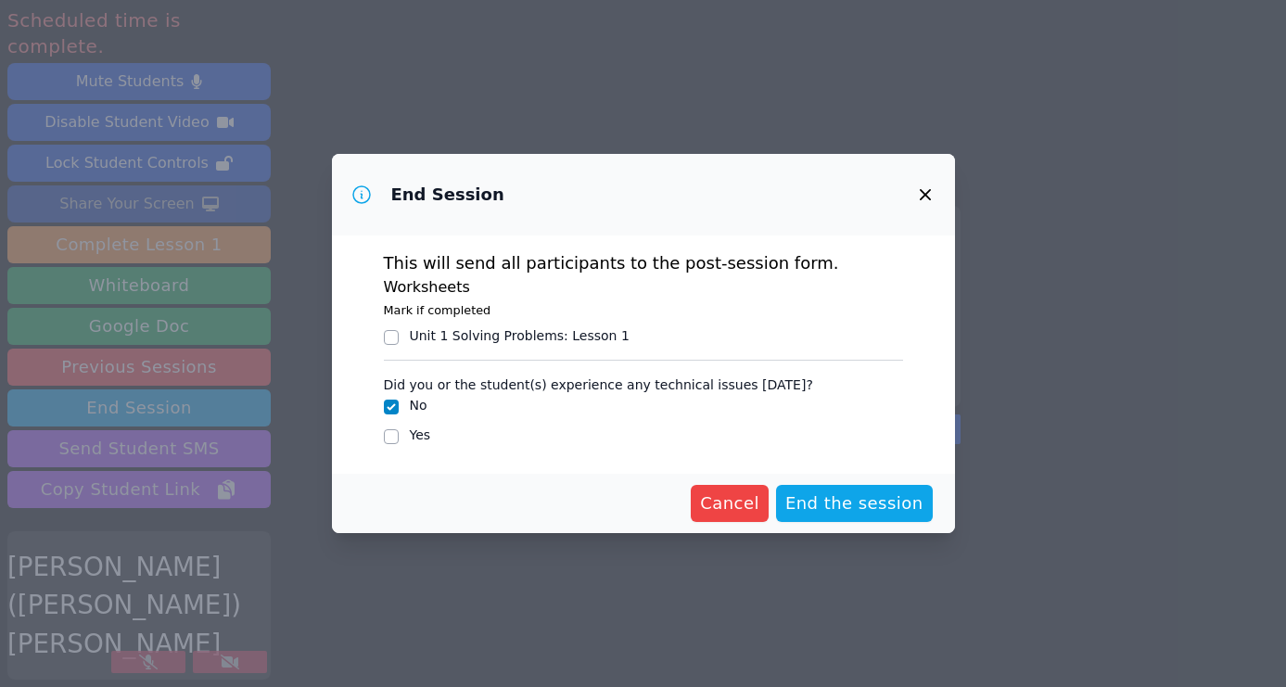
click at [403, 438] on div "Yes" at bounding box center [643, 436] width 519 height 22
click at [392, 440] on input "Yes" at bounding box center [391, 436] width 15 height 15
checkbox input "true"
checkbox input "false"
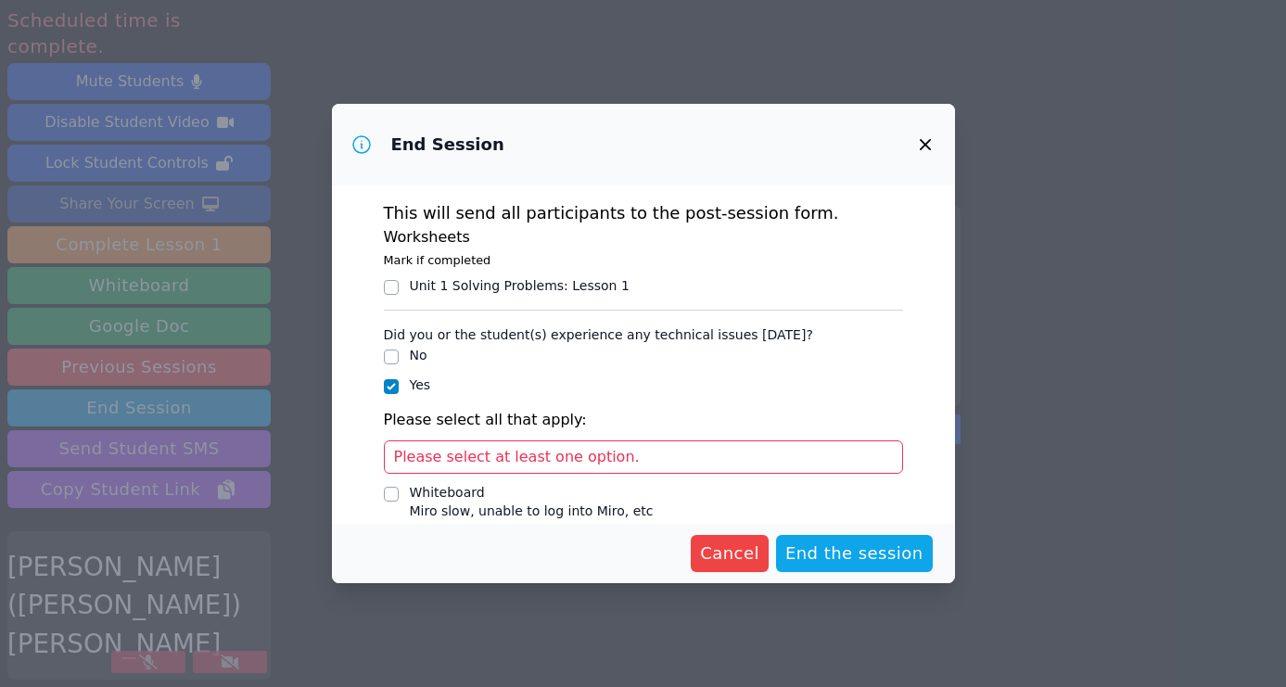
click at [460, 466] on div "Please select at least one option." at bounding box center [643, 456] width 519 height 33
click at [454, 465] on span "Please select at least one option." at bounding box center [517, 457] width 246 height 18
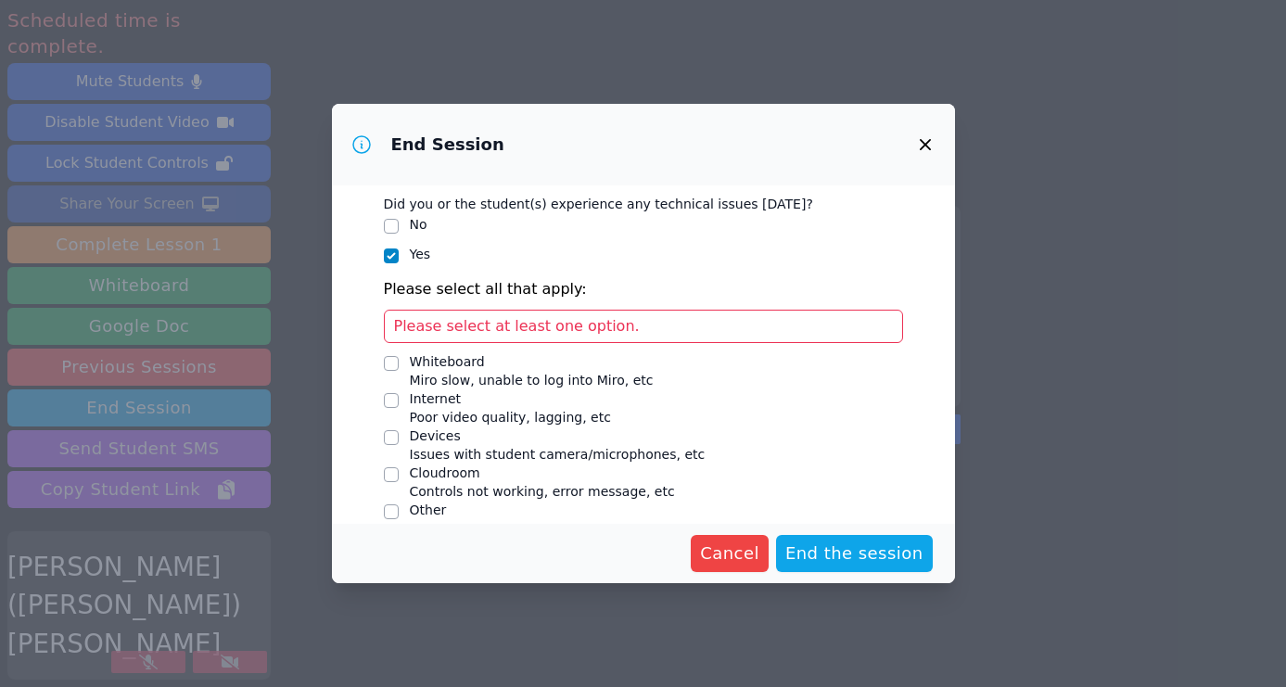
scroll to position [152, 0]
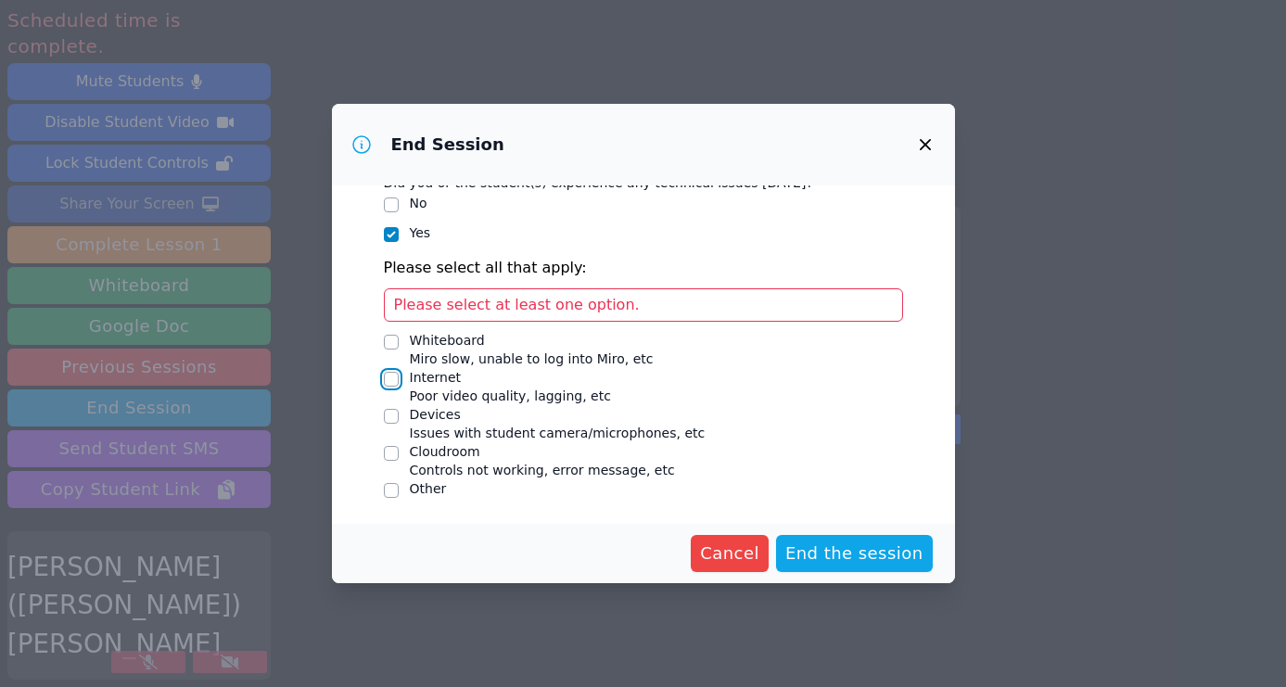
click at [392, 383] on input "Internet Poor video quality, lagging, etc" at bounding box center [391, 379] width 15 height 15
checkbox input "true"
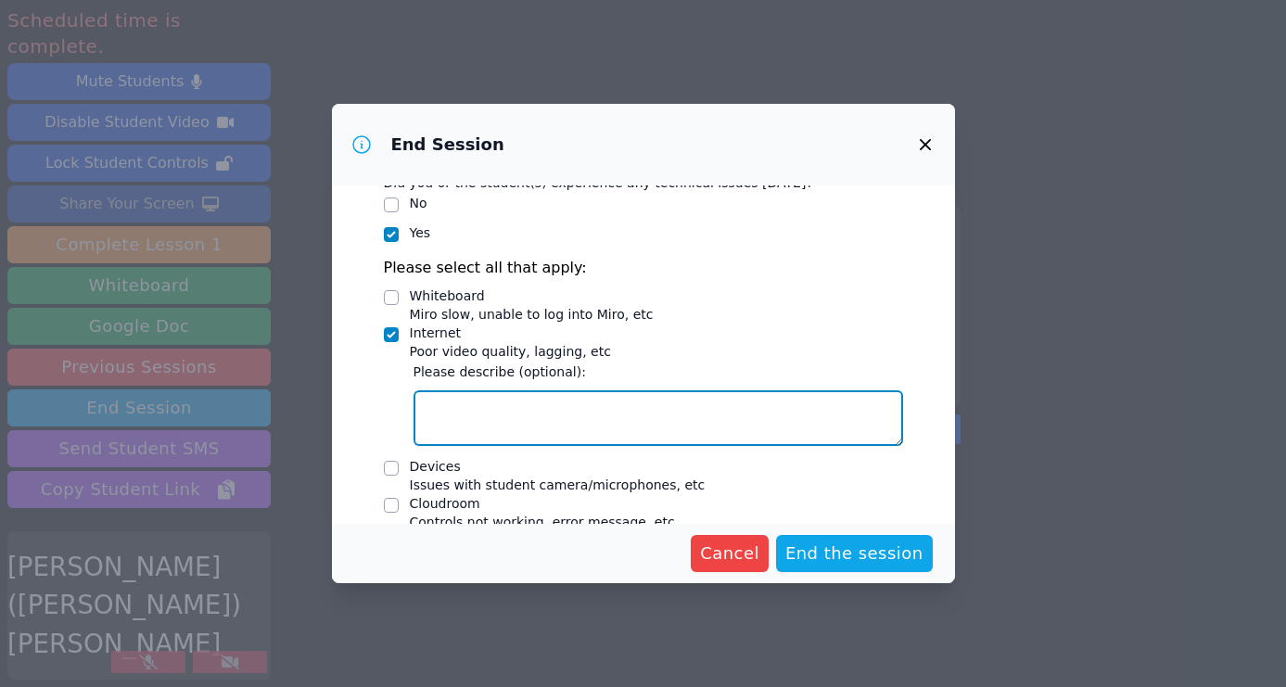
click at [462, 432] on textarea "Internet Poor video quality, lagging, etc" at bounding box center [657, 418] width 489 height 56
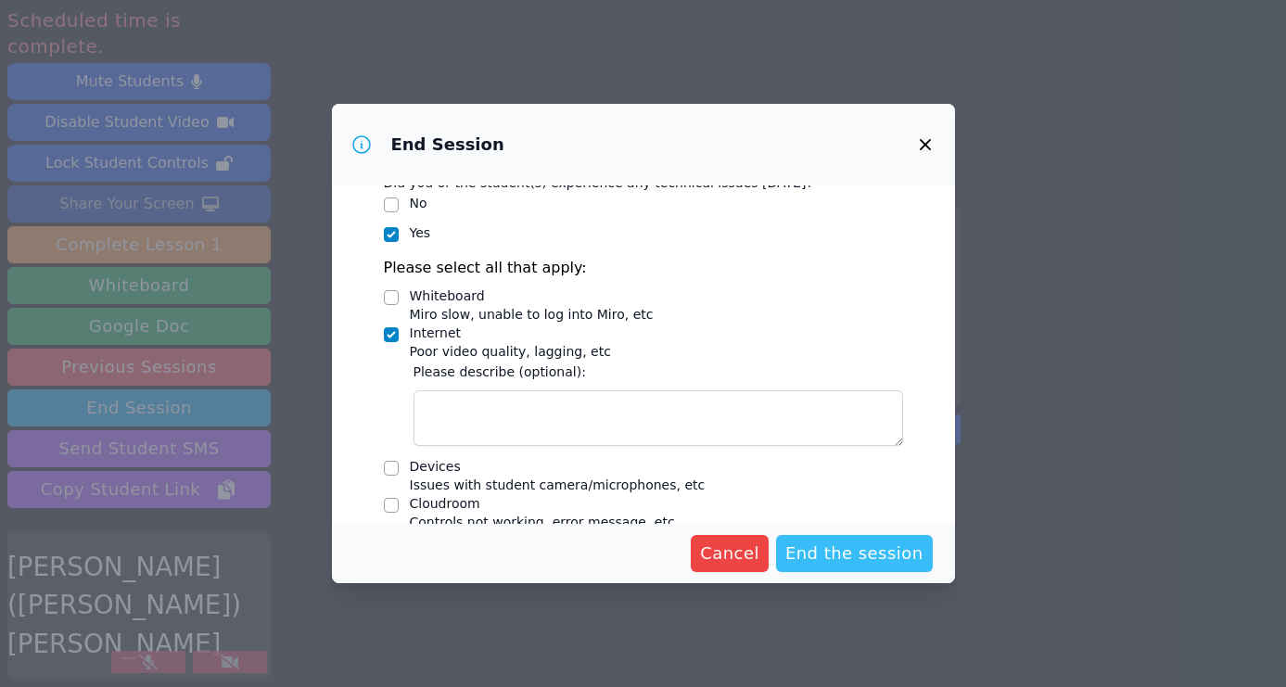
click at [462, 551] on span "End the session" at bounding box center [854, 553] width 138 height 26
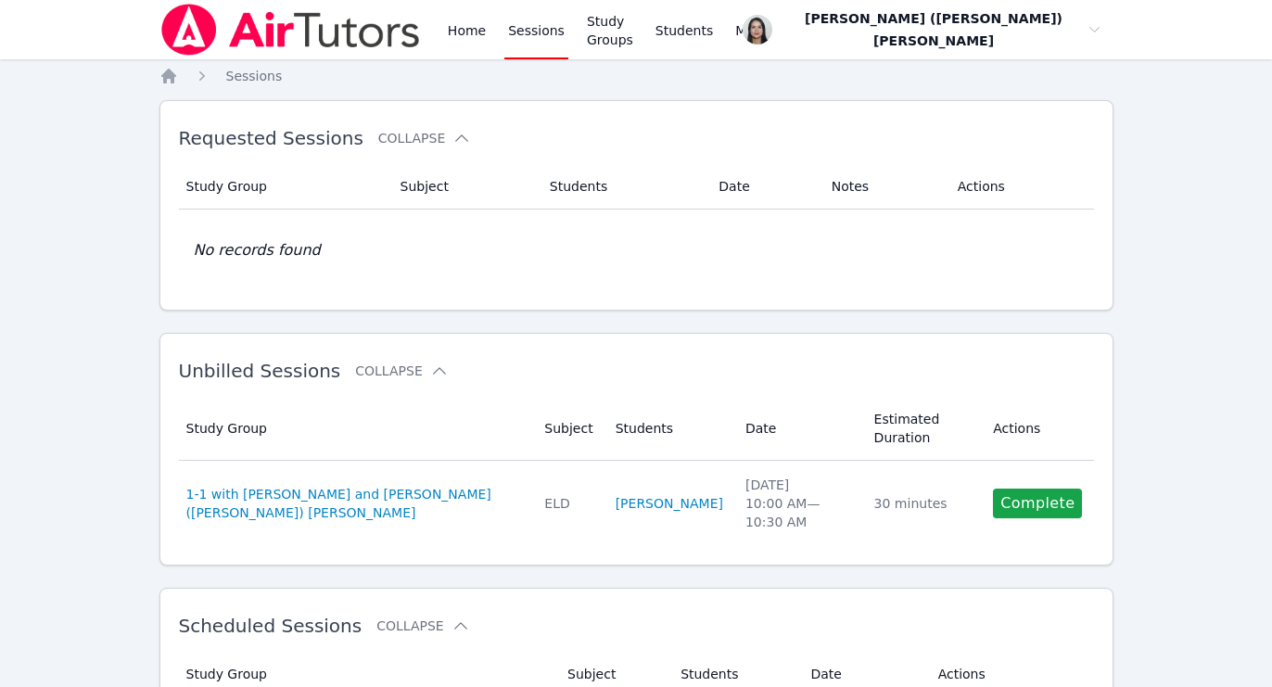
scroll to position [322, 0]
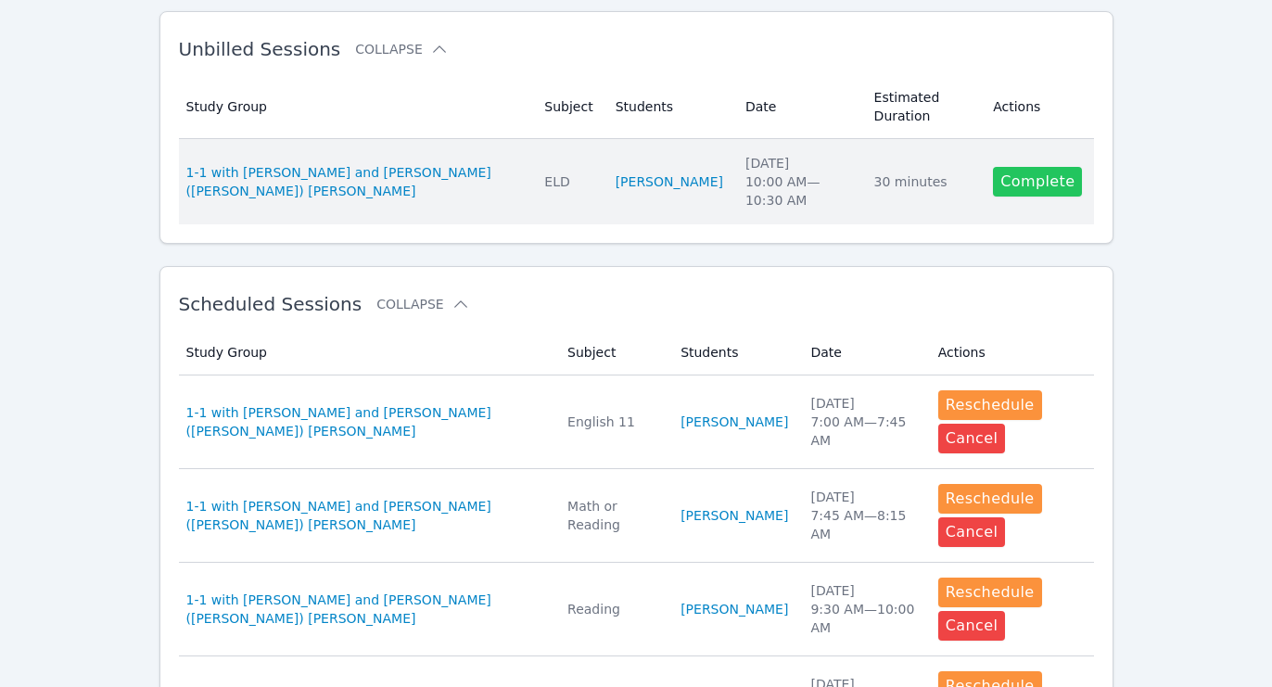
click at [1049, 171] on link "Complete" at bounding box center [1037, 182] width 89 height 30
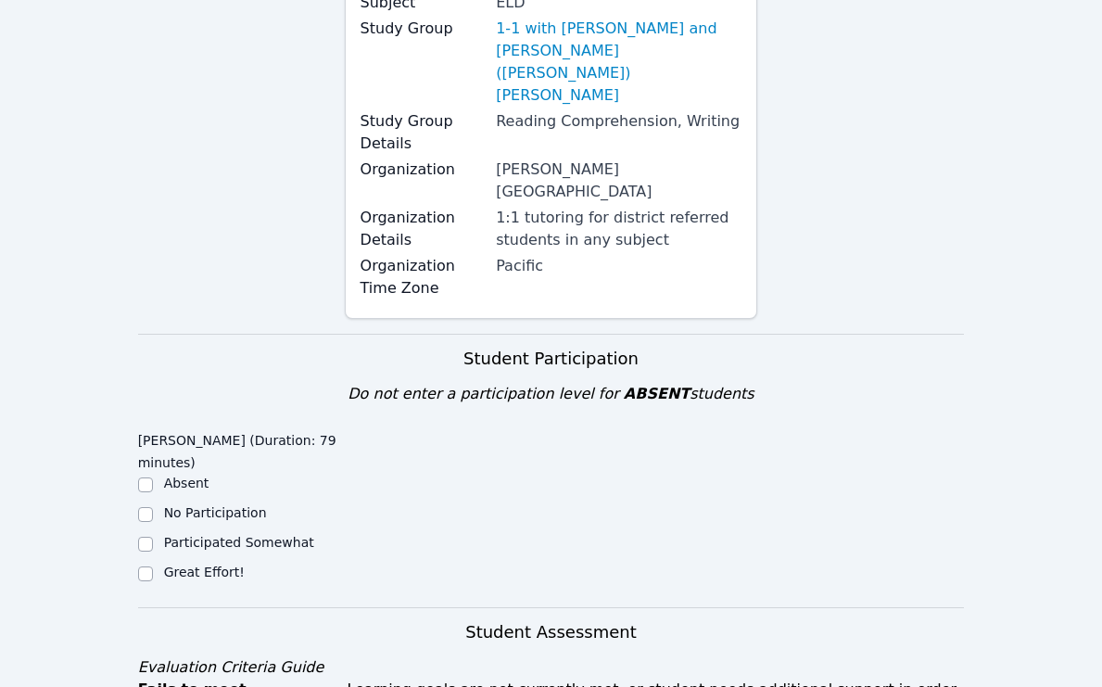
scroll to position [693, 0]
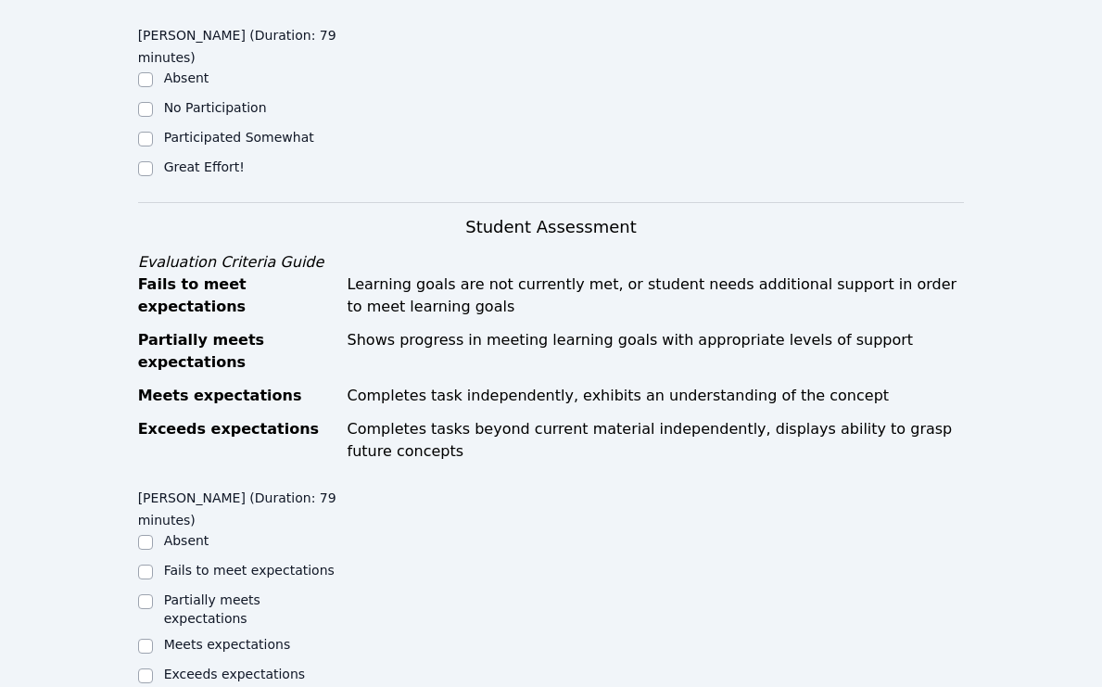
click at [217, 159] on label "Great Effort!" at bounding box center [204, 166] width 81 height 15
click at [153, 161] on input "Great Effort!" at bounding box center [145, 168] width 15 height 15
checkbox input "true"
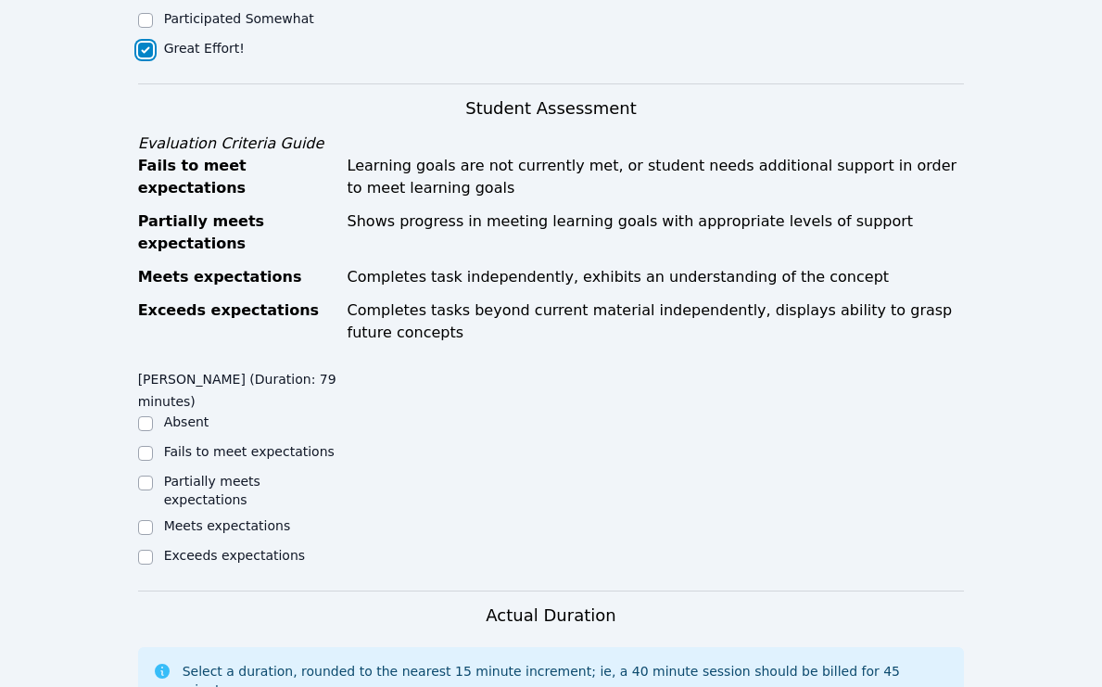
scroll to position [963, 0]
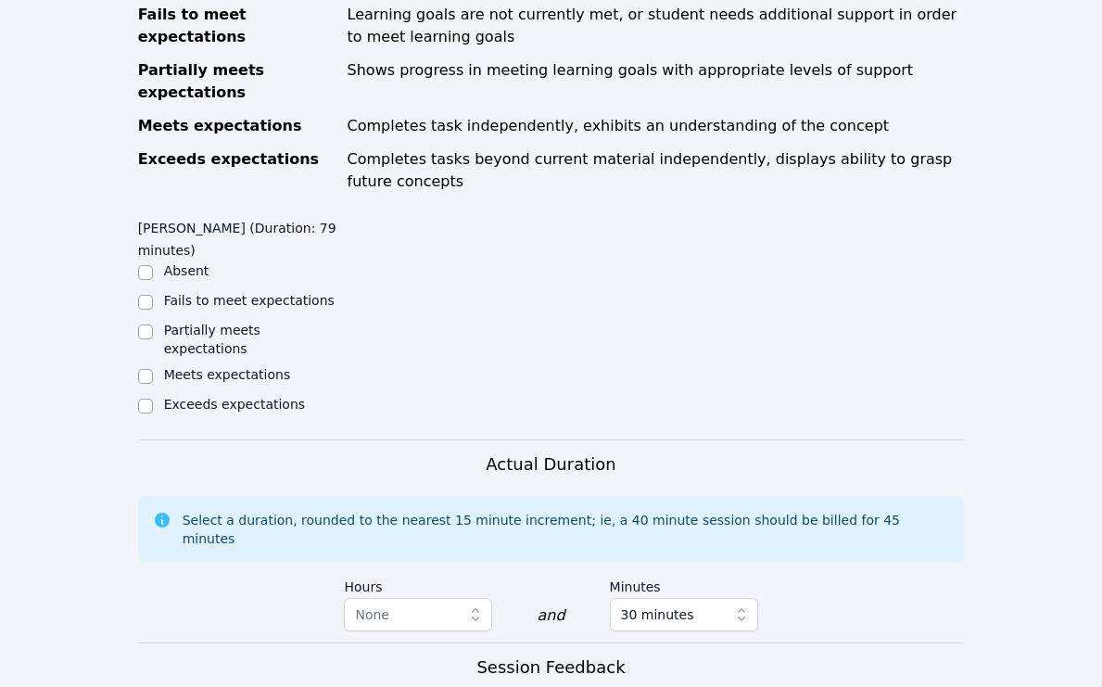
click at [216, 367] on label "Meets expectations" at bounding box center [227, 374] width 127 height 15
click at [153, 369] on input "Meets expectations" at bounding box center [145, 376] width 15 height 15
checkbox input "true"
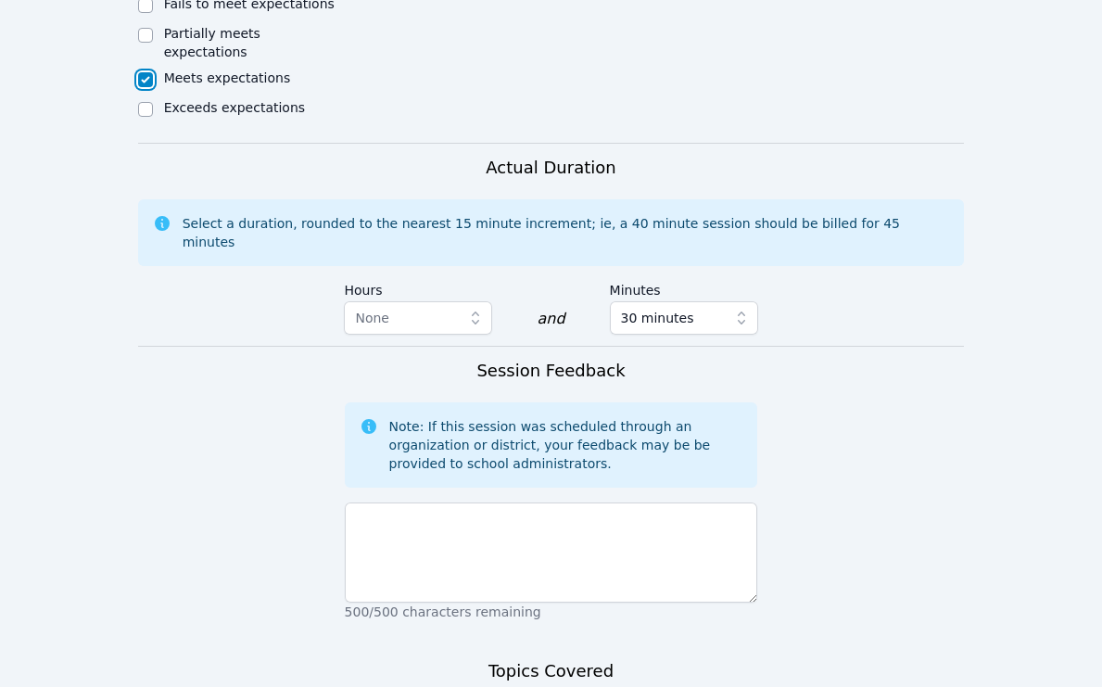
scroll to position [1238, 0]
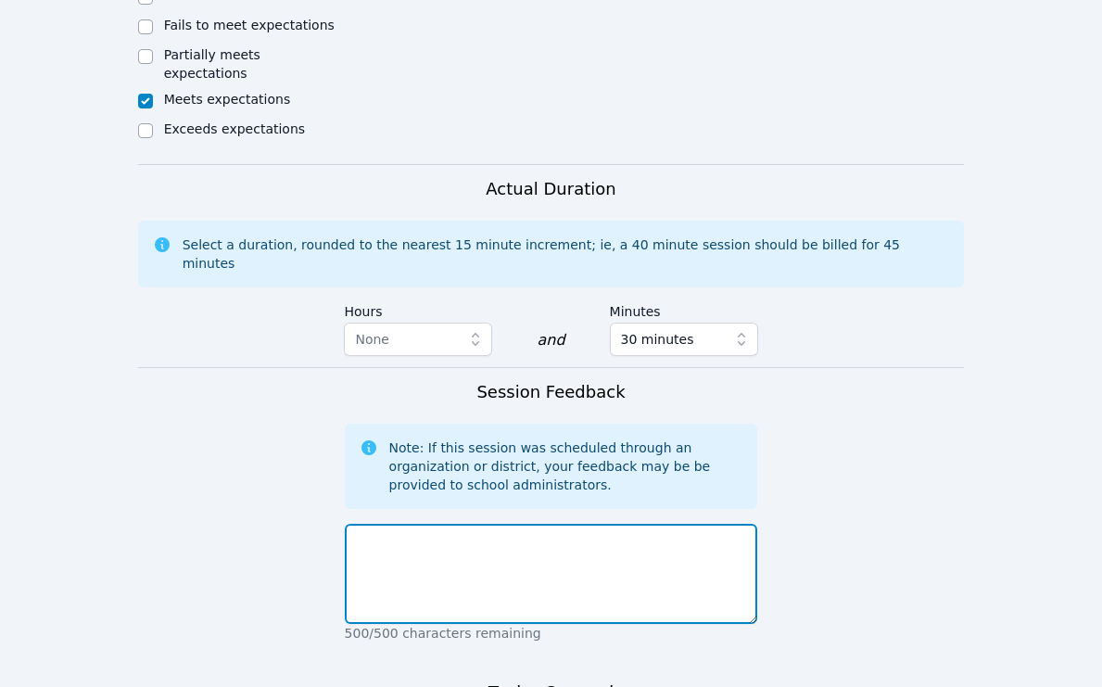
click at [471, 524] on textarea at bounding box center [551, 574] width 413 height 100
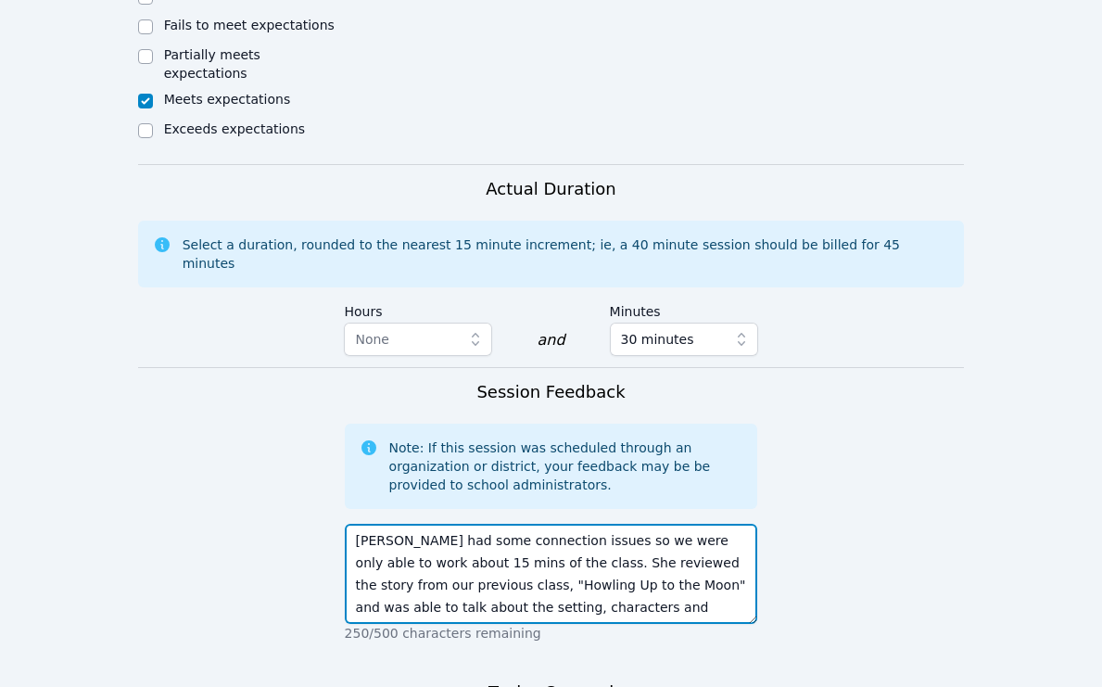
scroll to position [13, 0]
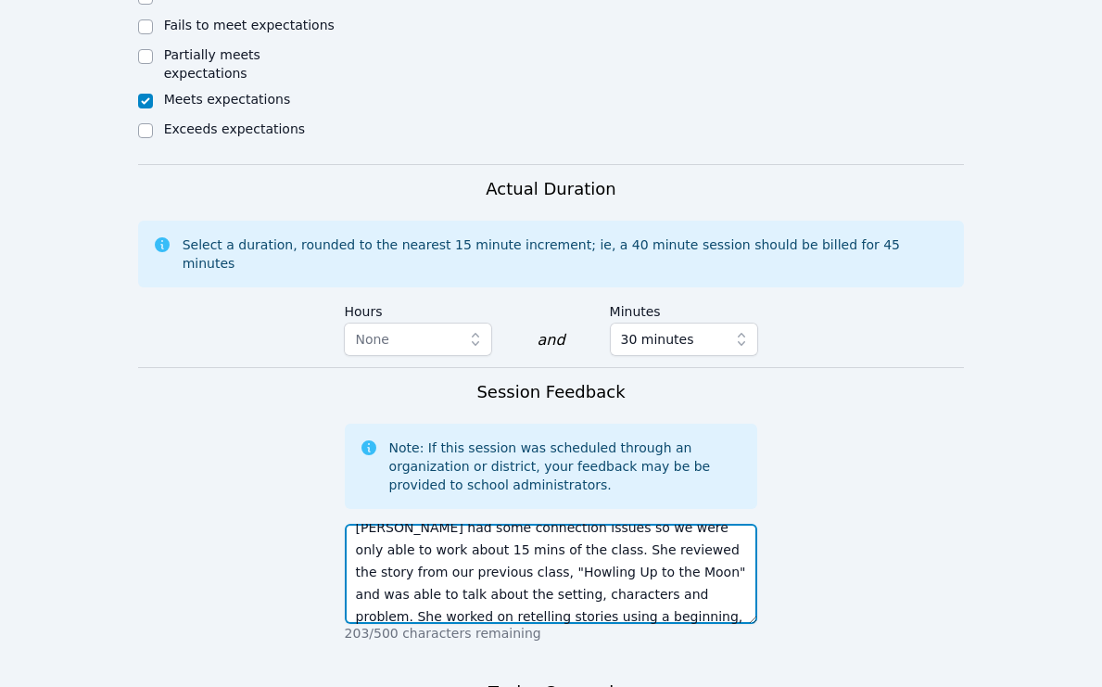
click at [415, 524] on textarea "Lucianna had some connection issues so we were only able to work about 15 mins …" at bounding box center [551, 574] width 413 height 100
type textarea "Lucianna had some connection issues so we were only able to work about 15 mins …"
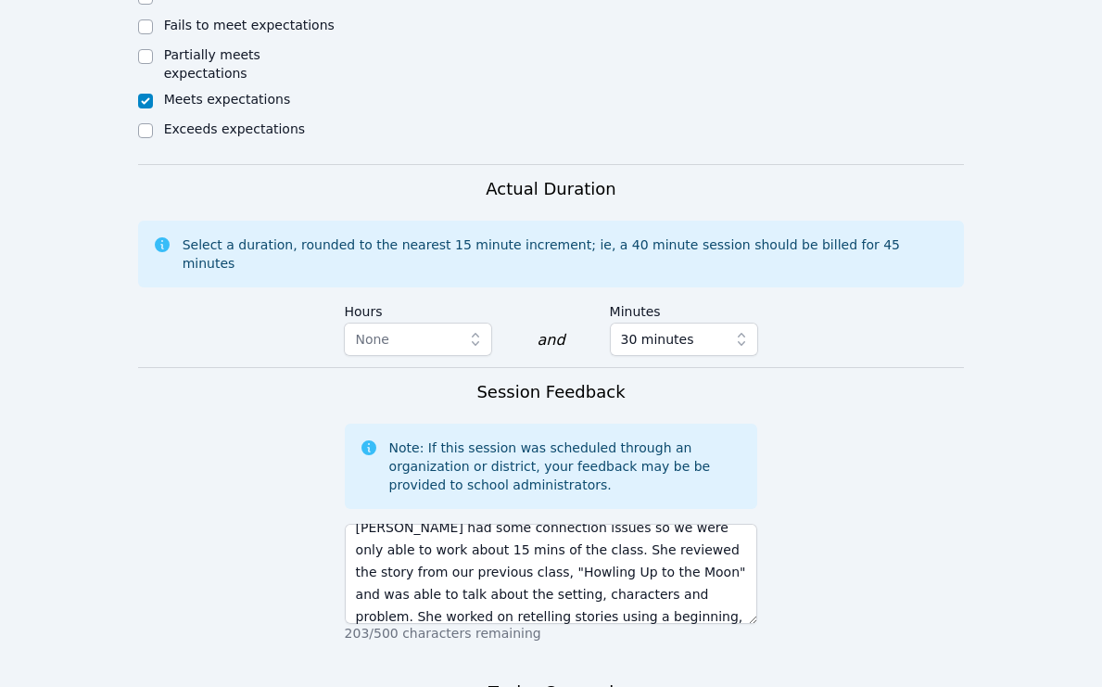
drag, startPoint x: 459, startPoint y: 642, endPoint x: 467, endPoint y: 637, distance: 10.0
paste textarea "Lucianna had some connection issues so we were only able to work about 15 mins …"
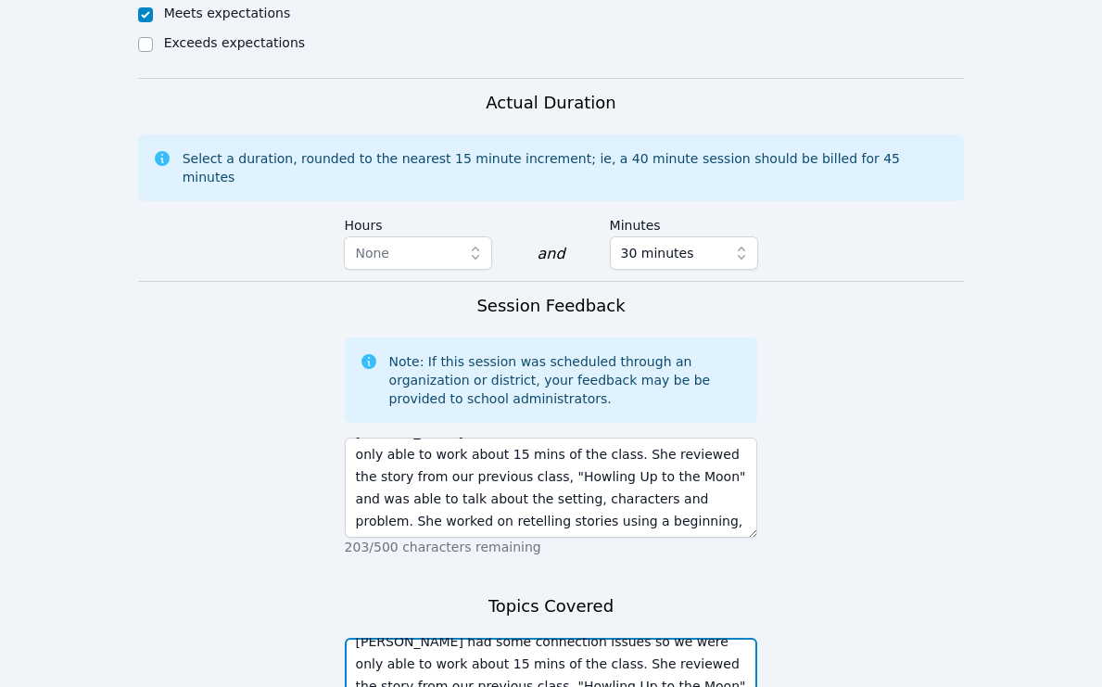
scroll to position [1428, 0]
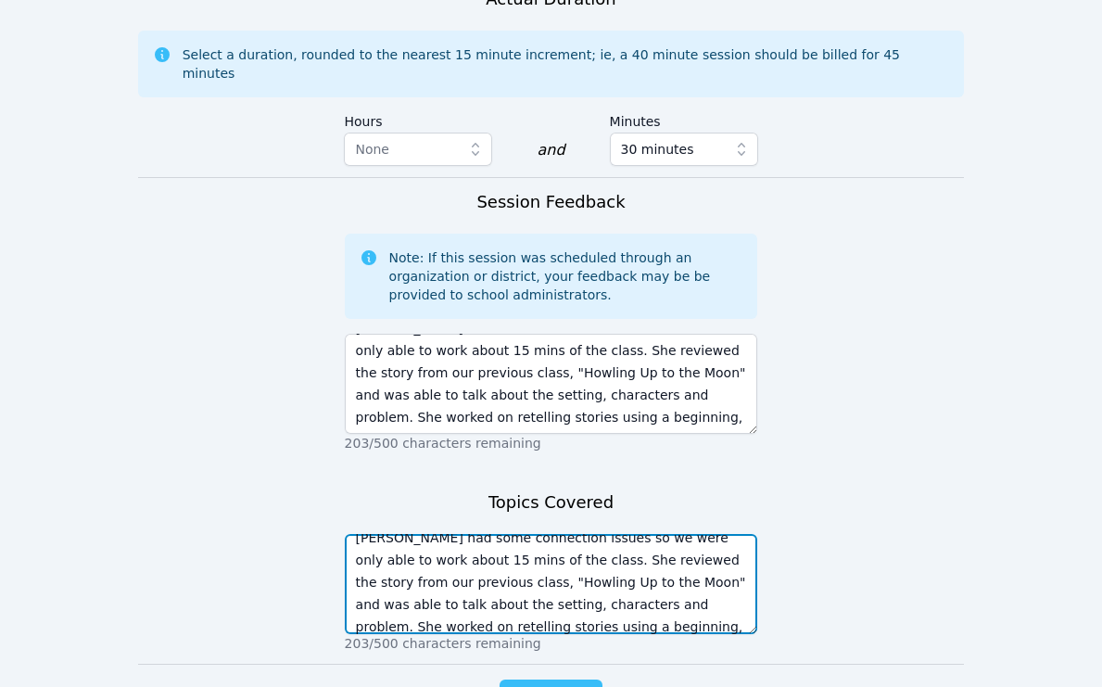
type textarea "Lucianna had some connection issues so we were only able to work about 15 mins …"
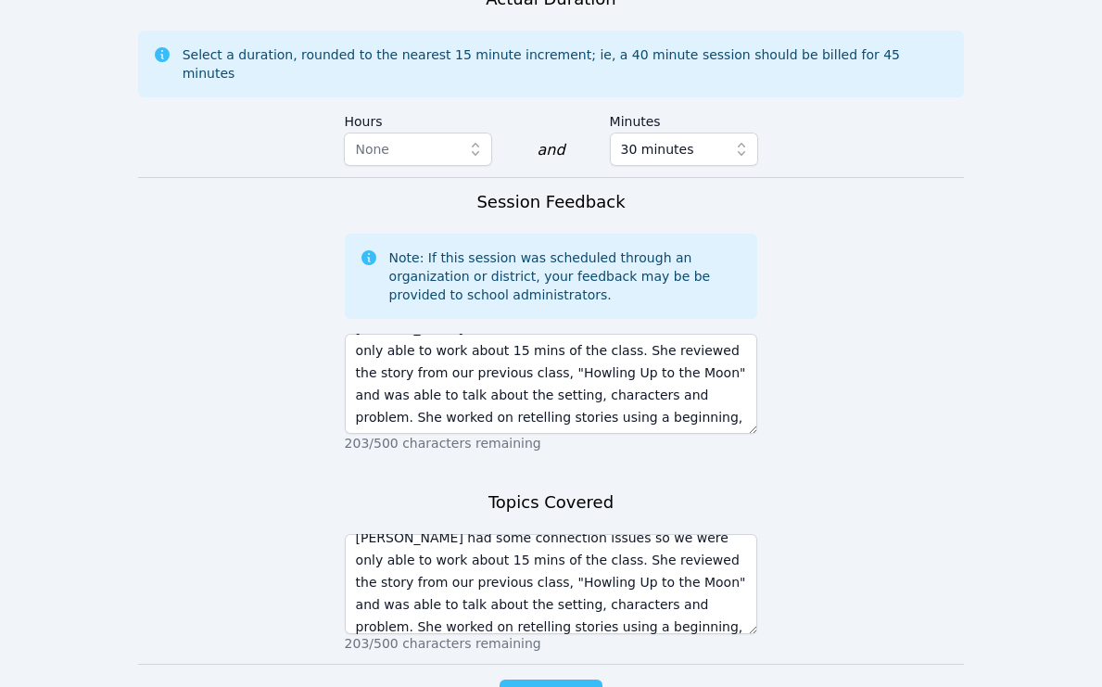
click at [575, 685] on span "Complete" at bounding box center [550, 698] width 83 height 26
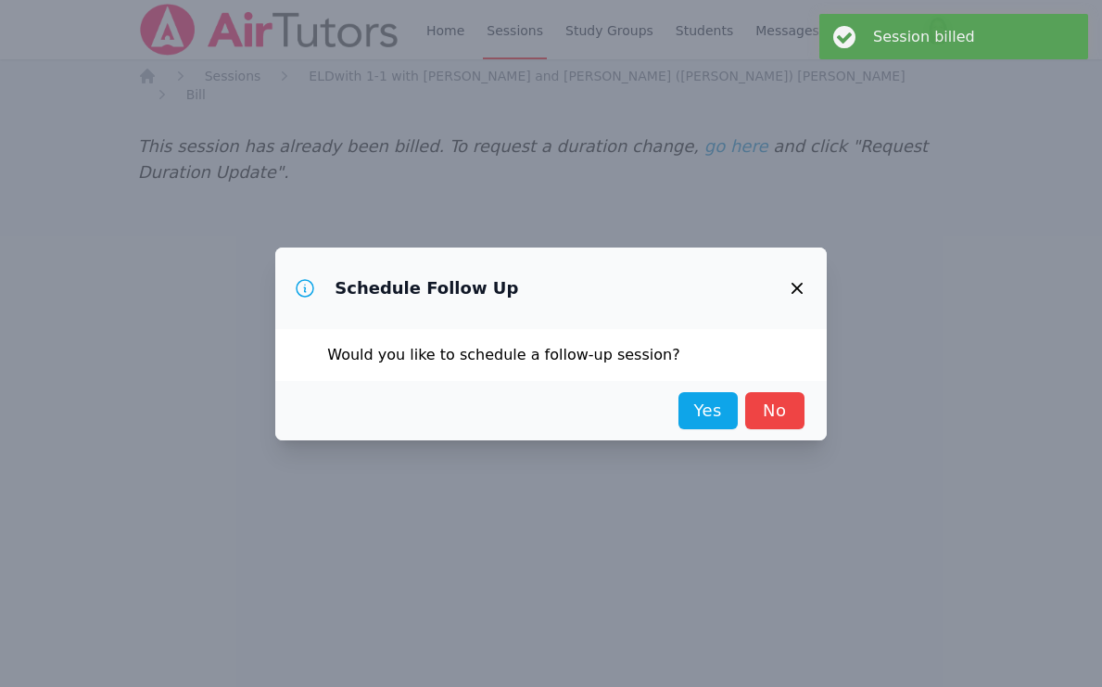
scroll to position [0, 0]
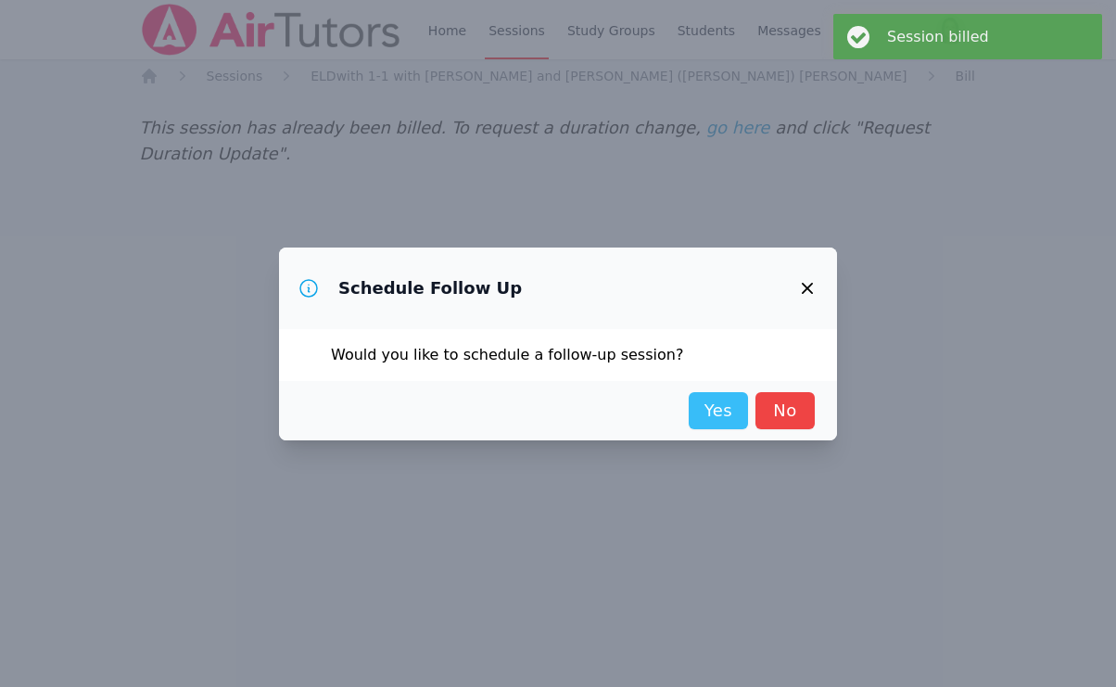
click at [705, 415] on link "Yes" at bounding box center [718, 410] width 59 height 37
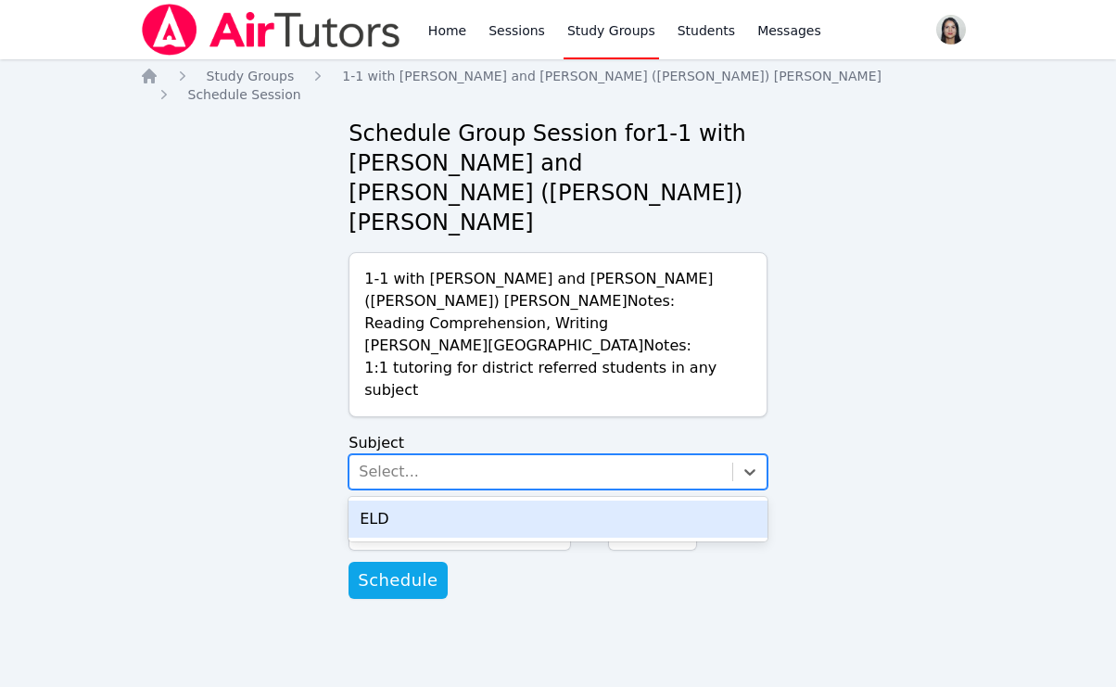
click at [472, 455] on div "Select..." at bounding box center [540, 471] width 383 height 33
click at [463, 500] on div "ELD" at bounding box center [557, 518] width 419 height 37
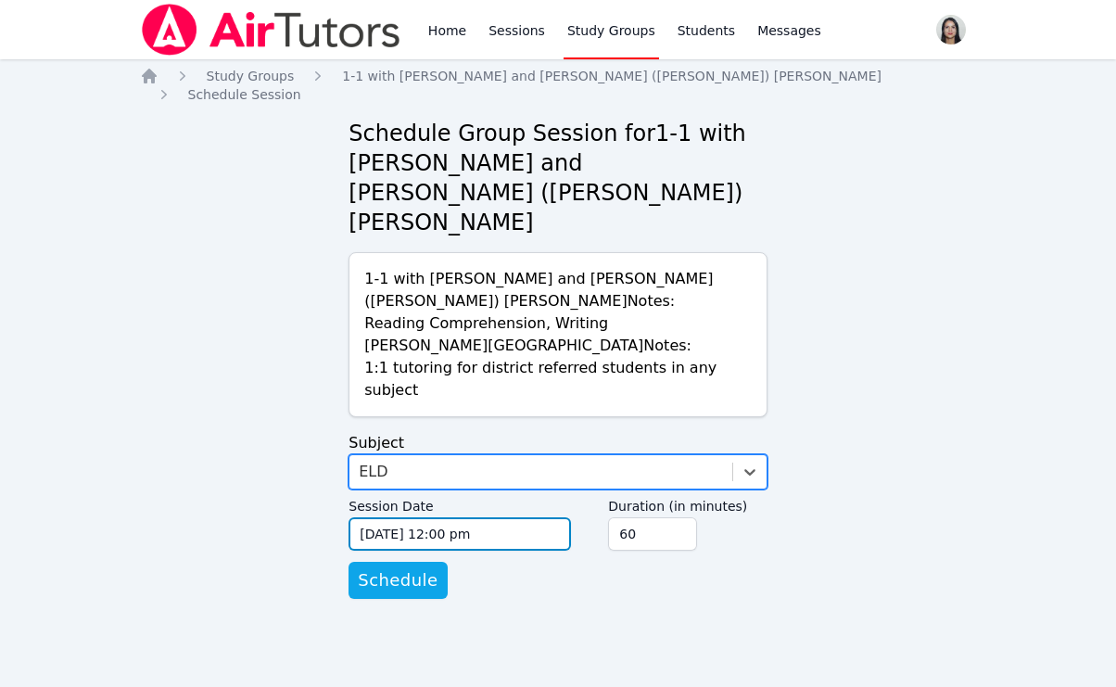
click at [439, 517] on input "09/12/2025 12:00 pm" at bounding box center [459, 533] width 222 height 33
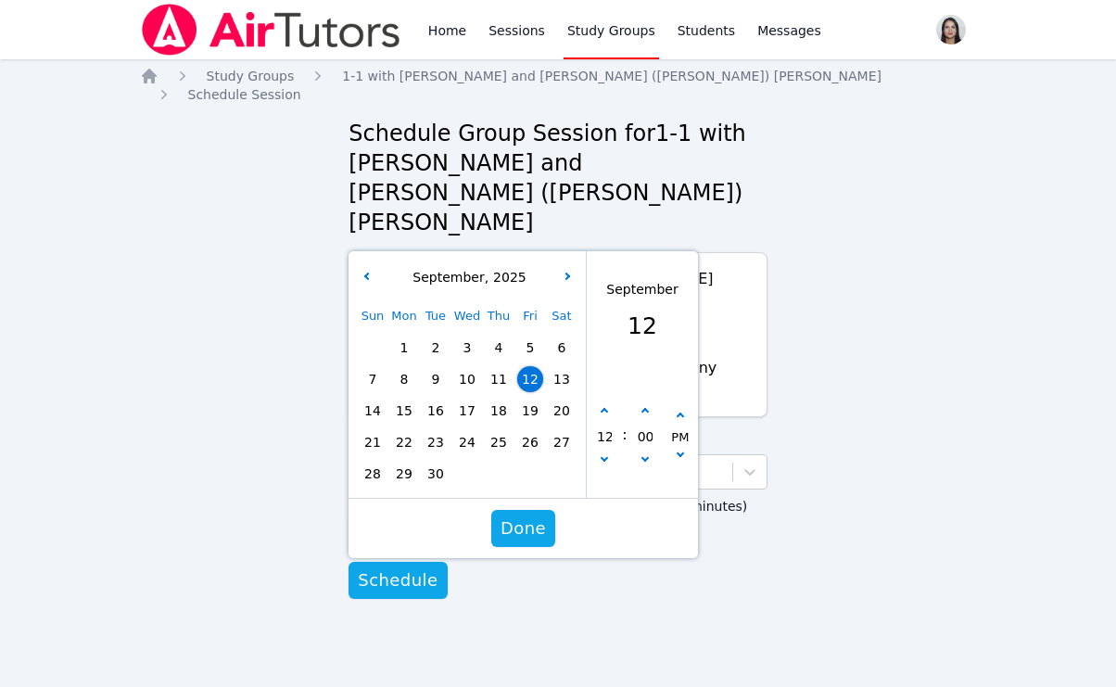
click at [460, 398] on span "17" at bounding box center [467, 411] width 26 height 26
click at [608, 452] on button "button" at bounding box center [604, 461] width 19 height 19
type input "09/17/2025 11:00 am"
type input "11"
click at [608, 452] on button "button" at bounding box center [604, 461] width 19 height 19
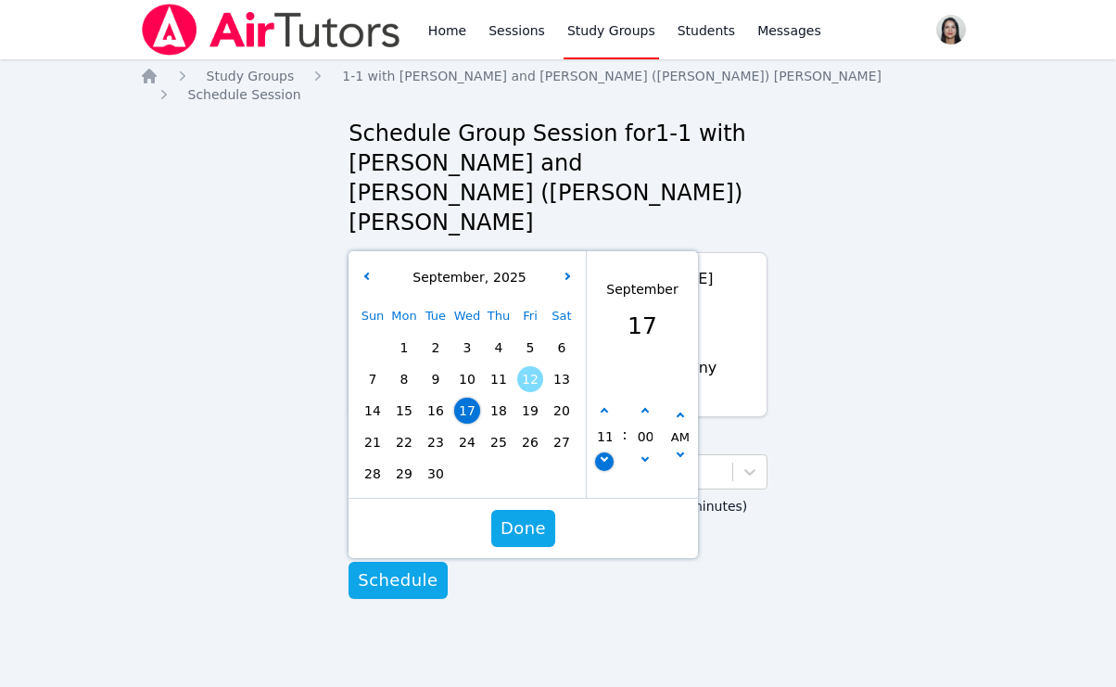
type input "09/17/2025 10:00 am"
type input "10"
click at [538, 515] on span "Done" at bounding box center [522, 528] width 45 height 26
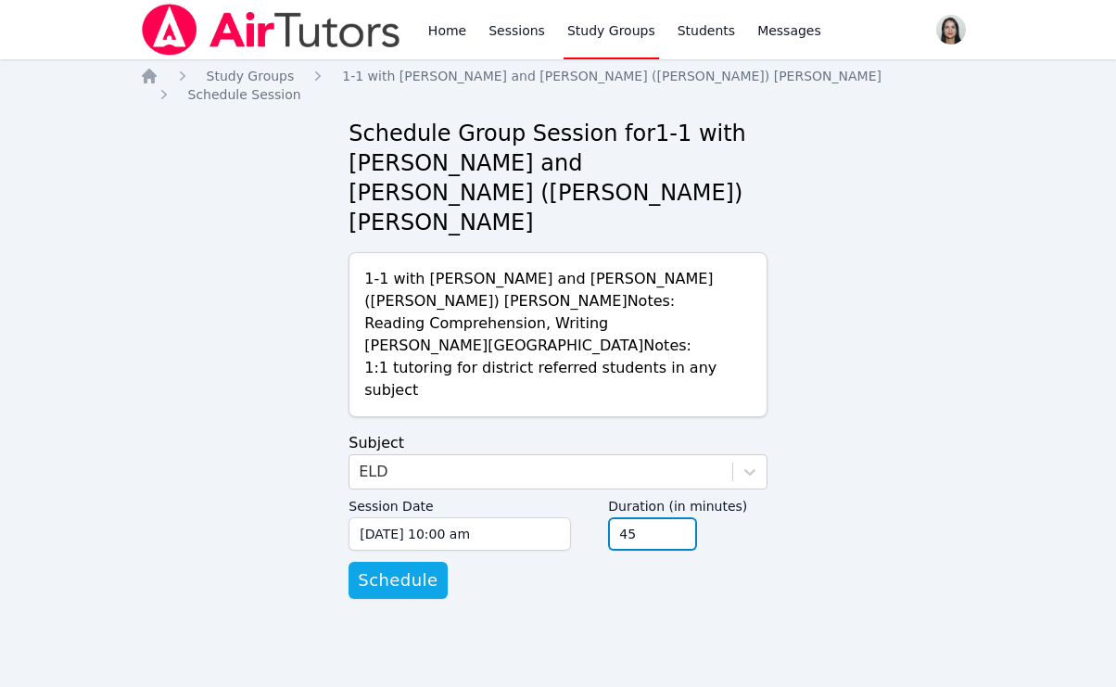
click at [682, 517] on input "45" at bounding box center [652, 533] width 89 height 33
type input "30"
click at [682, 517] on input "30" at bounding box center [652, 533] width 89 height 33
click at [546, 519] on form "Subject ELD Session Date 09/17/2025 10:00 am 9/17/2025 10:00 am Duration (in mi…" at bounding box center [557, 515] width 419 height 167
click at [429, 562] on button "Schedule" at bounding box center [397, 580] width 98 height 37
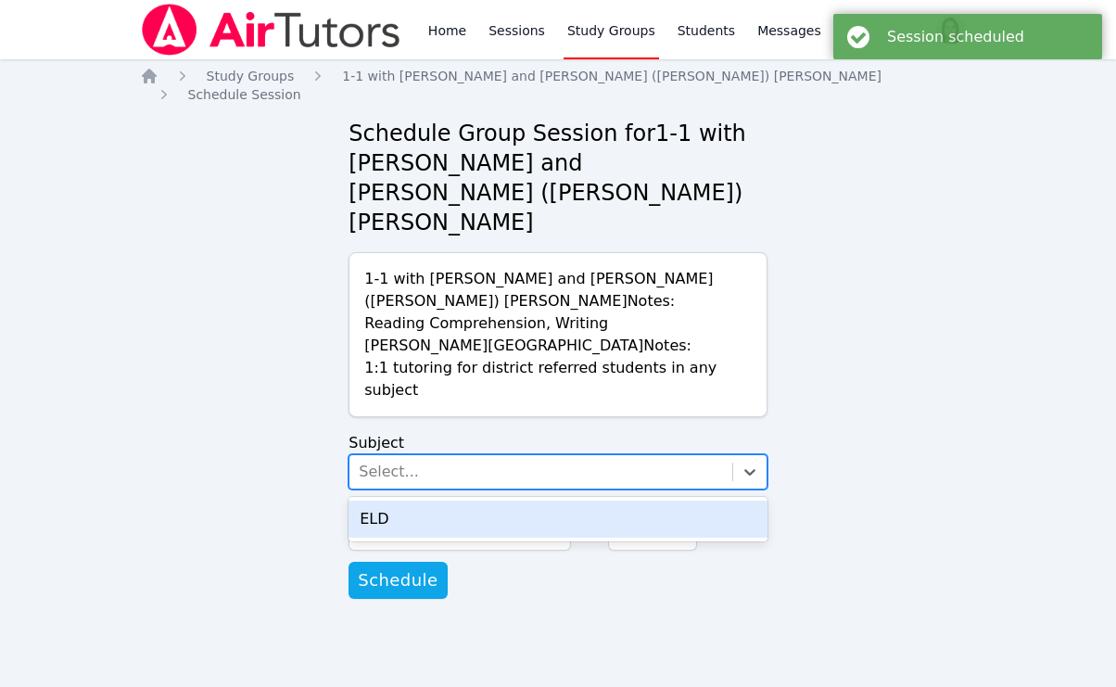
click at [429, 455] on div "Select..." at bounding box center [540, 471] width 383 height 33
click at [441, 500] on div "ELD" at bounding box center [557, 518] width 419 height 37
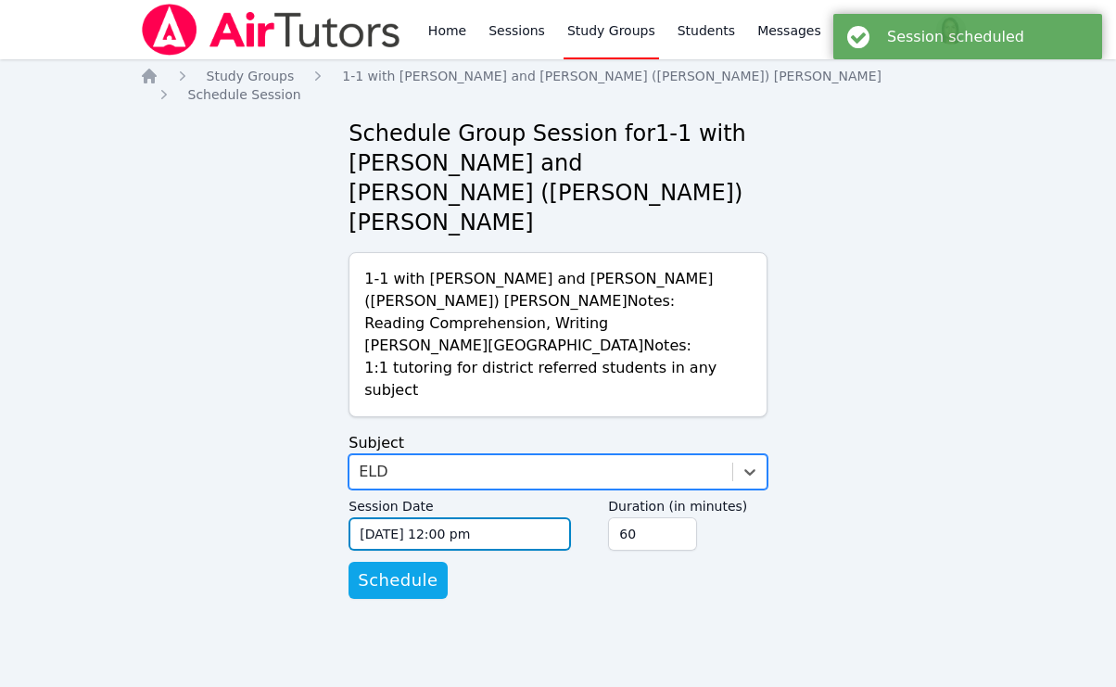
click at [437, 517] on input "09/12/2025 12:00 pm" at bounding box center [459, 533] width 222 height 33
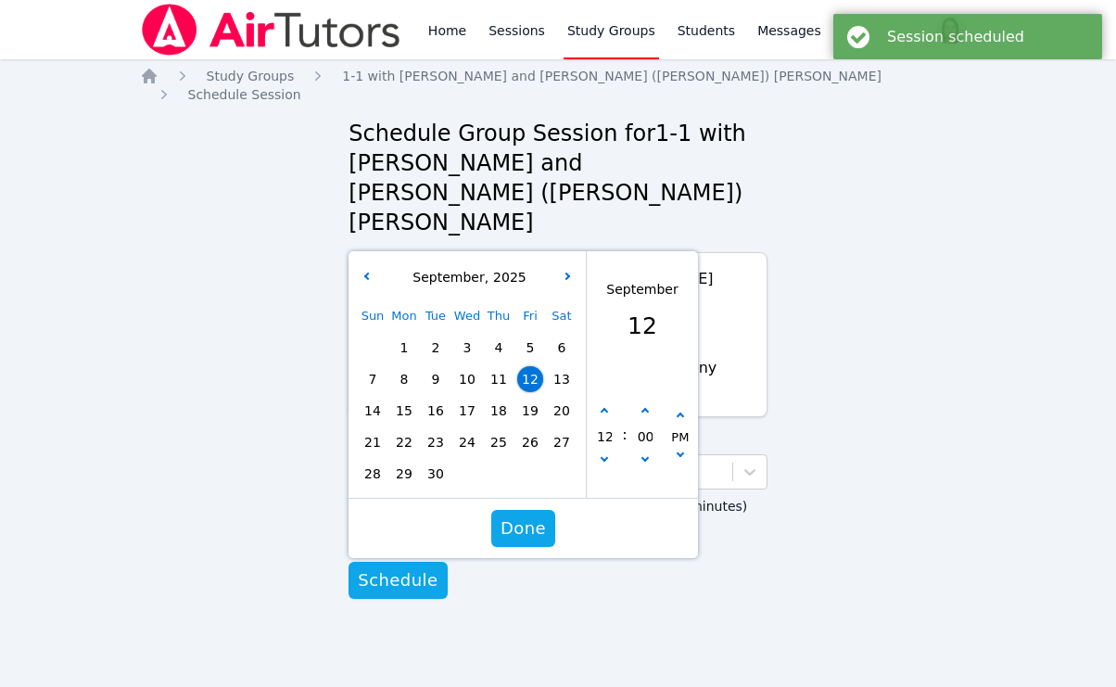
click at [530, 398] on span "19" at bounding box center [530, 411] width 26 height 26
click at [605, 454] on icon "button" at bounding box center [604, 457] width 7 height 7
type input "09/19/2025 11:00 am"
type input "11"
click at [605, 454] on icon "button" at bounding box center [604, 457] width 7 height 7
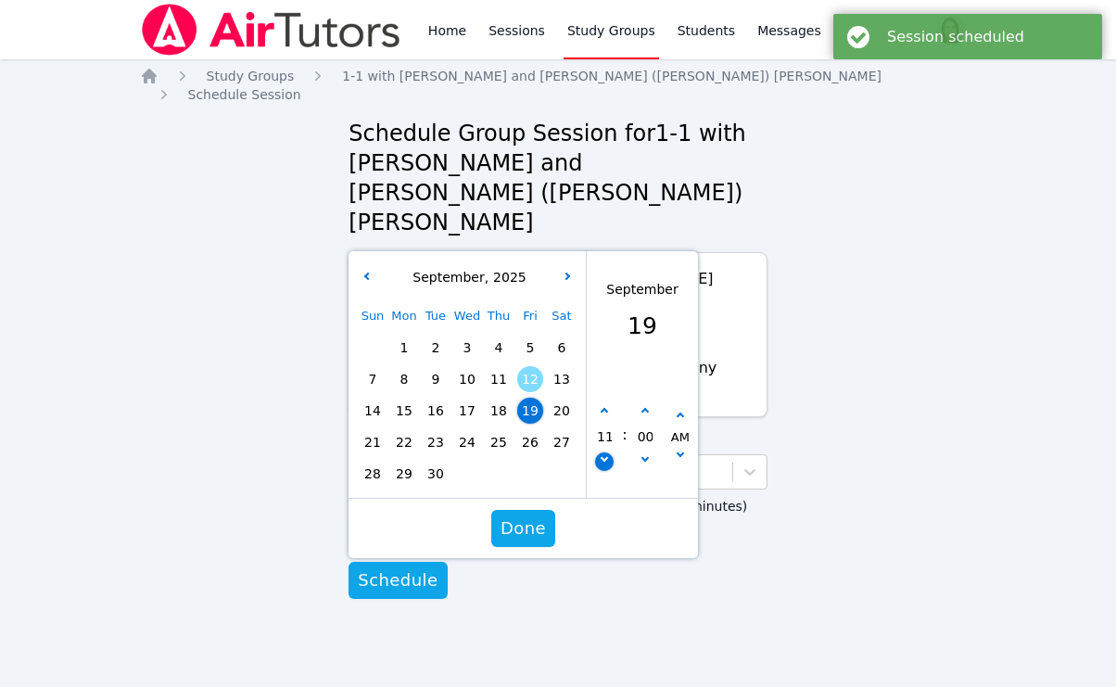
type input "09/19/2025 10:00 am"
type input "10"
click at [552, 510] on button "Done" at bounding box center [523, 528] width 64 height 37
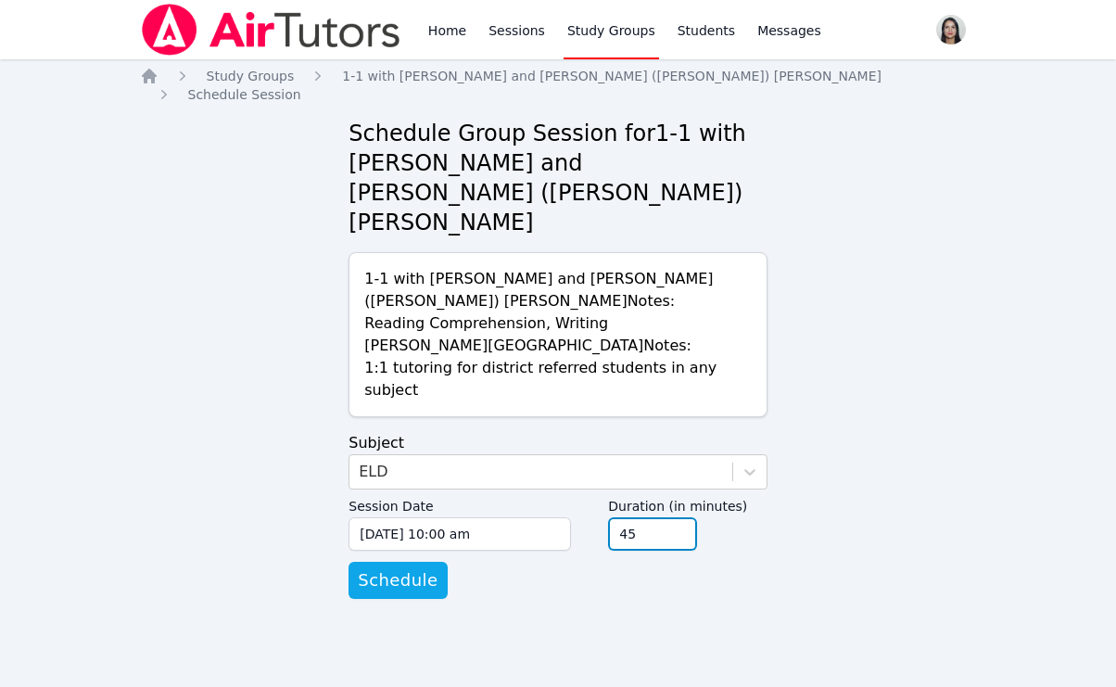
click at [680, 517] on input "45" at bounding box center [652, 533] width 89 height 33
type input "30"
click at [680, 517] on input "30" at bounding box center [652, 533] width 89 height 33
click at [425, 567] on span "Schedule" at bounding box center [398, 580] width 80 height 26
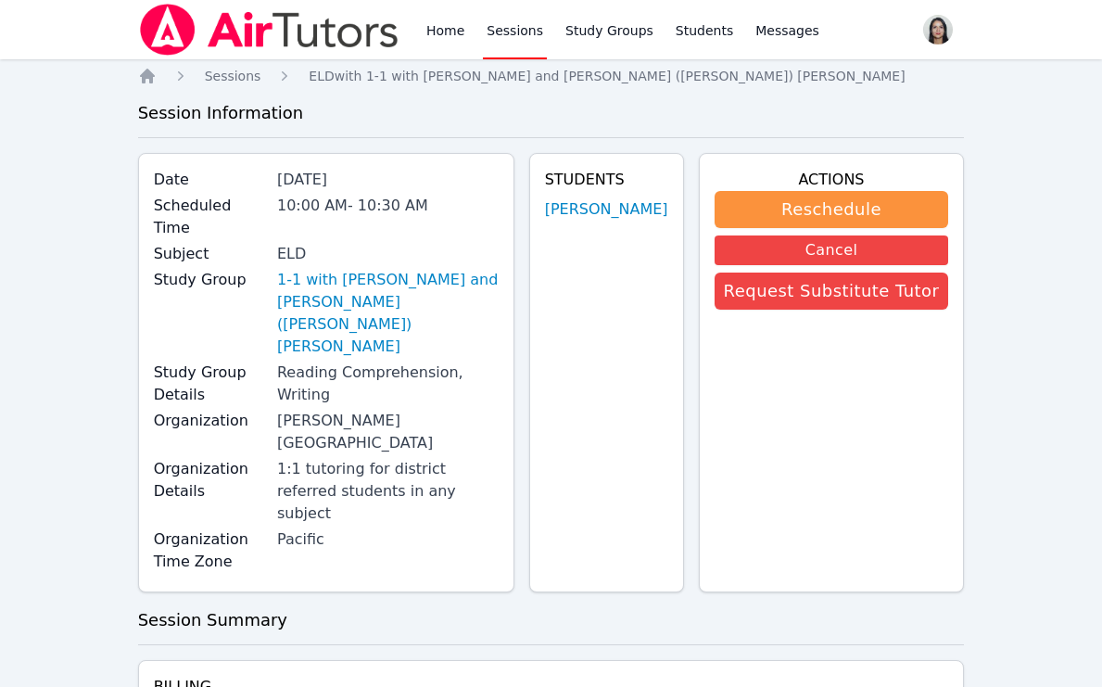
click at [488, 20] on link "Sessions" at bounding box center [515, 29] width 64 height 59
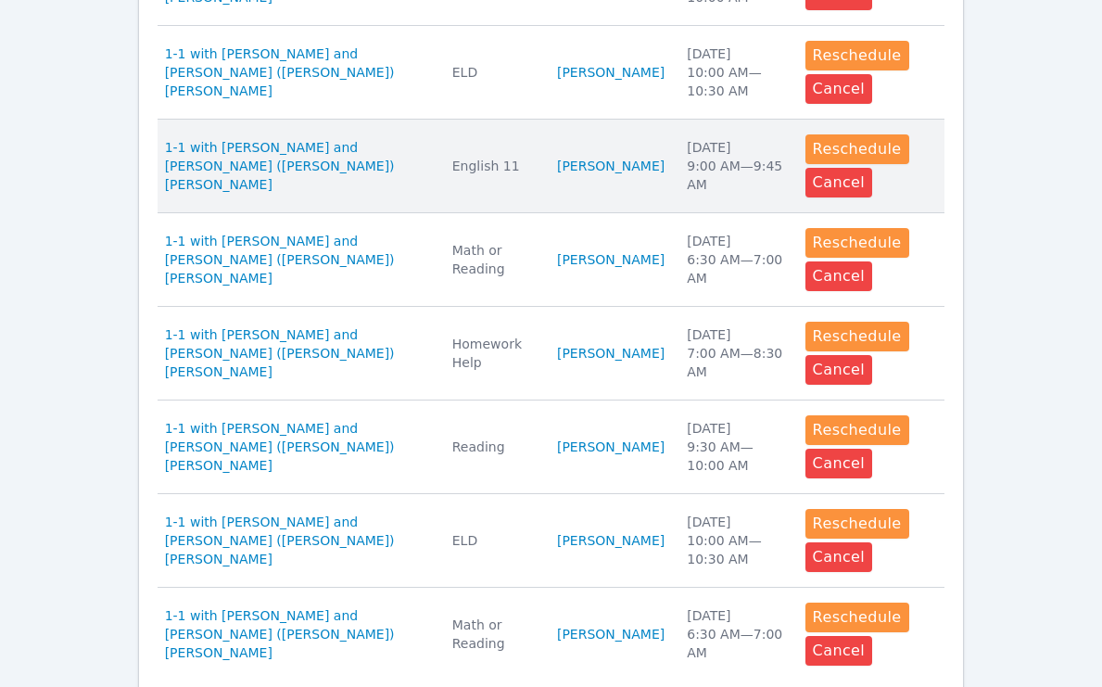
scroll to position [1115, 0]
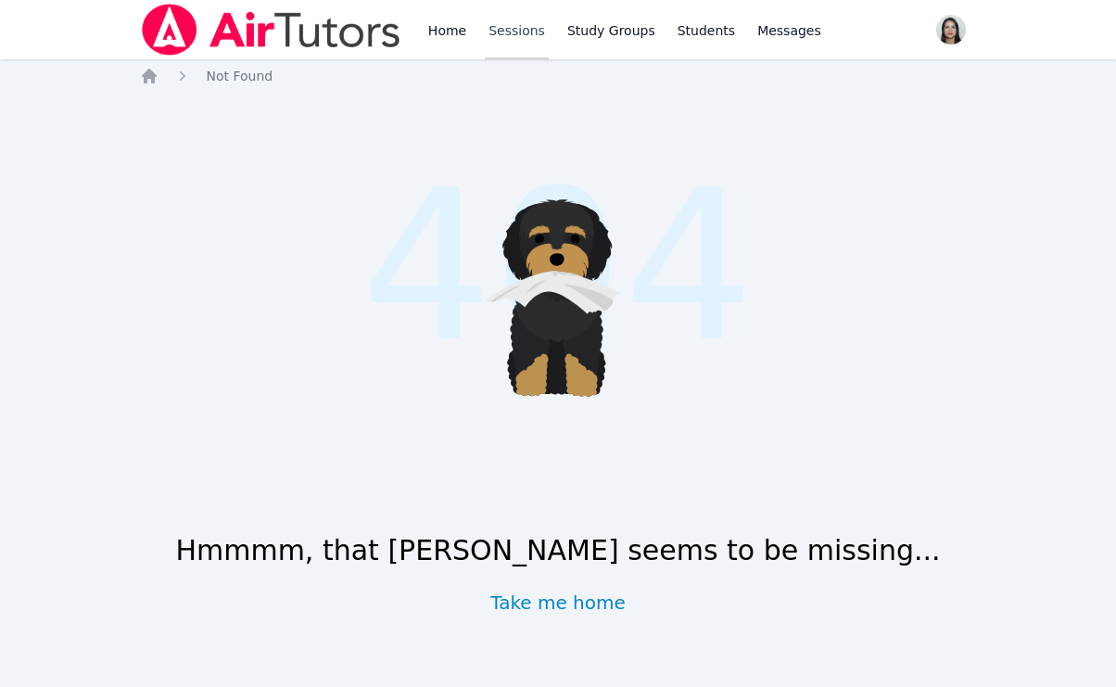
drag, startPoint x: 509, startPoint y: 31, endPoint x: 525, endPoint y: 22, distance: 17.8
drag, startPoint x: 519, startPoint y: 23, endPoint x: 508, endPoint y: 59, distance: 37.8
drag, startPoint x: 508, startPoint y: 59, endPoint x: 505, endPoint y: 50, distance: 9.7
click at [505, 53] on div "Home Sessions Study Groups Students Messages Open user menu [PERSON_NAME] ([PER…" at bounding box center [558, 343] width 1116 height 687
drag, startPoint x: 528, startPoint y: 63, endPoint x: 527, endPoint y: 44, distance: 19.5
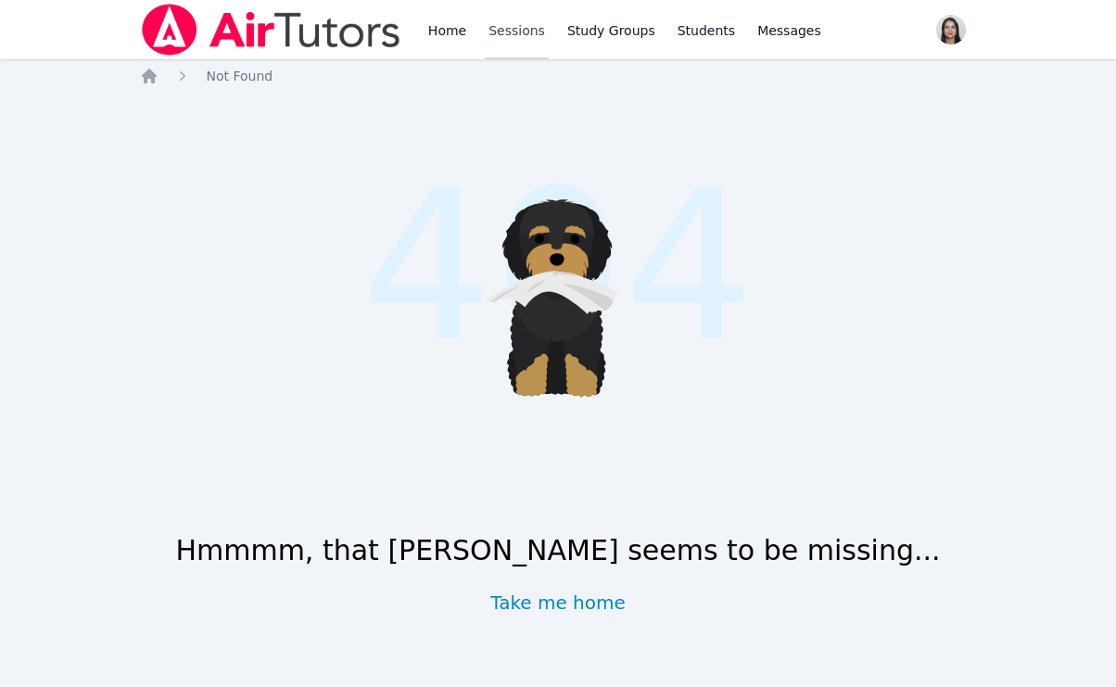
click at [527, 58] on div "Home Sessions Study Groups Students Messages Open user menu [PERSON_NAME] ([PER…" at bounding box center [558, 343] width 1116 height 687
click at [508, 21] on link "Sessions" at bounding box center [517, 29] width 64 height 59
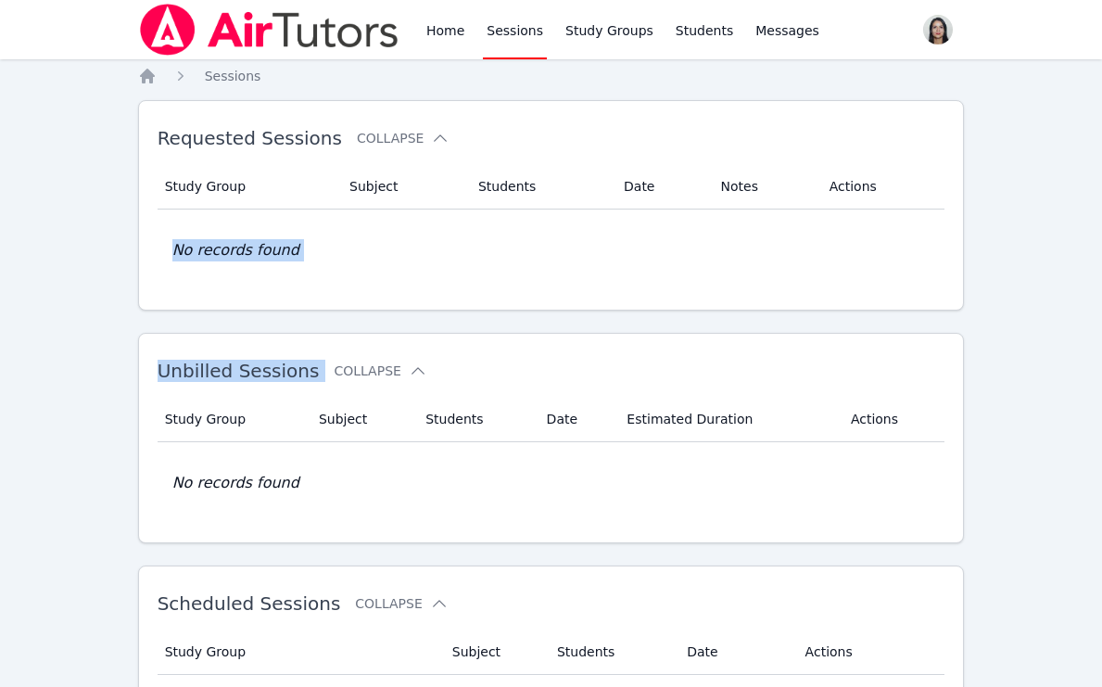
drag, startPoint x: 468, startPoint y: 296, endPoint x: 487, endPoint y: 201, distance: 96.3
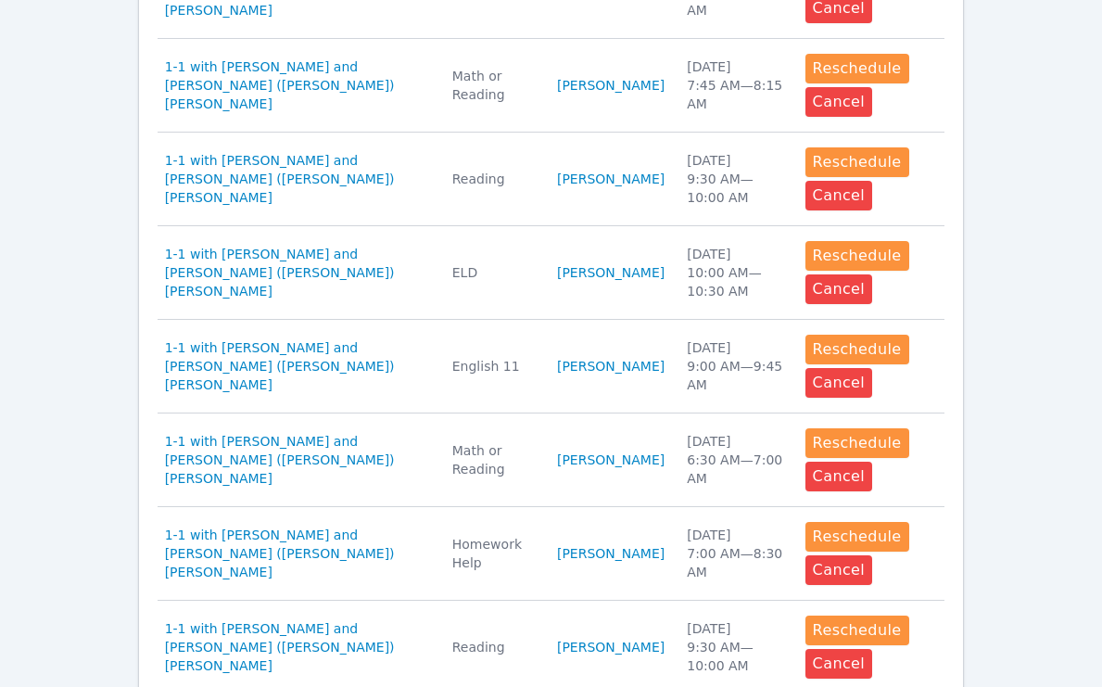
drag, startPoint x: 983, startPoint y: 214, endPoint x: 976, endPoint y: 262, distance: 48.8
click at [978, 262] on div "Home Sessions Study Groups Students Messages Open user menu [PERSON_NAME] ([PER…" at bounding box center [551, 172] width 1102 height 1802
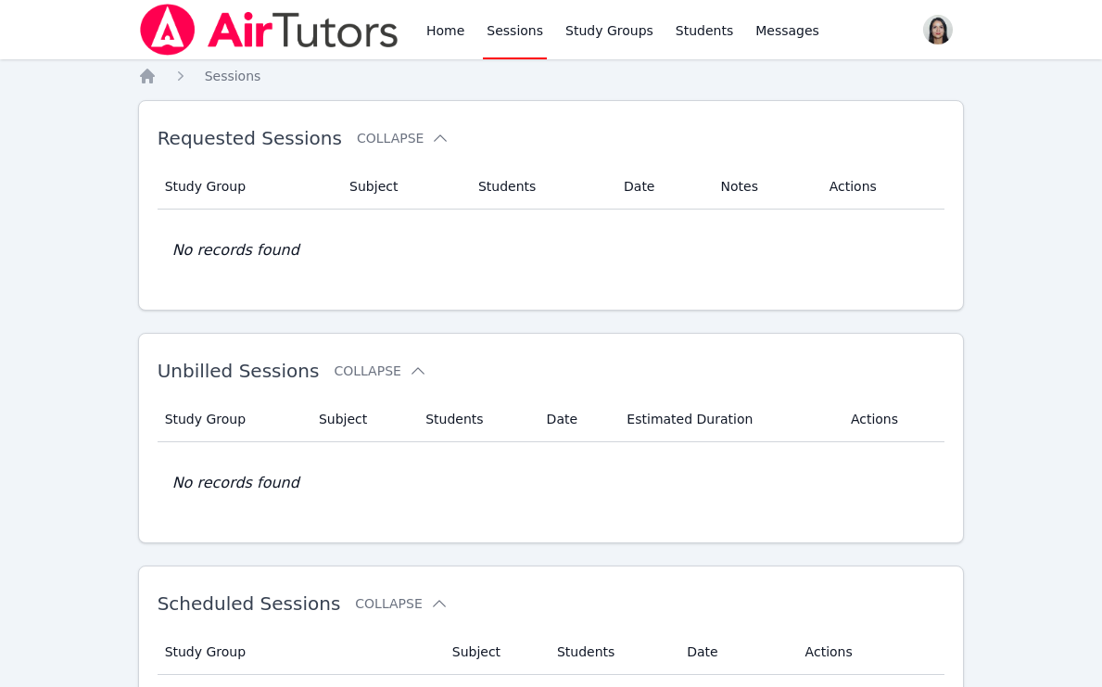
drag, startPoint x: 894, startPoint y: 298, endPoint x: 920, endPoint y: 336, distance: 45.3
click at [906, 301] on div "Requested Sessions Collapse Study Group Subject Students Date Notes Actions No …" at bounding box center [551, 205] width 827 height 210
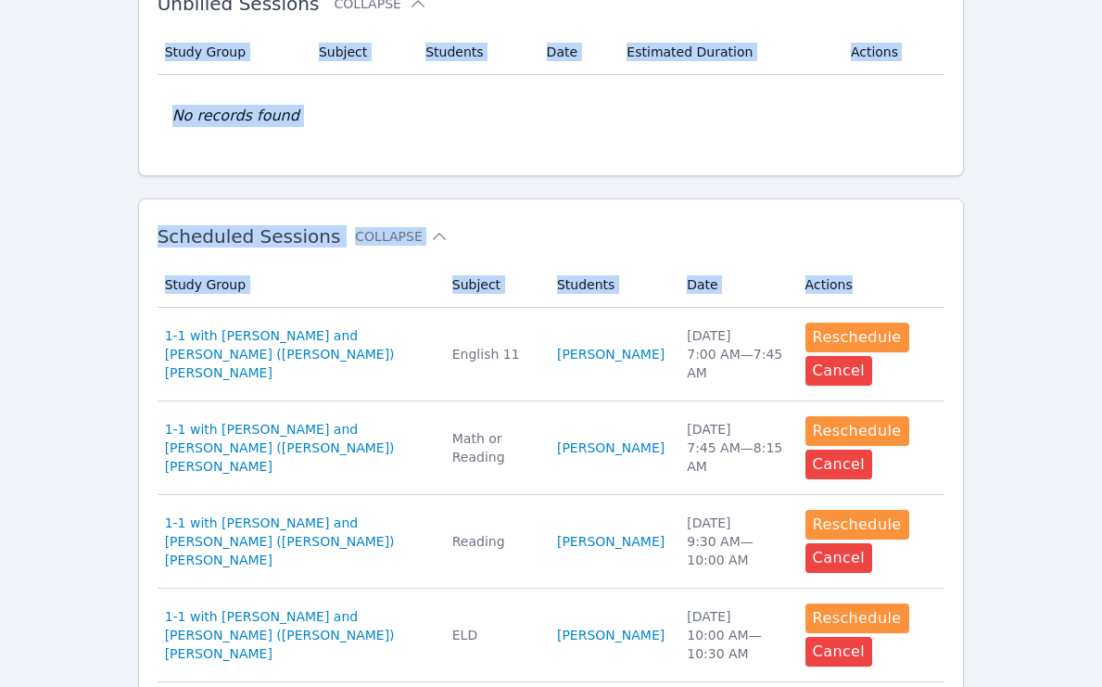
scroll to position [374, 0]
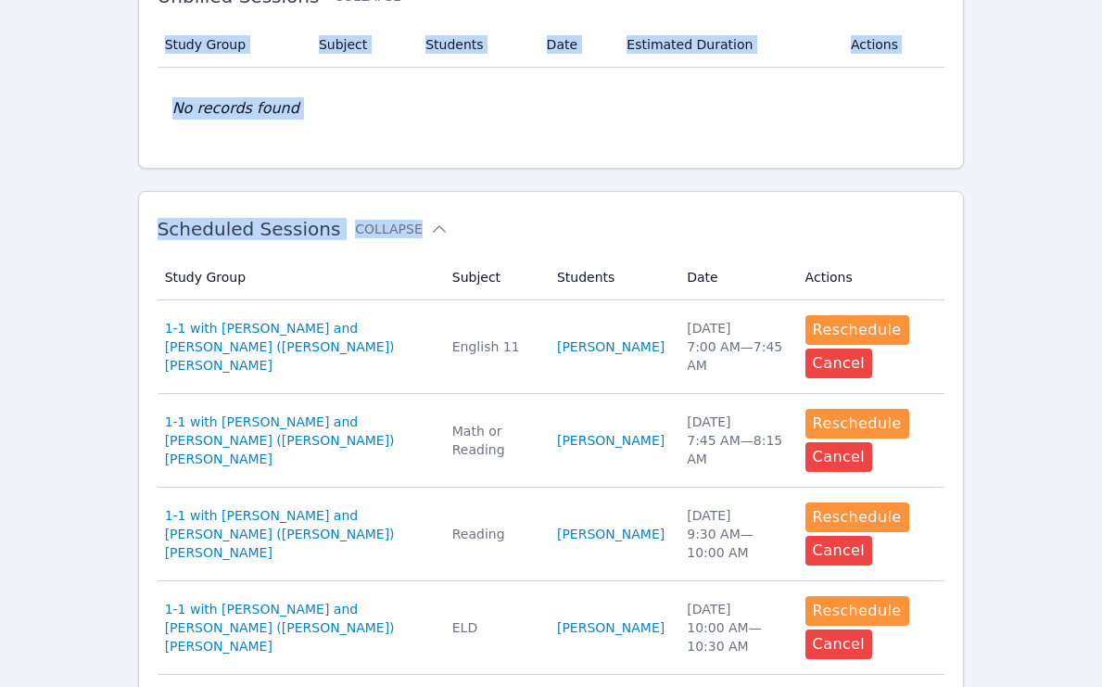
drag, startPoint x: 916, startPoint y: 369, endPoint x: 1002, endPoint y: 308, distance: 105.7
click at [1000, 310] on div "Home Sessions Study Groups Students Messages Open user menu [PERSON_NAME] ([PER…" at bounding box center [551, 527] width 1102 height 1802
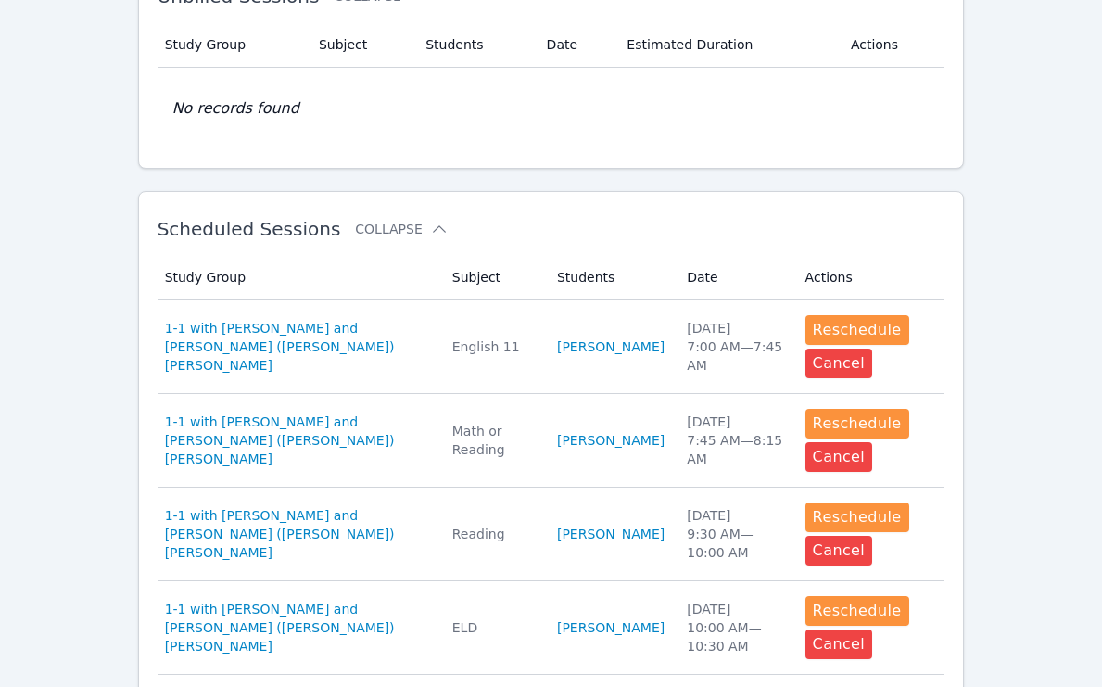
click at [994, 308] on div "Home Sessions Study Groups Students Messages Open user menu [PERSON_NAME] ([PER…" at bounding box center [551, 527] width 1102 height 1802
click at [555, 321] on td "Students [PERSON_NAME]" at bounding box center [611, 347] width 130 height 94
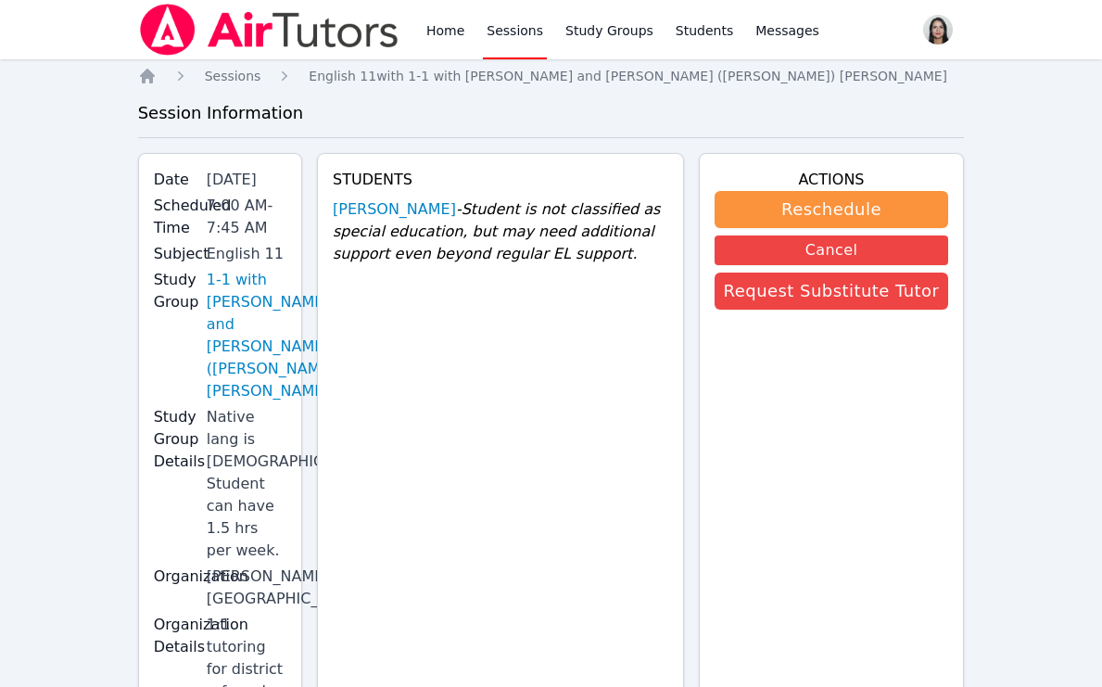
drag, startPoint x: 584, startPoint y: 383, endPoint x: 609, endPoint y: 390, distance: 26.1
click at [596, 299] on div "Students [PERSON_NAME] - Student is not classified as special education, but ma…" at bounding box center [500, 506] width 367 height 706
drag, startPoint x: 605, startPoint y: 431, endPoint x: 608, endPoint y: 531, distance: 100.1
click at [608, 531] on div "Students [PERSON_NAME] - Student is not classified as special education, but ma…" at bounding box center [500, 506] width 367 height 706
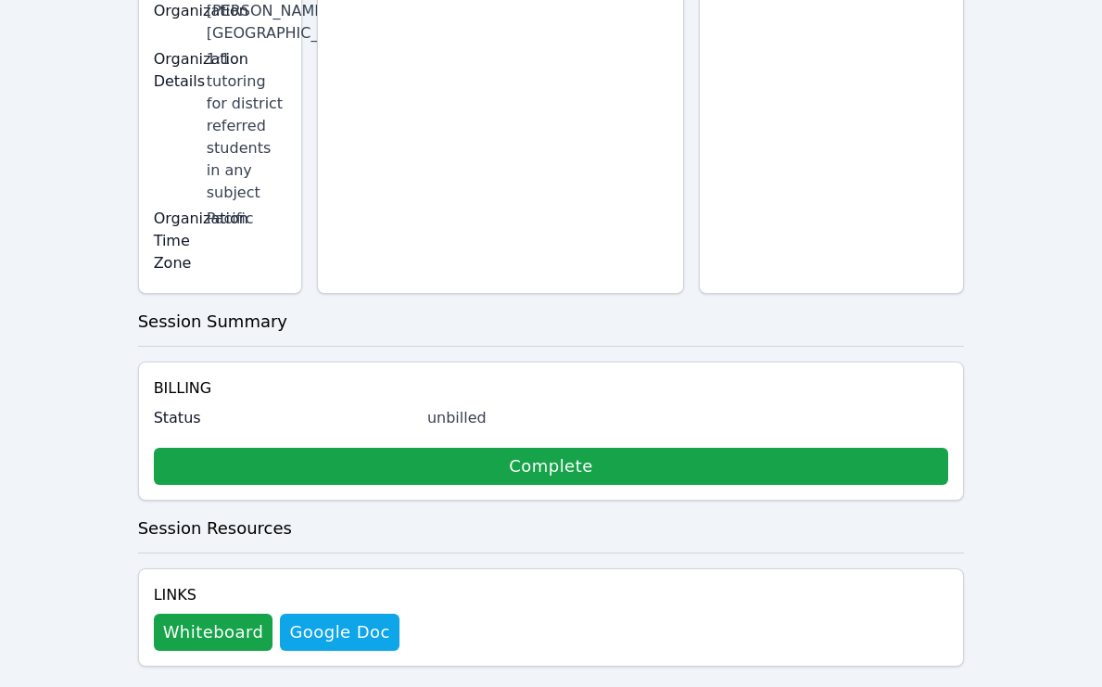
scroll to position [575, 0]
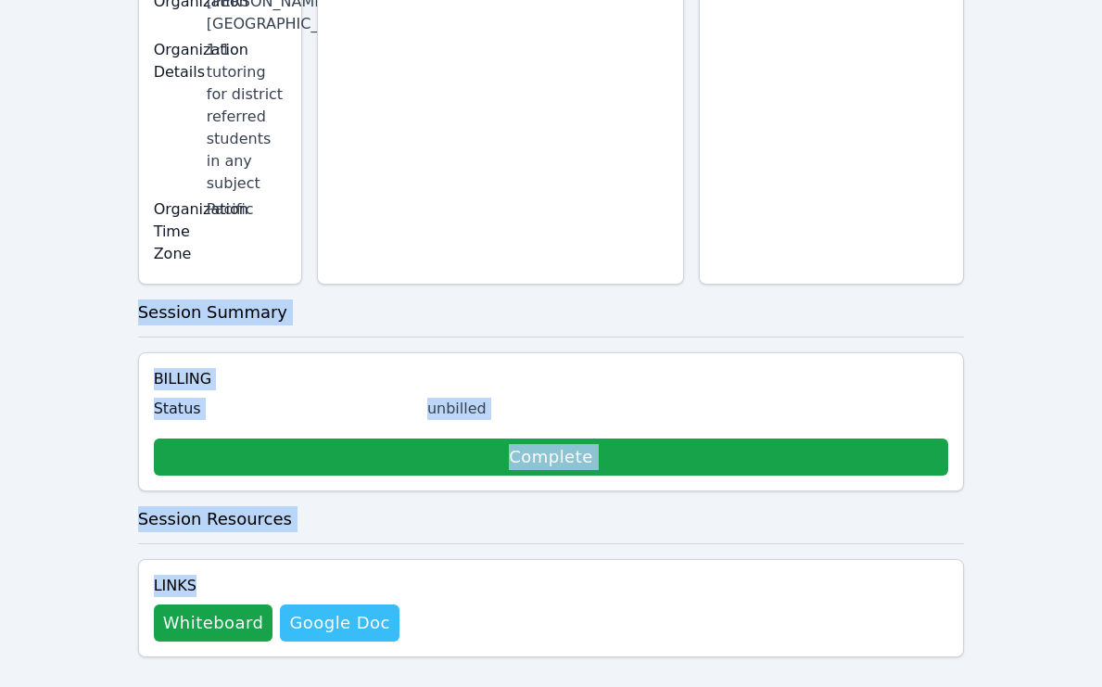
drag, startPoint x: 762, startPoint y: 396, endPoint x: 336, endPoint y: 584, distance: 466.0
click at [365, 574] on div "Home Sessions English 11 with 1-1 with [PERSON_NAME] and [PERSON_NAME] ([PERSON…" at bounding box center [551, 100] width 827 height 1217
click at [195, 604] on button "Whiteboard" at bounding box center [214, 622] width 120 height 37
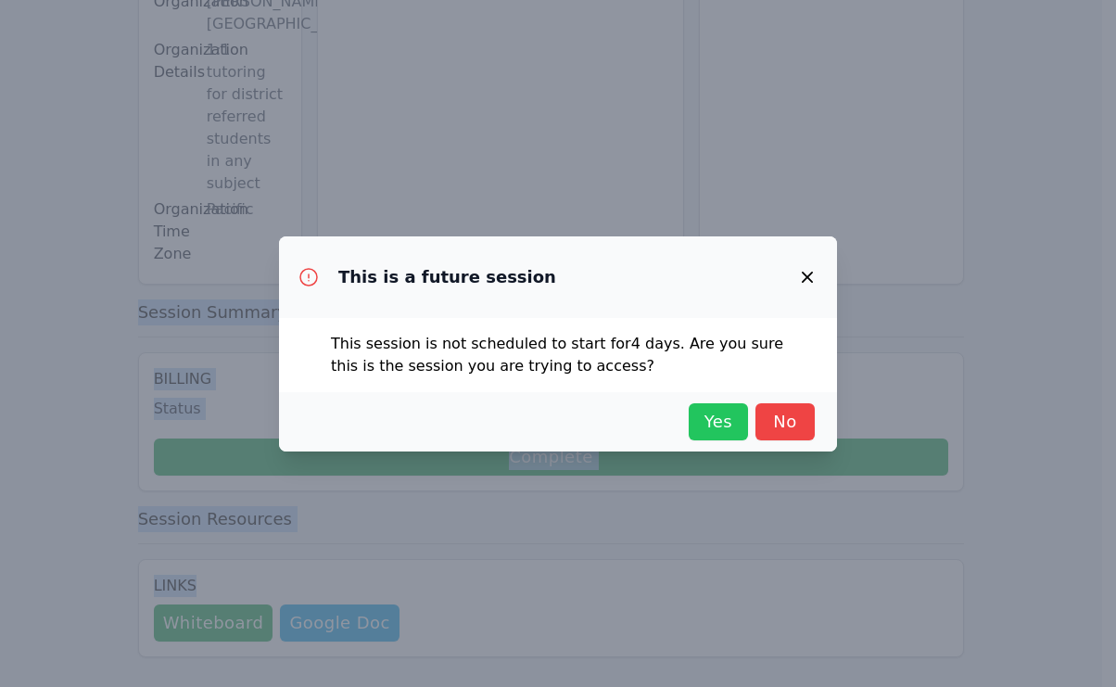
click at [723, 404] on button "Yes" at bounding box center [718, 421] width 59 height 37
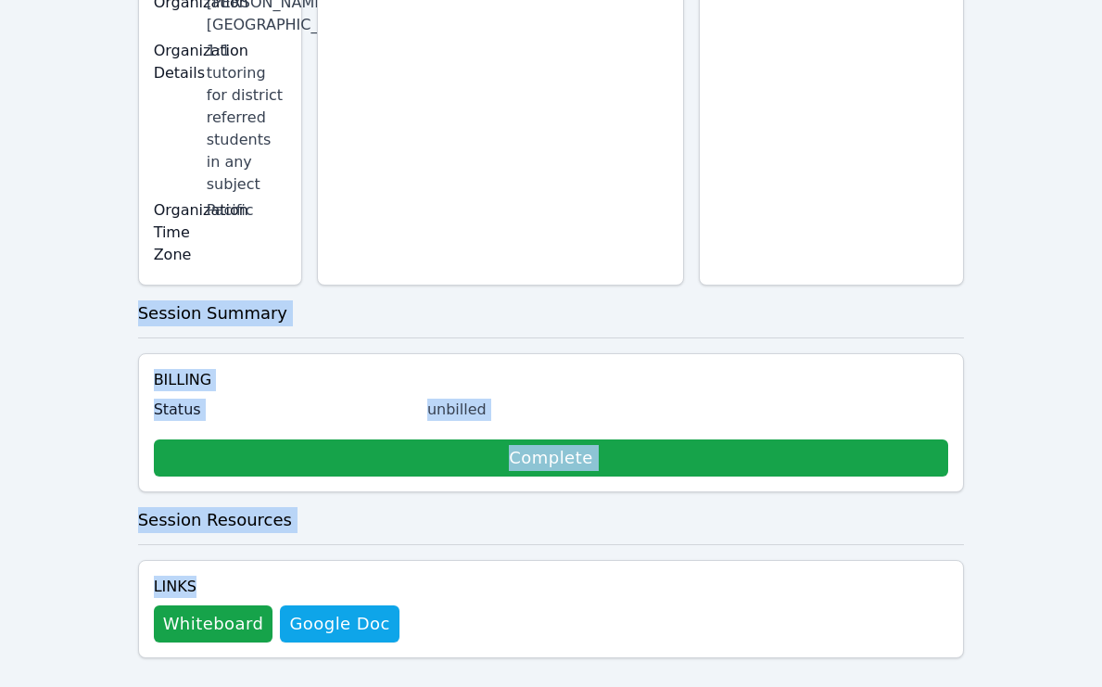
scroll to position [0, 0]
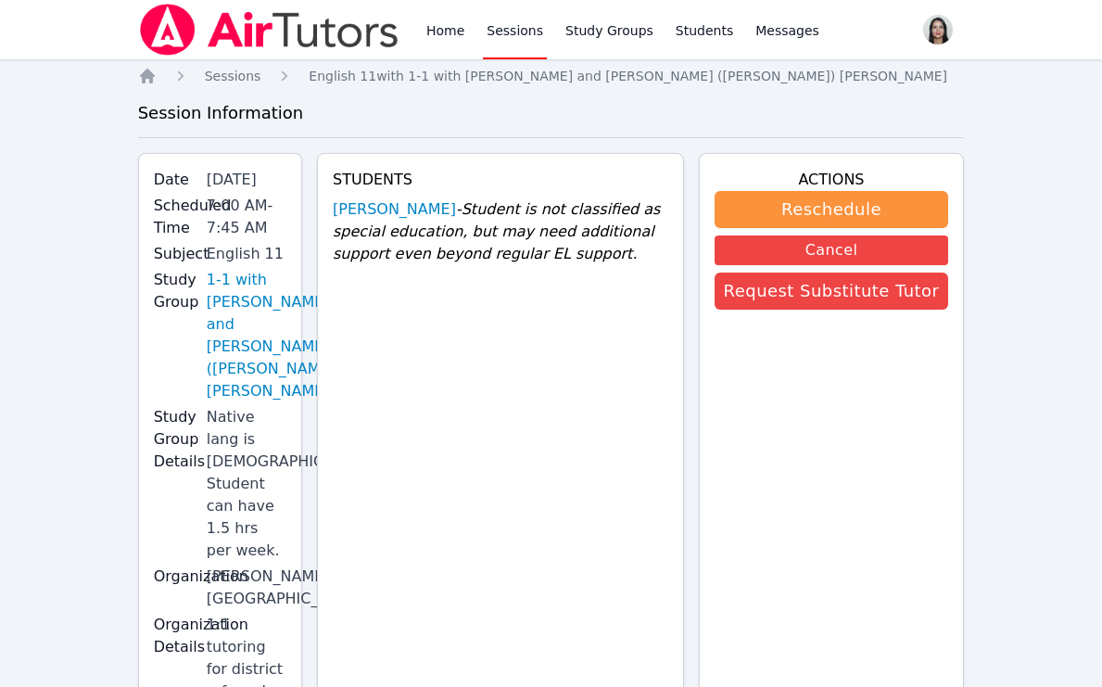
click at [516, 32] on link "Sessions" at bounding box center [515, 29] width 64 height 59
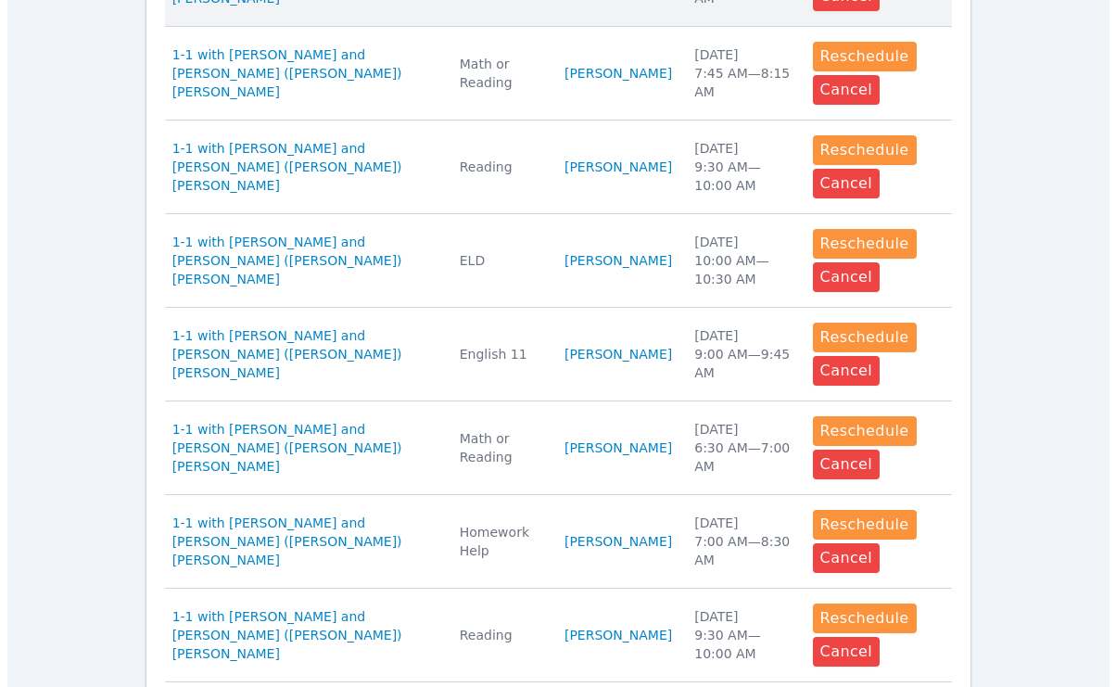
scroll to position [454, 0]
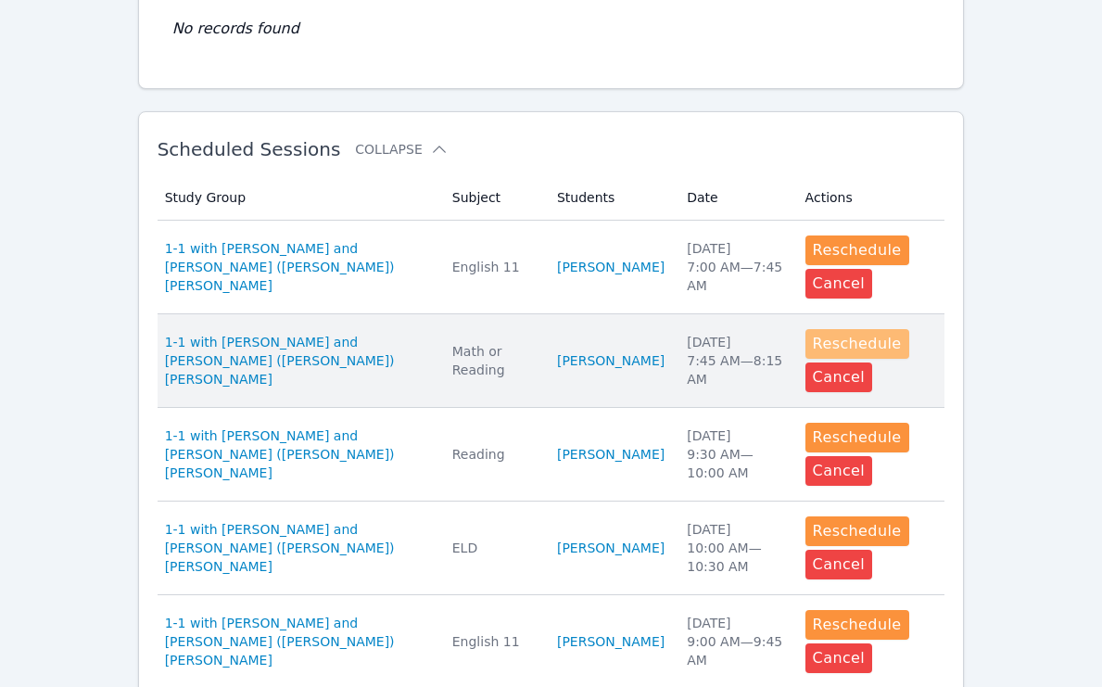
click at [843, 349] on button "Reschedule" at bounding box center [857, 344] width 104 height 30
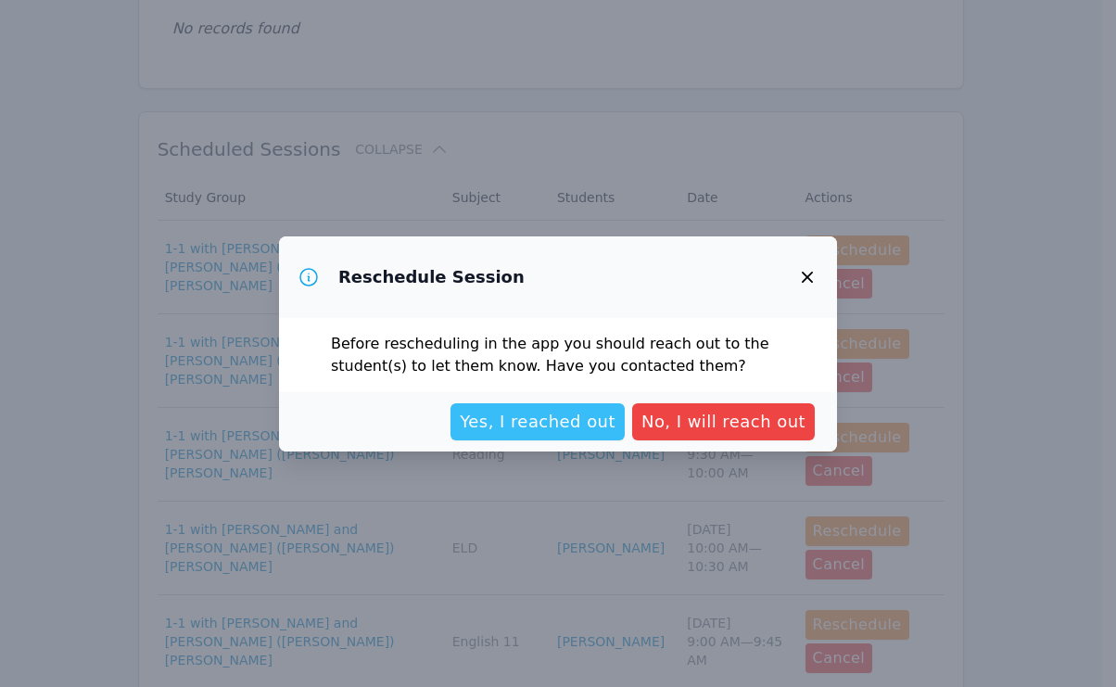
click at [604, 409] on span "Yes, I reached out" at bounding box center [538, 422] width 156 height 26
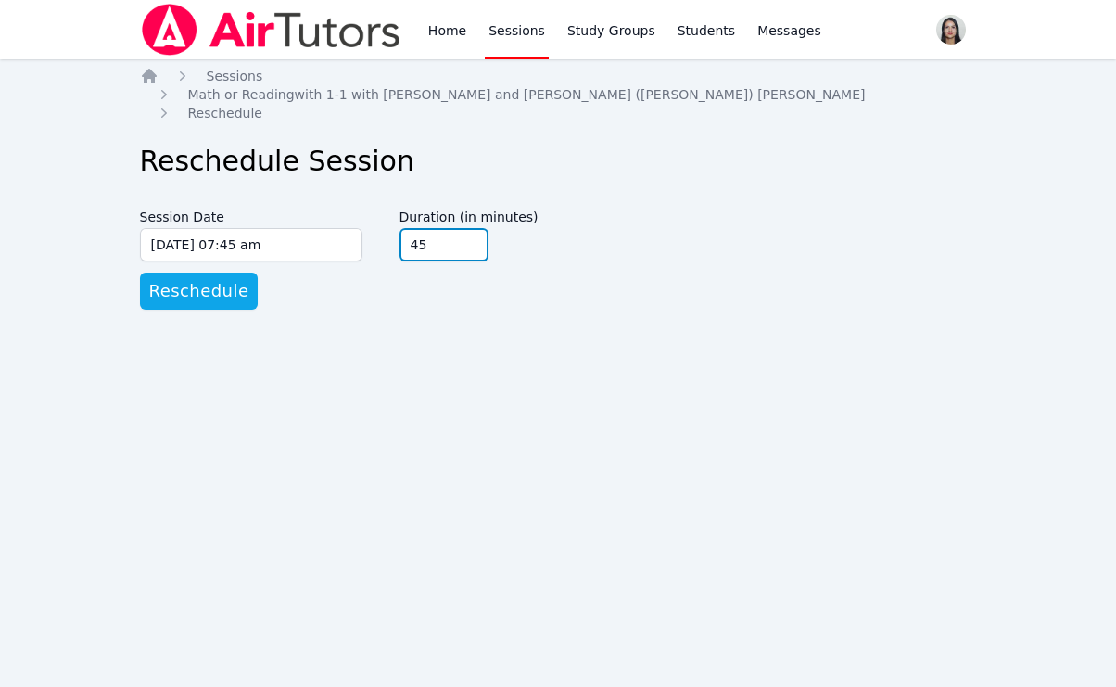
click at [470, 228] on input "45" at bounding box center [443, 244] width 89 height 33
click at [352, 257] on form "Session Date [DATE] 07:45 am [DATE] 7:45 am Duration (in minutes) 45 Reschedule" at bounding box center [558, 254] width 837 height 109
click at [479, 228] on input "45" at bounding box center [443, 244] width 89 height 33
type input "60"
click at [476, 228] on input "60" at bounding box center [443, 244] width 89 height 33
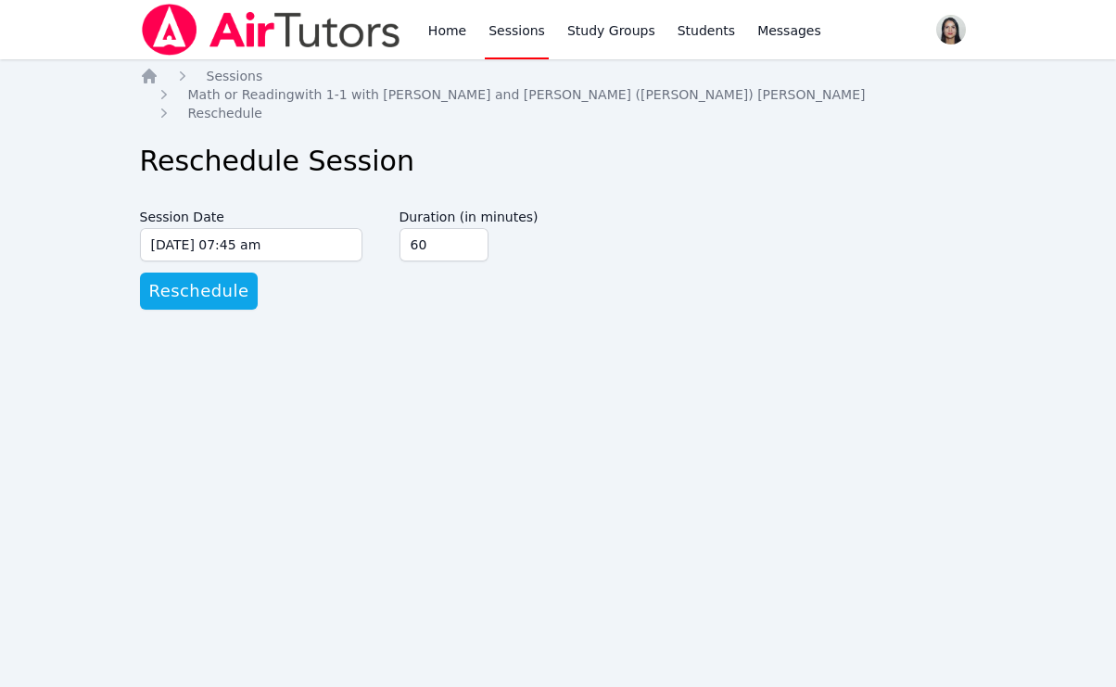
click at [412, 247] on form "Session Date [DATE] 07:45 am [DATE] 7:45 am Duration (in minutes) 60 Reschedule" at bounding box center [558, 254] width 837 height 109
click at [195, 278] on span "Reschedule" at bounding box center [199, 291] width 100 height 26
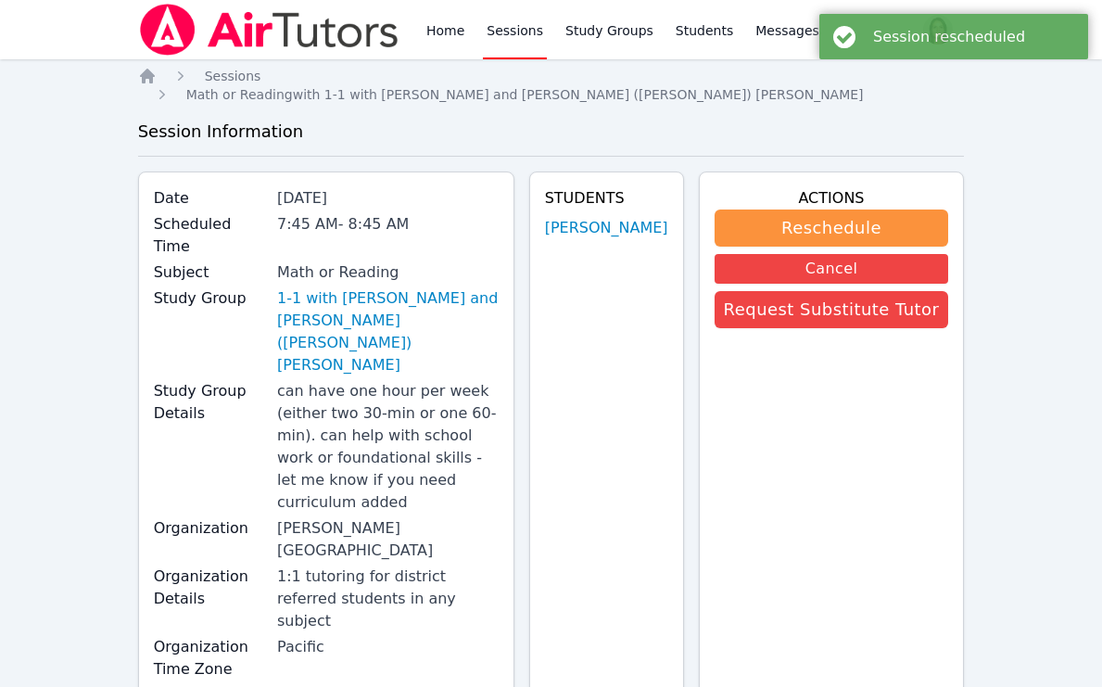
click at [514, 34] on link "Sessions" at bounding box center [515, 29] width 64 height 59
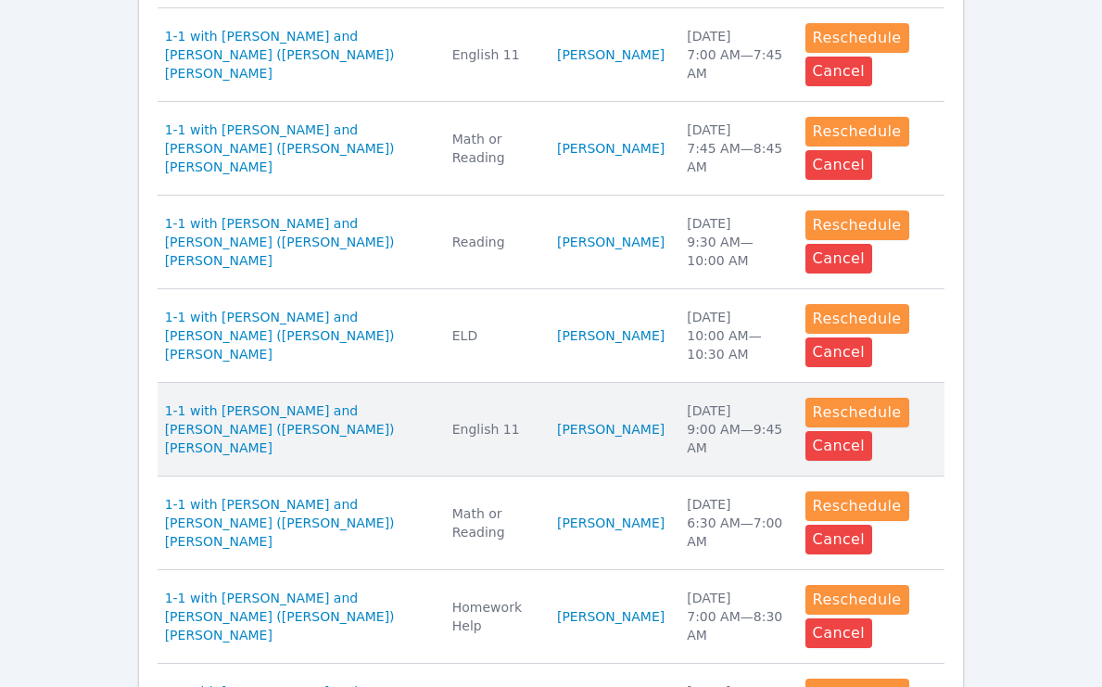
scroll to position [713, 0]
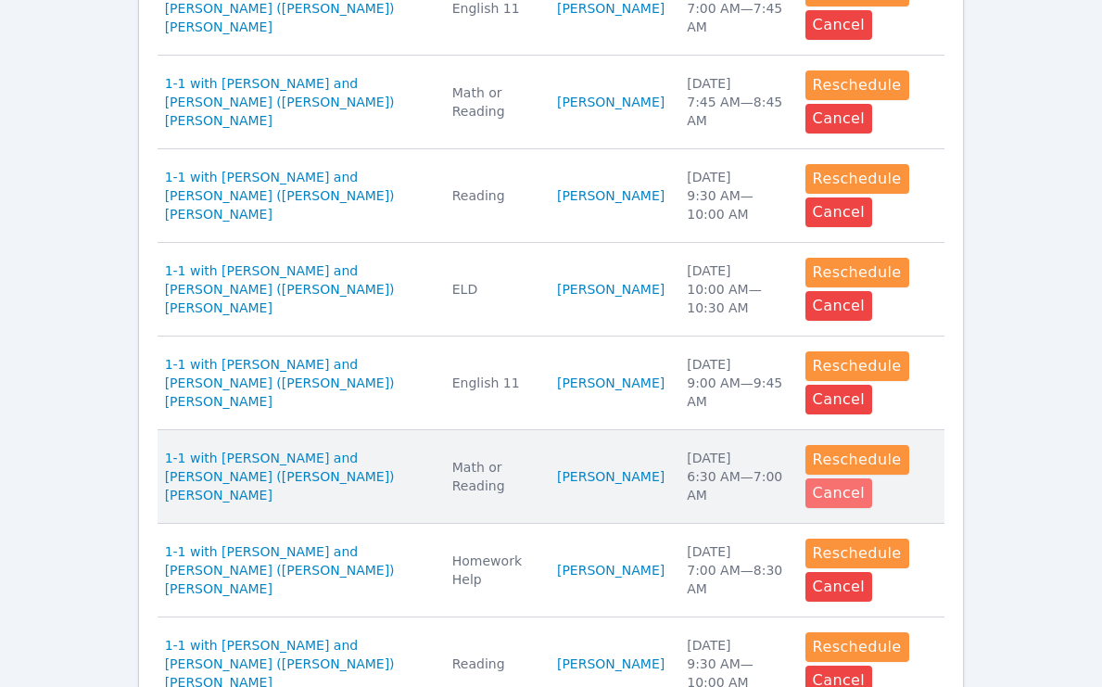
click at [849, 501] on button "Cancel" at bounding box center [839, 493] width 68 height 30
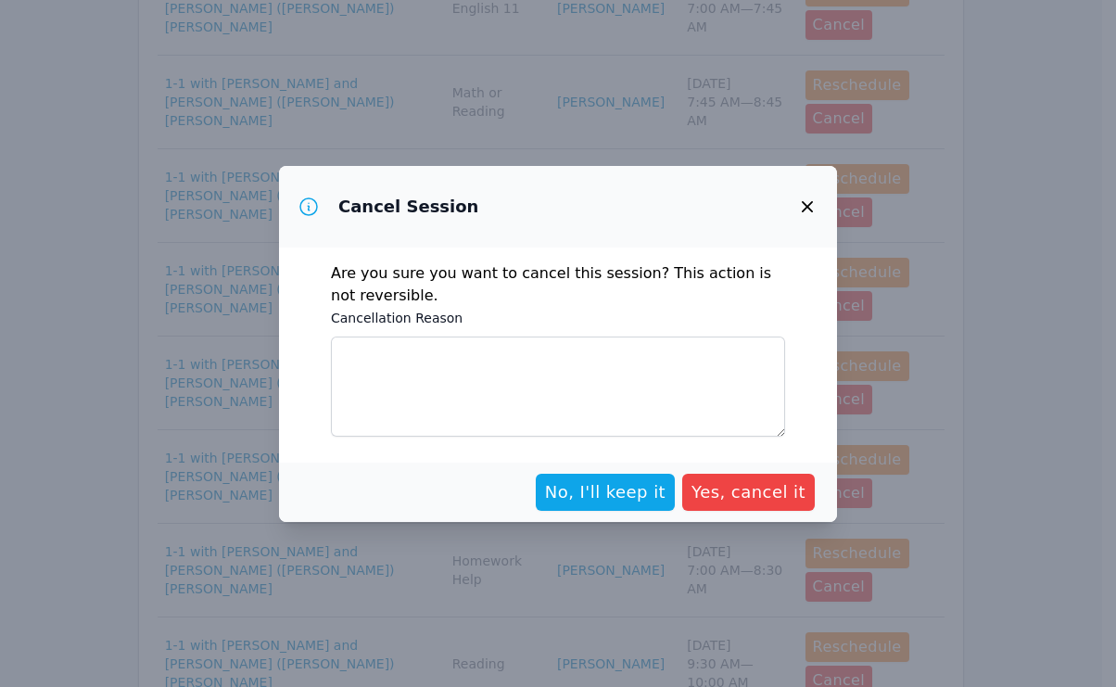
click at [810, 202] on icon "button" at bounding box center [807, 206] width 11 height 11
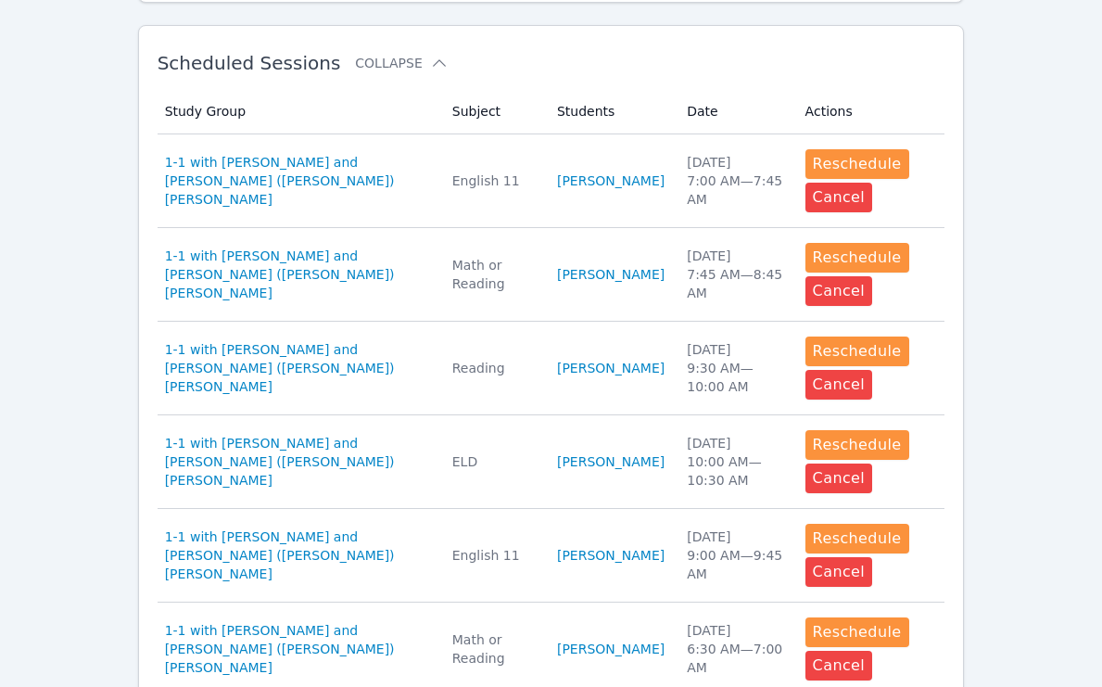
scroll to position [0, 0]
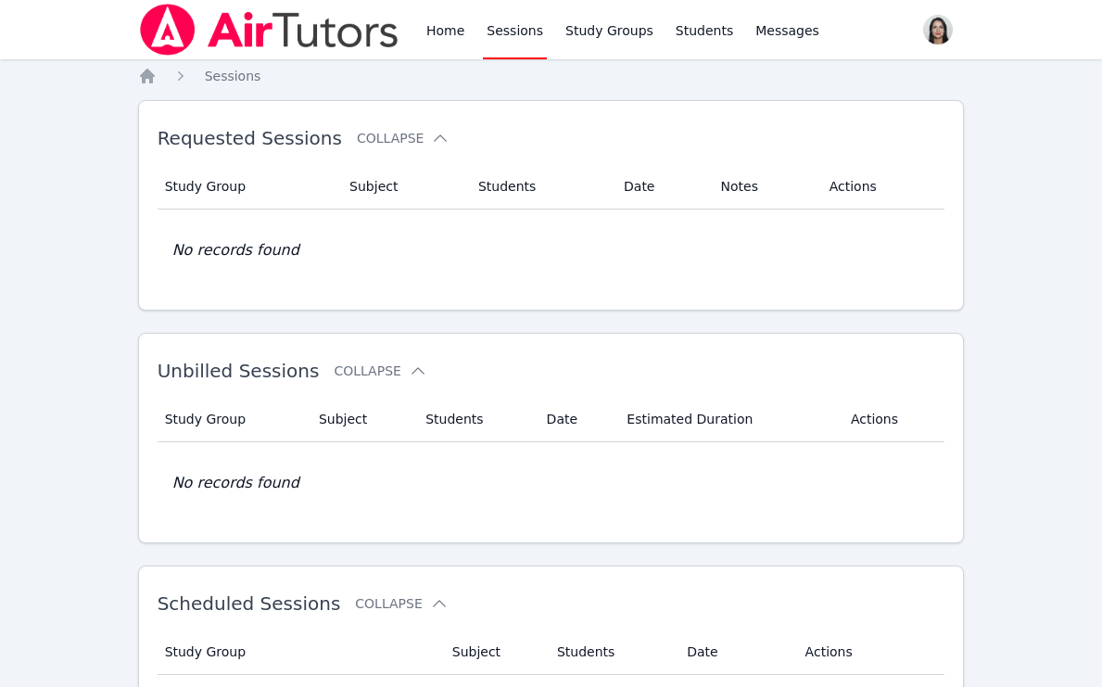
click at [488, 24] on link "Sessions" at bounding box center [515, 29] width 64 height 59
